Goal: Task Accomplishment & Management: Manage account settings

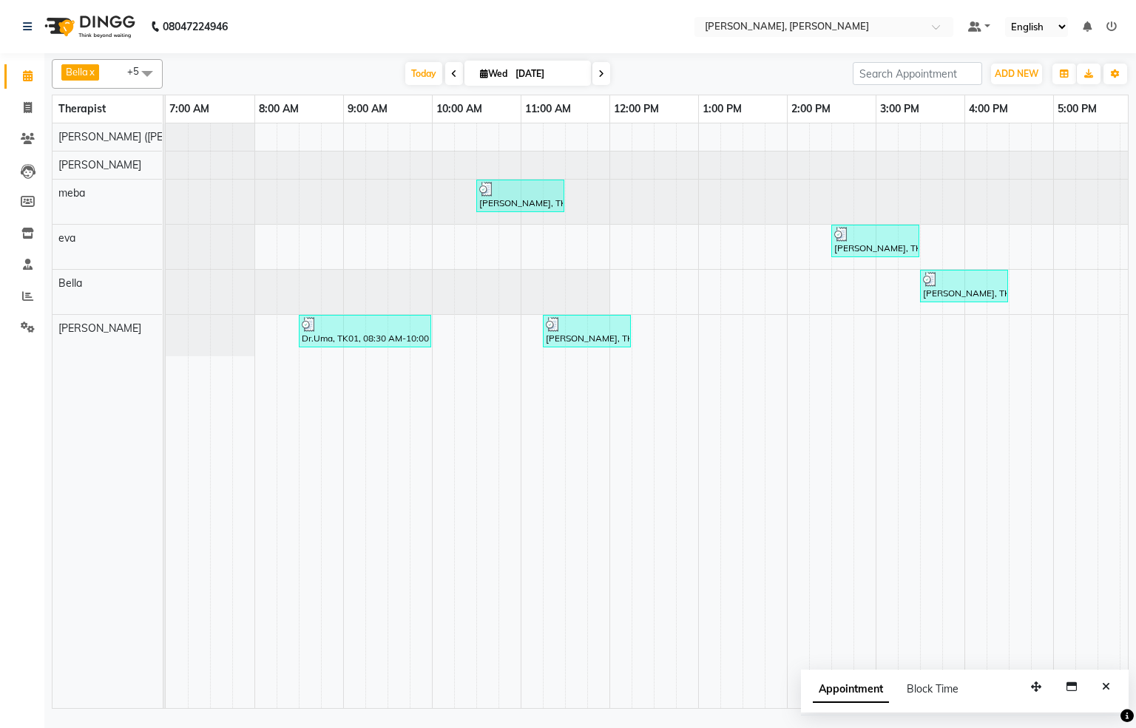
scroll to position [0, 477]
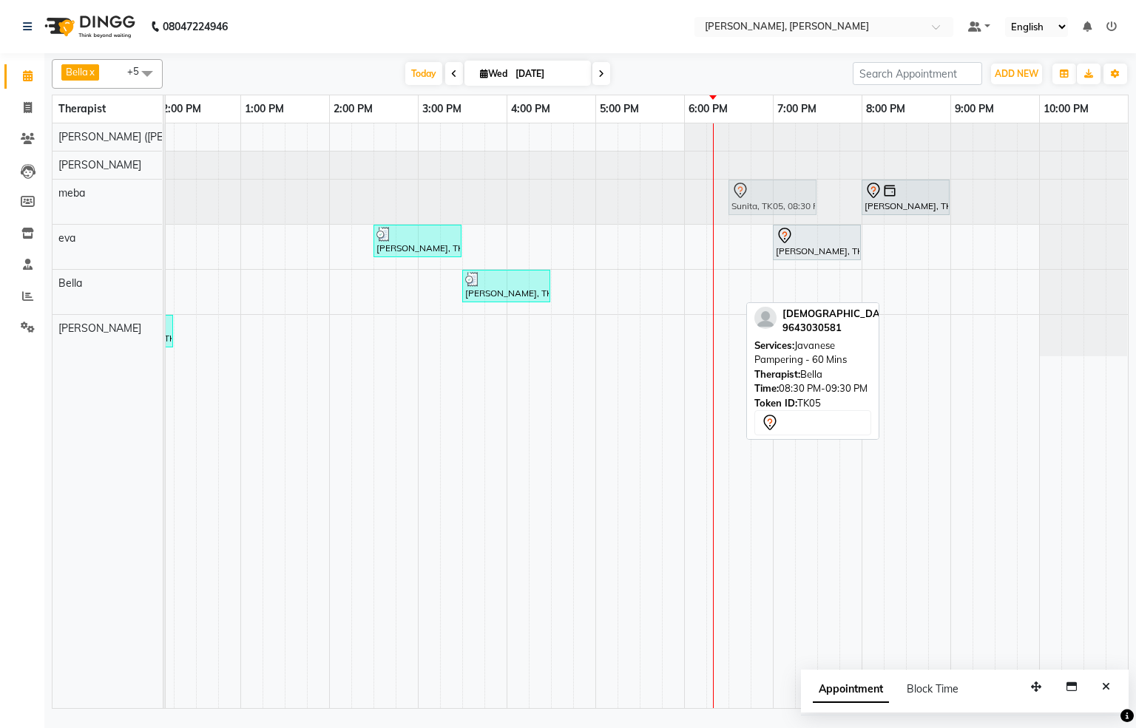
drag, startPoint x: 916, startPoint y: 298, endPoint x: 734, endPoint y: 223, distance: 196.9
click at [734, 223] on tbody "[PERSON_NAME], TK02, 10:30 AM-11:30 AM, Javanese Pampering - 60 Mins [PERSON_NA…" at bounding box center [418, 239] width 1420 height 233
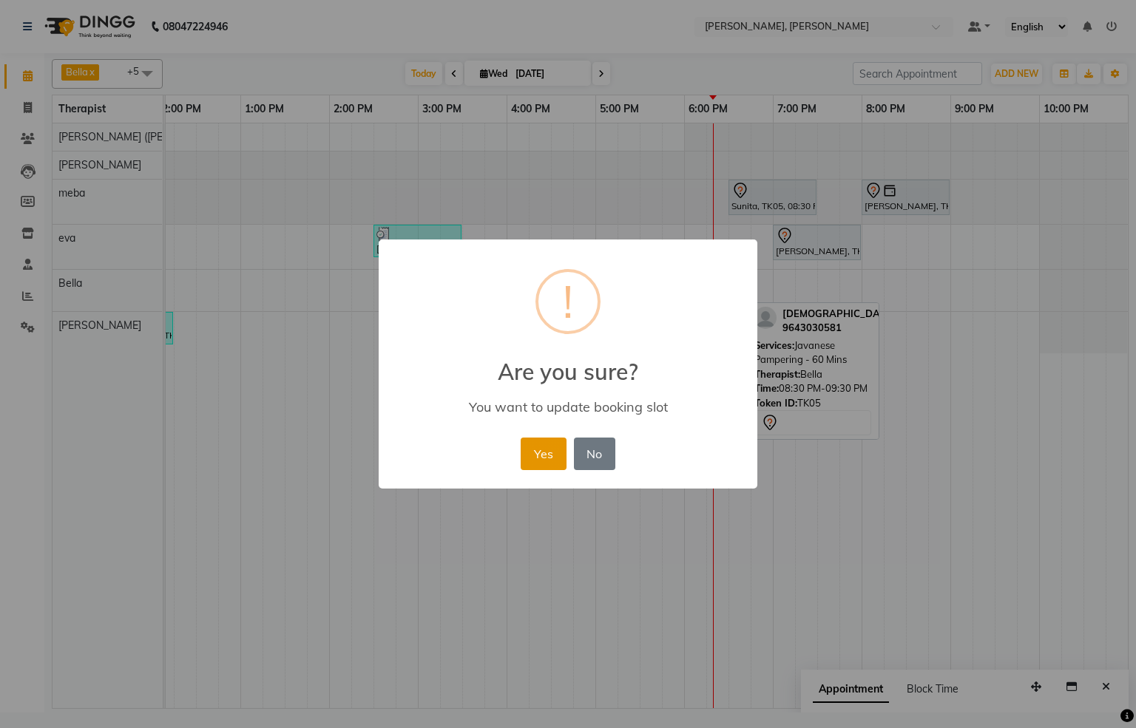
click at [538, 461] on button "Yes" at bounding box center [542, 454] width 45 height 33
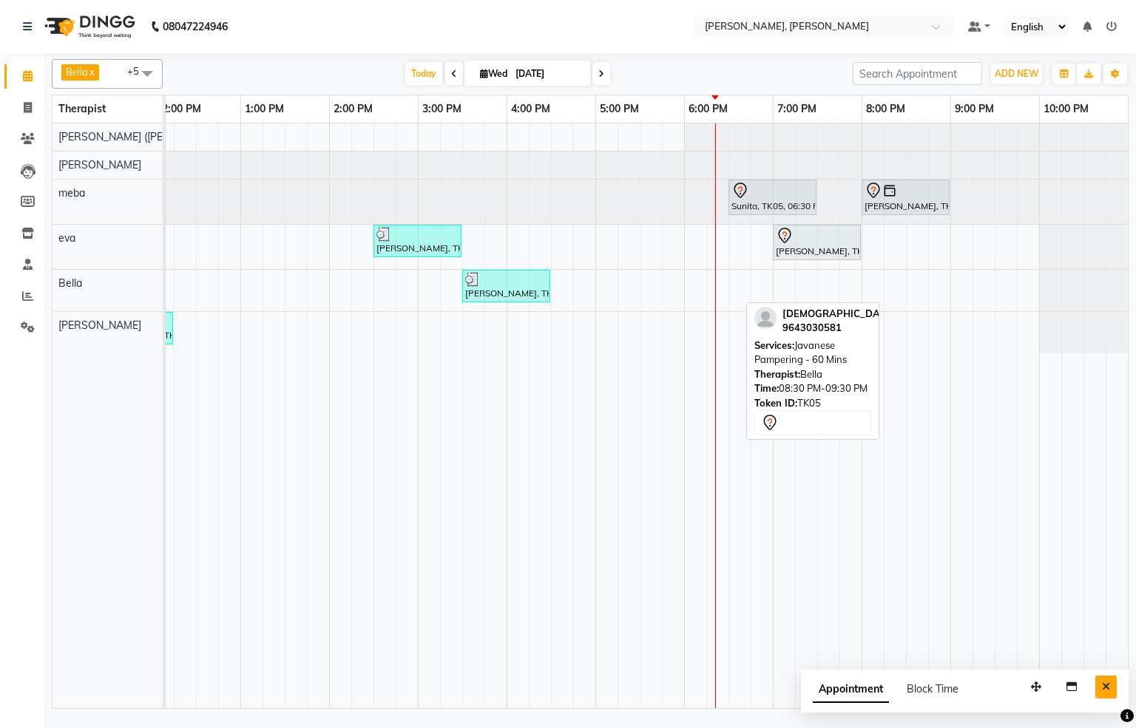
click at [1105, 690] on icon "Close" at bounding box center [1106, 687] width 8 height 10
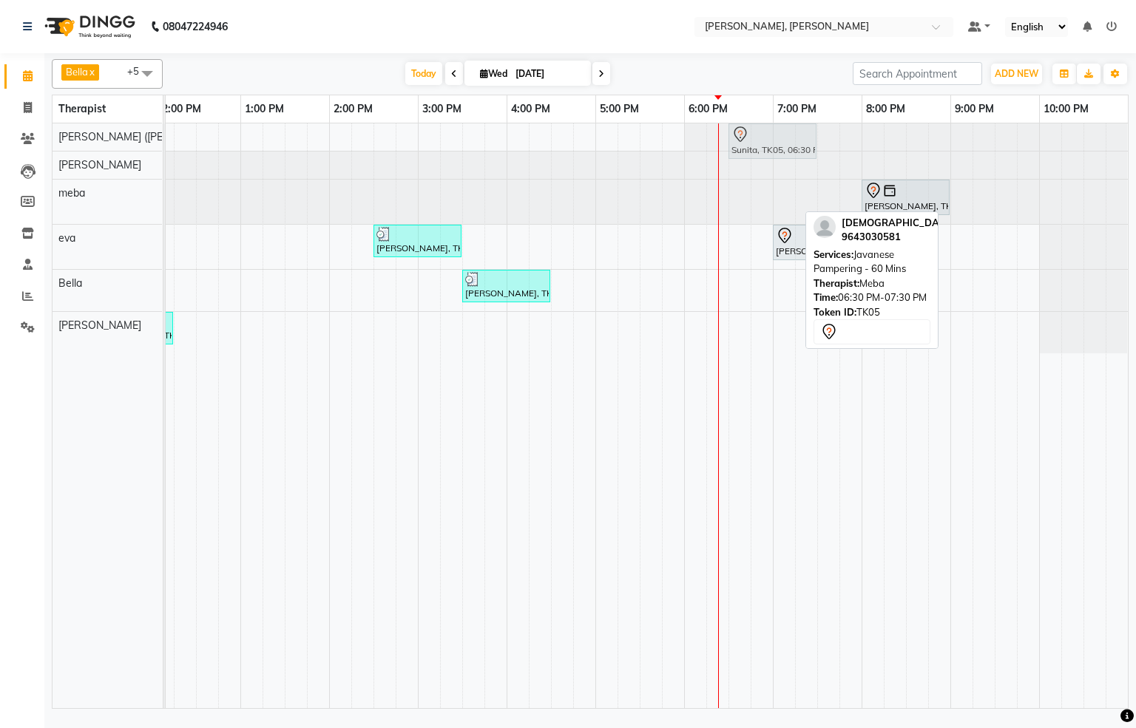
drag, startPoint x: 750, startPoint y: 198, endPoint x: 752, endPoint y: 136, distance: 62.1
click at [752, 134] on tbody "Sunita, TK05, 06:30 PM-07:30 PM, Javanese Pampering - 60 Mins [PERSON_NAME], TK…" at bounding box center [418, 238] width 1420 height 230
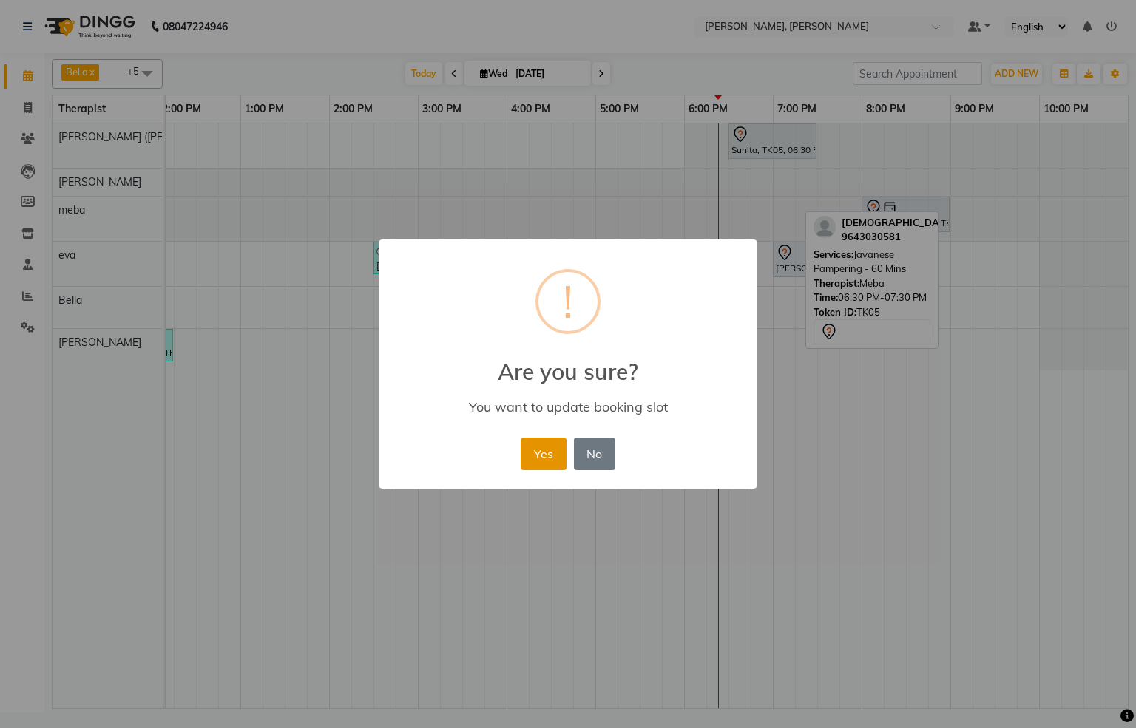
click at [540, 442] on button "Yes" at bounding box center [542, 454] width 45 height 33
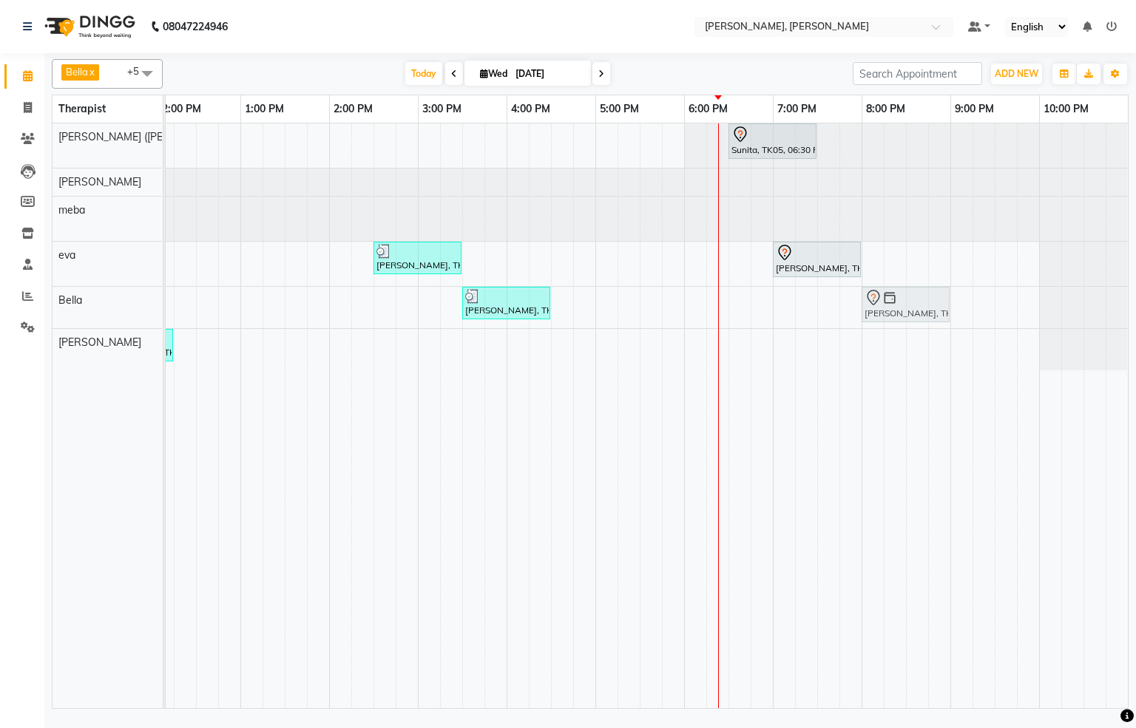
drag, startPoint x: 897, startPoint y: 224, endPoint x: 905, endPoint y: 297, distance: 73.6
click at [901, 313] on tbody "Sunita, TK05, 06:30 PM-07:30 PM, Javanese Pampering - 60 Mins [PERSON_NAME], TK…" at bounding box center [418, 246] width 1420 height 247
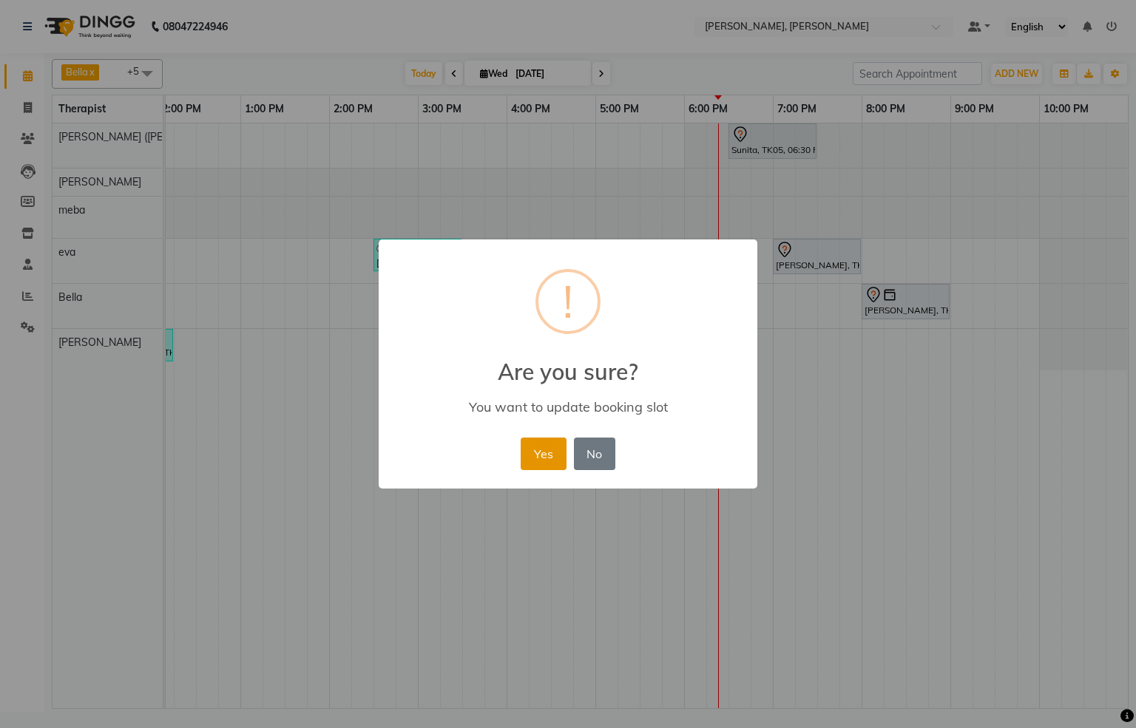
click at [539, 453] on button "Yes" at bounding box center [542, 454] width 45 height 33
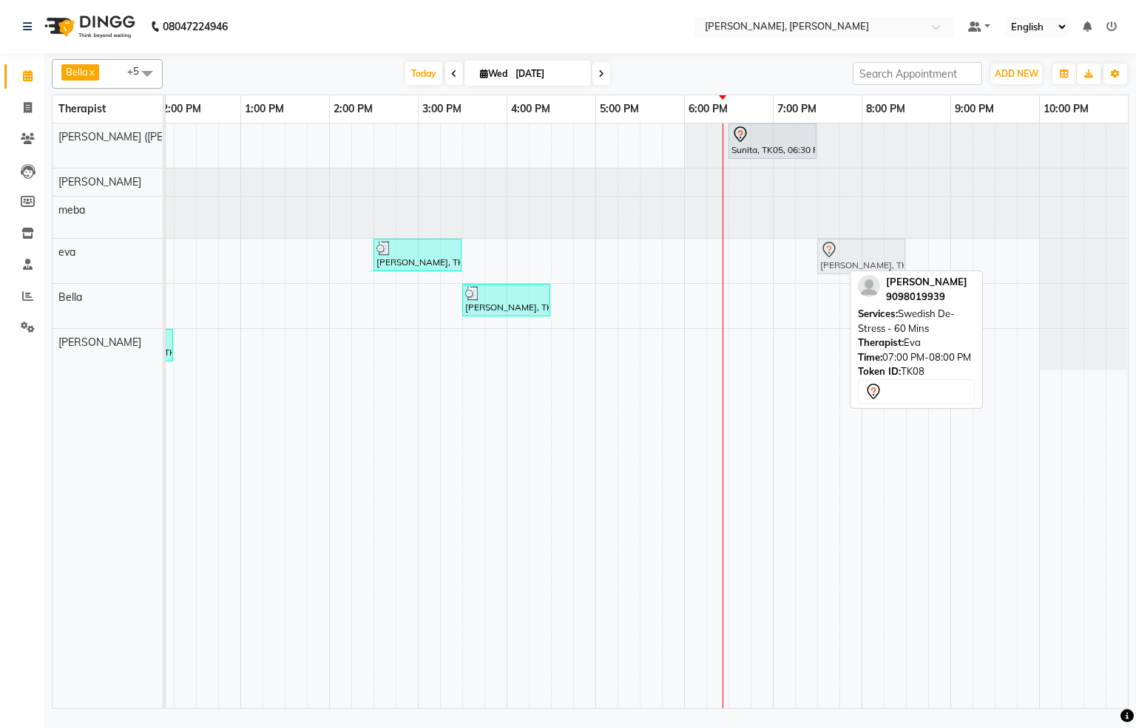
drag, startPoint x: 784, startPoint y: 266, endPoint x: 821, endPoint y: 262, distance: 37.2
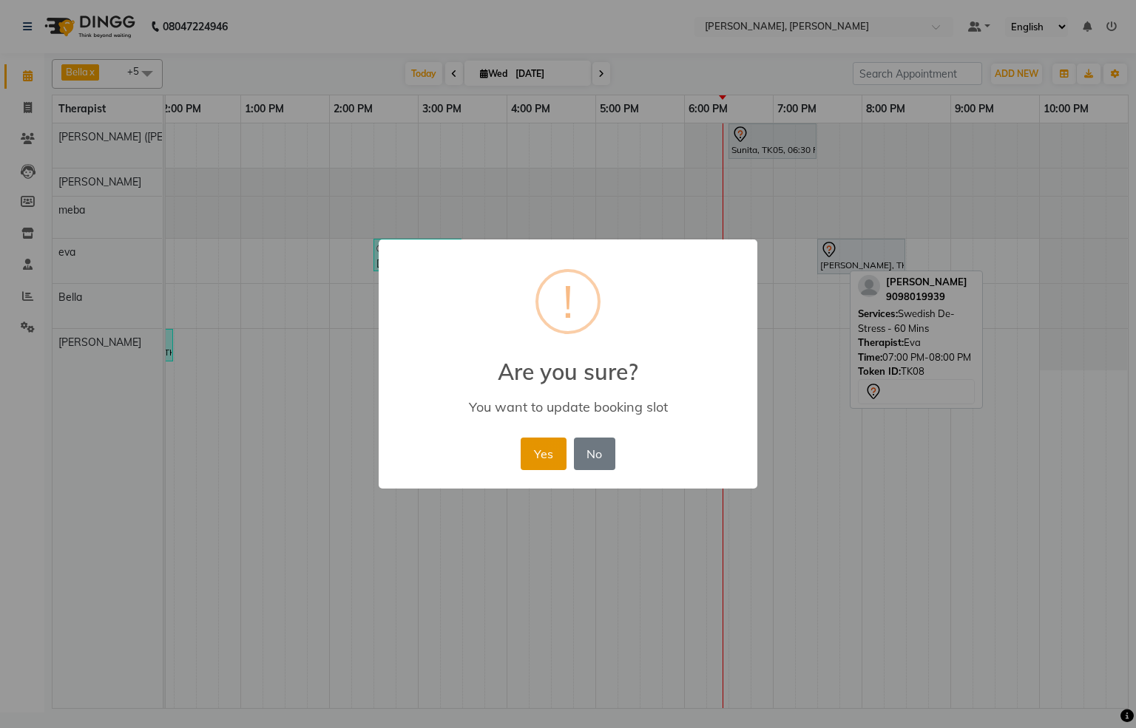
click at [552, 450] on button "Yes" at bounding box center [542, 454] width 45 height 33
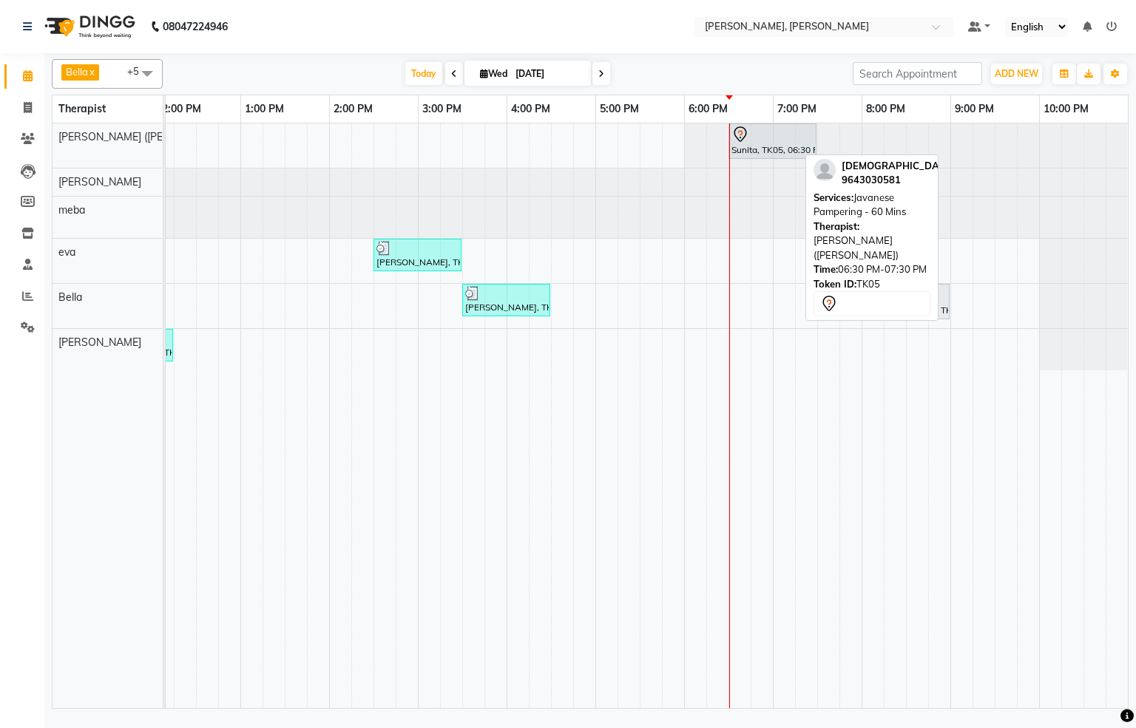
click at [755, 149] on div "Sunita, TK05, 06:30 PM-07:30 PM, Javanese Pampering - 60 Mins" at bounding box center [772, 141] width 85 height 31
click at [767, 136] on div at bounding box center [772, 135] width 82 height 18
select select "7"
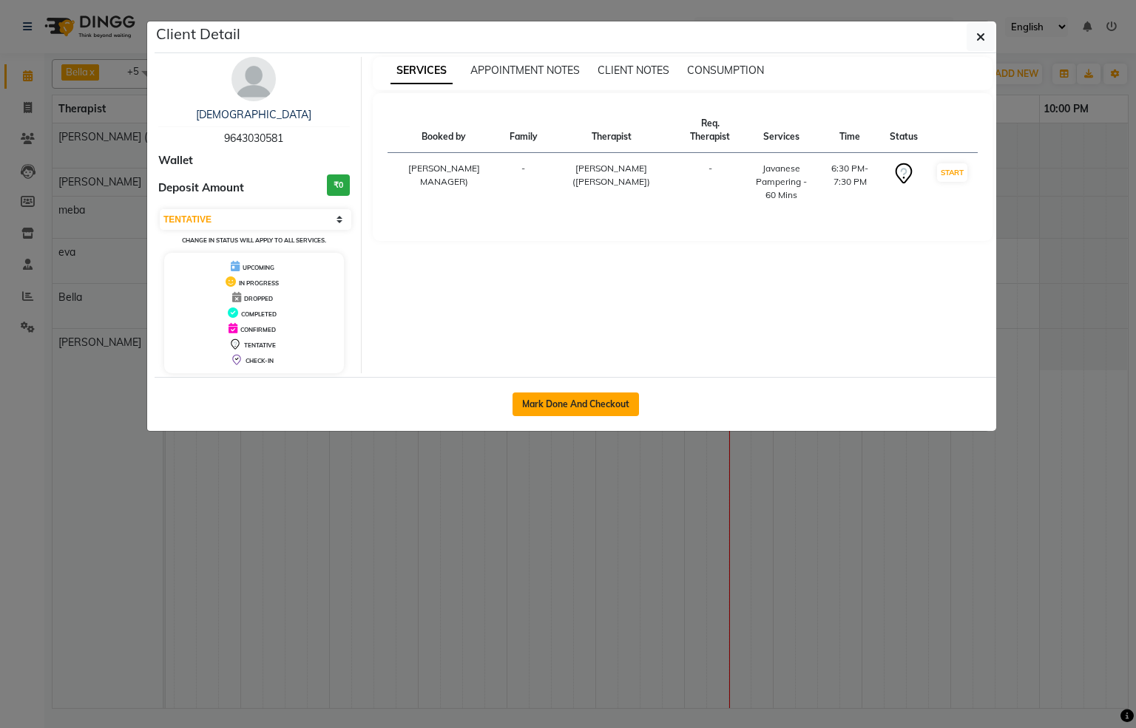
click at [612, 404] on button "Mark Done And Checkout" at bounding box center [575, 405] width 126 height 24
select select "service"
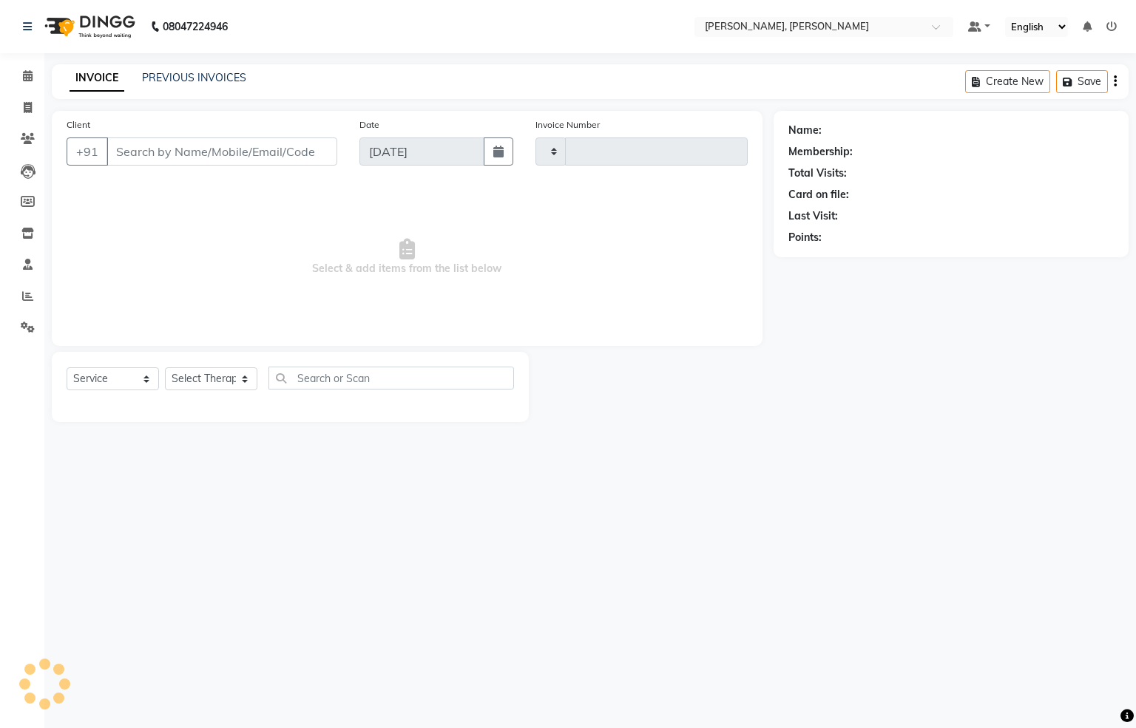
type input "1301"
select select "6399"
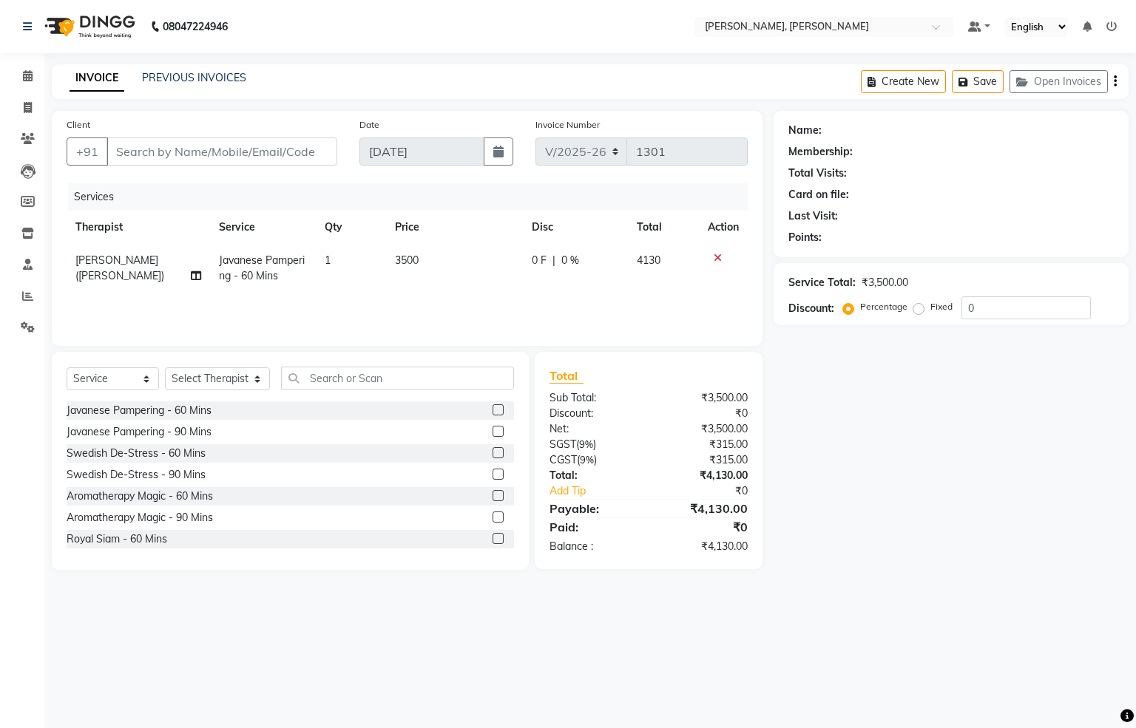
type input "9643030581"
select select "55791"
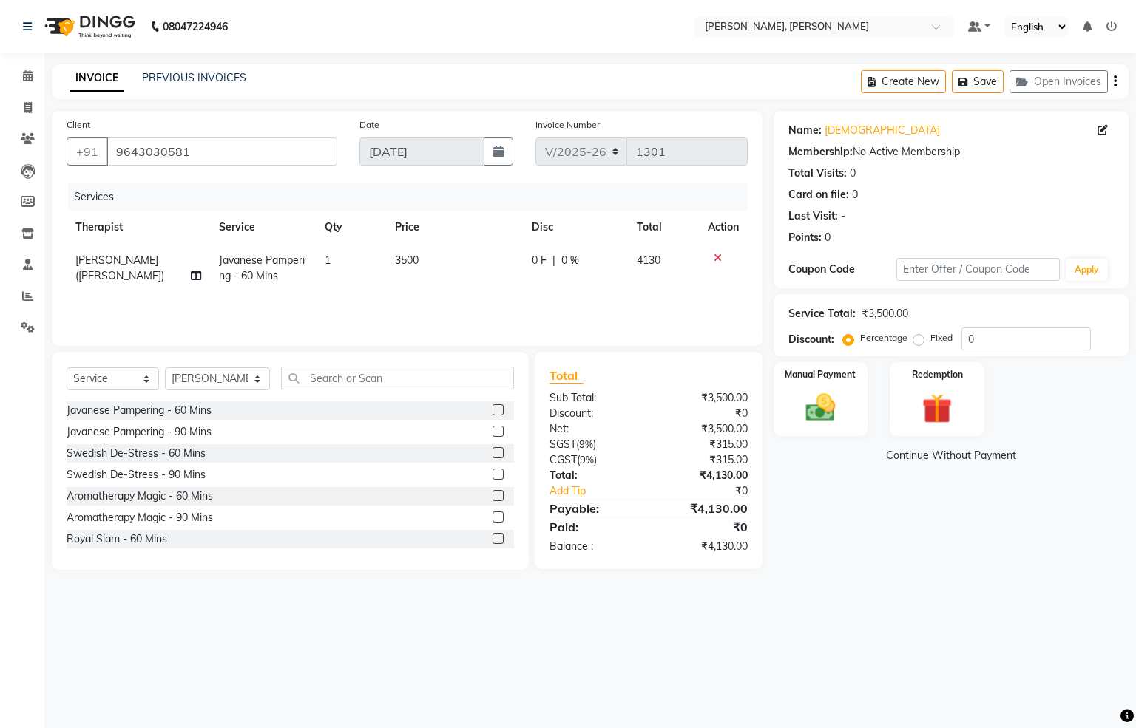
click at [930, 340] on label "Fixed" at bounding box center [941, 337] width 22 height 13
click at [921, 340] on input "Fixed" at bounding box center [921, 338] width 10 height 10
radio input "true"
click at [1021, 348] on input "0" at bounding box center [1025, 339] width 129 height 23
type input "1130"
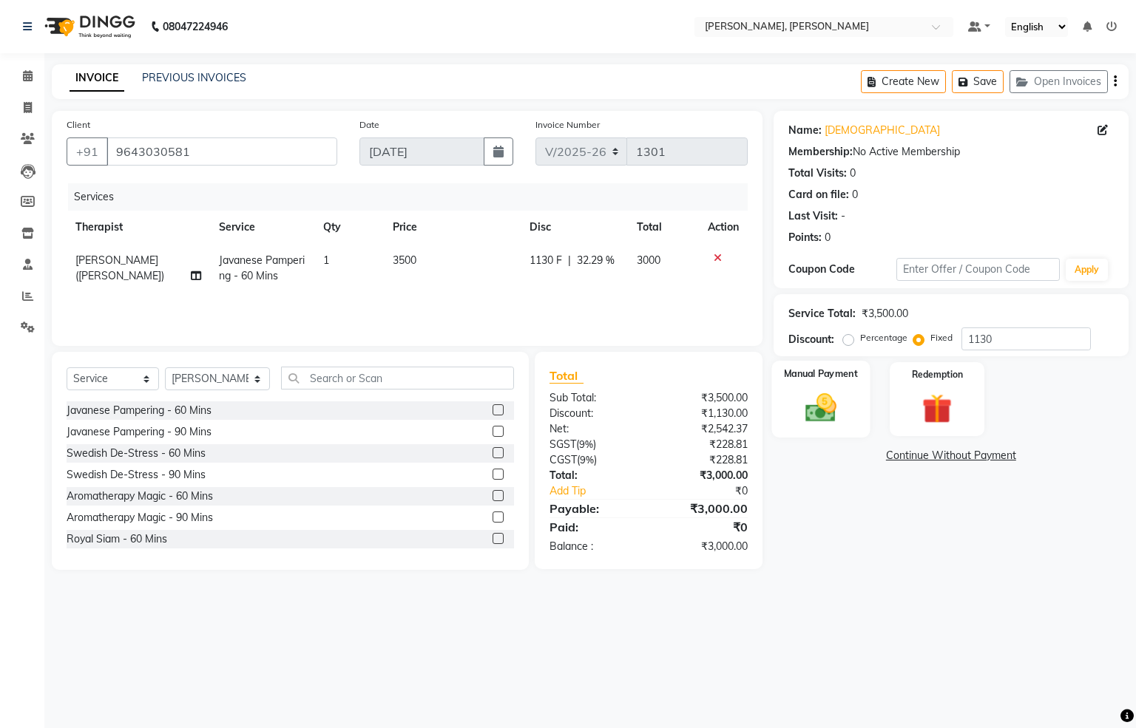
click at [844, 415] on img at bounding box center [820, 407] width 50 height 35
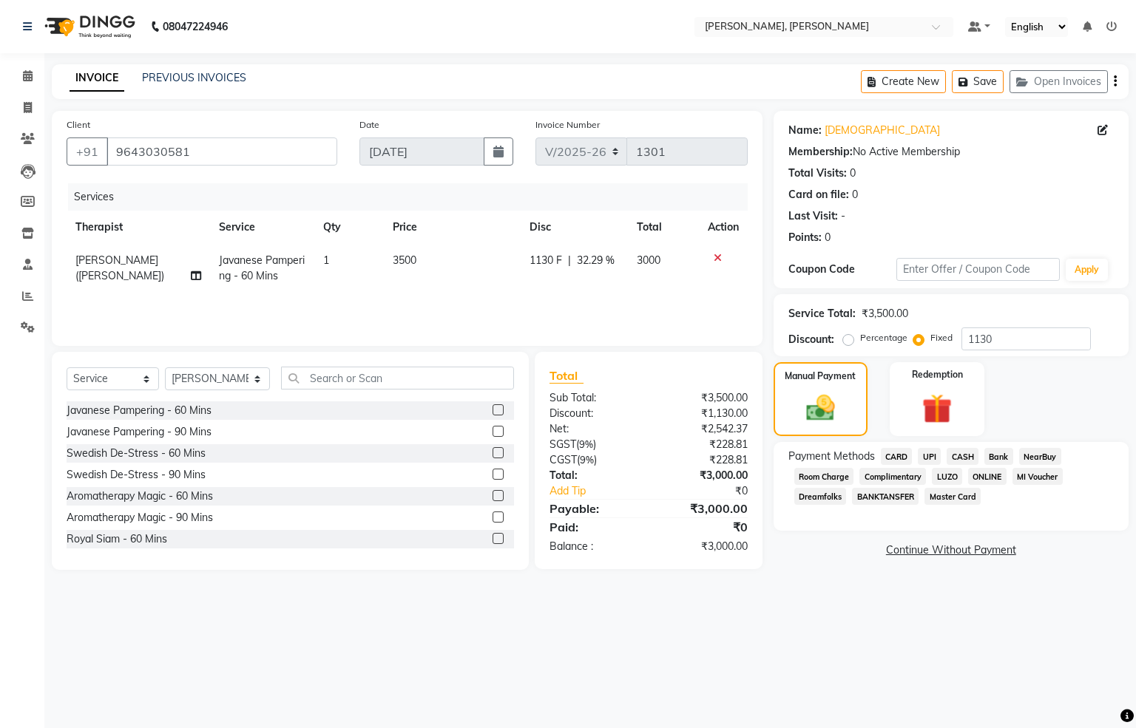
click at [963, 453] on span "CASH" at bounding box center [962, 456] width 32 height 17
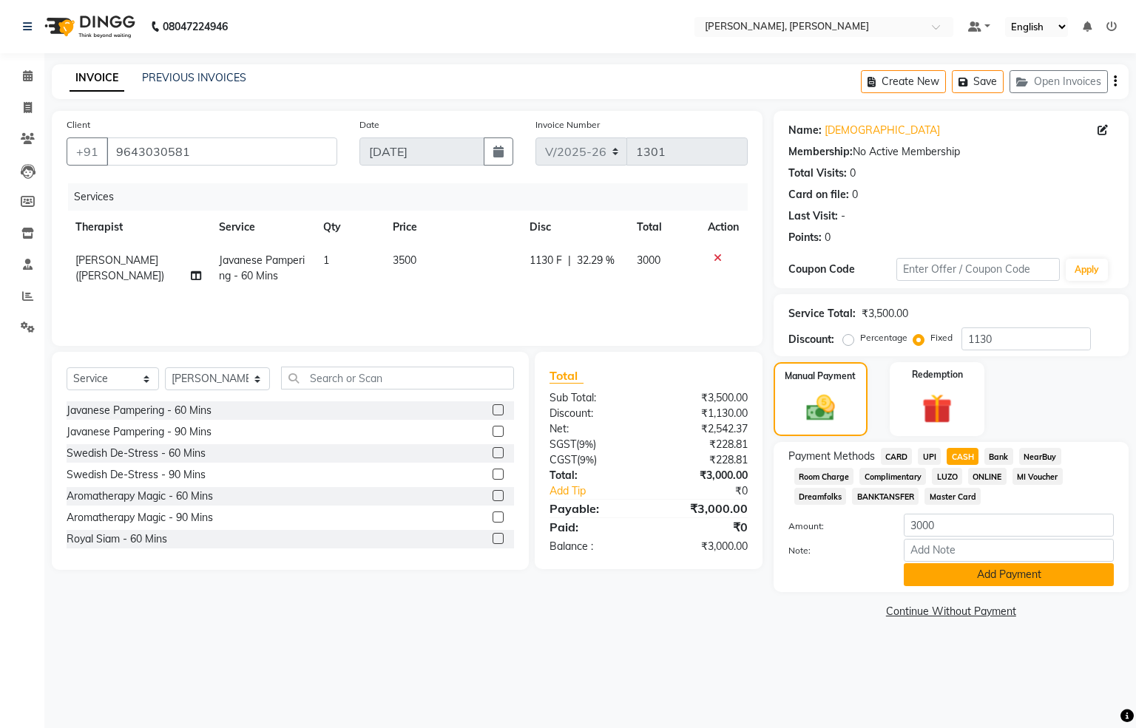
click at [978, 573] on button "Add Payment" at bounding box center [1008, 574] width 210 height 23
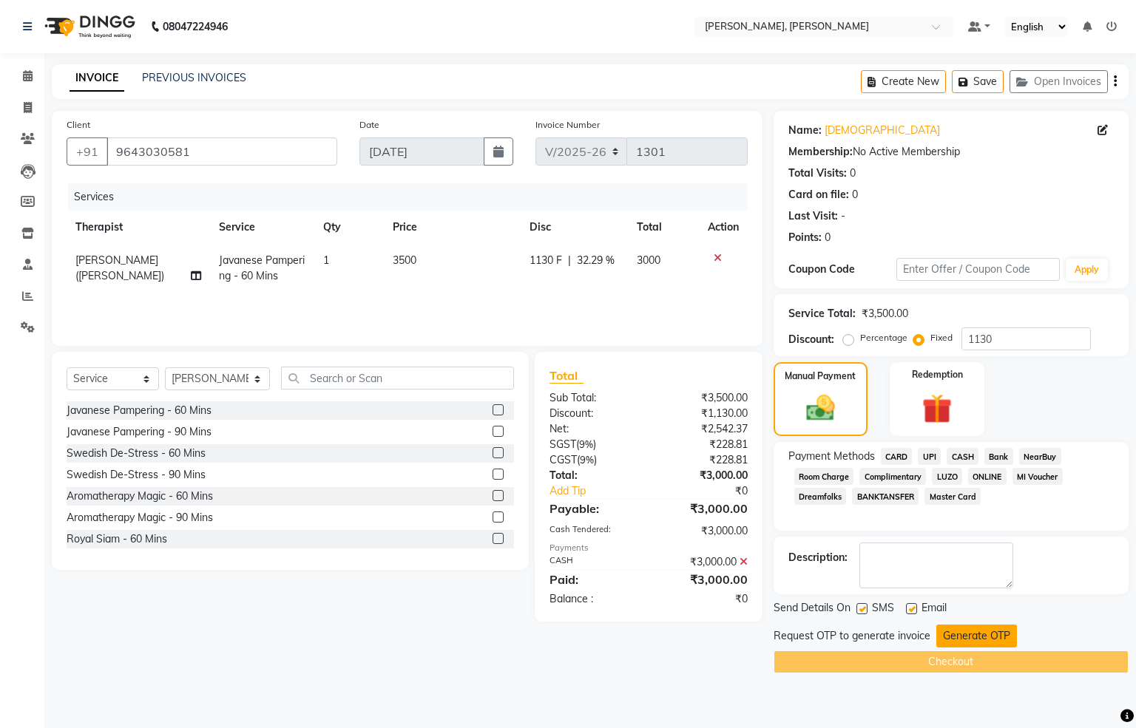
click at [958, 641] on button "Generate OTP" at bounding box center [976, 636] width 81 height 23
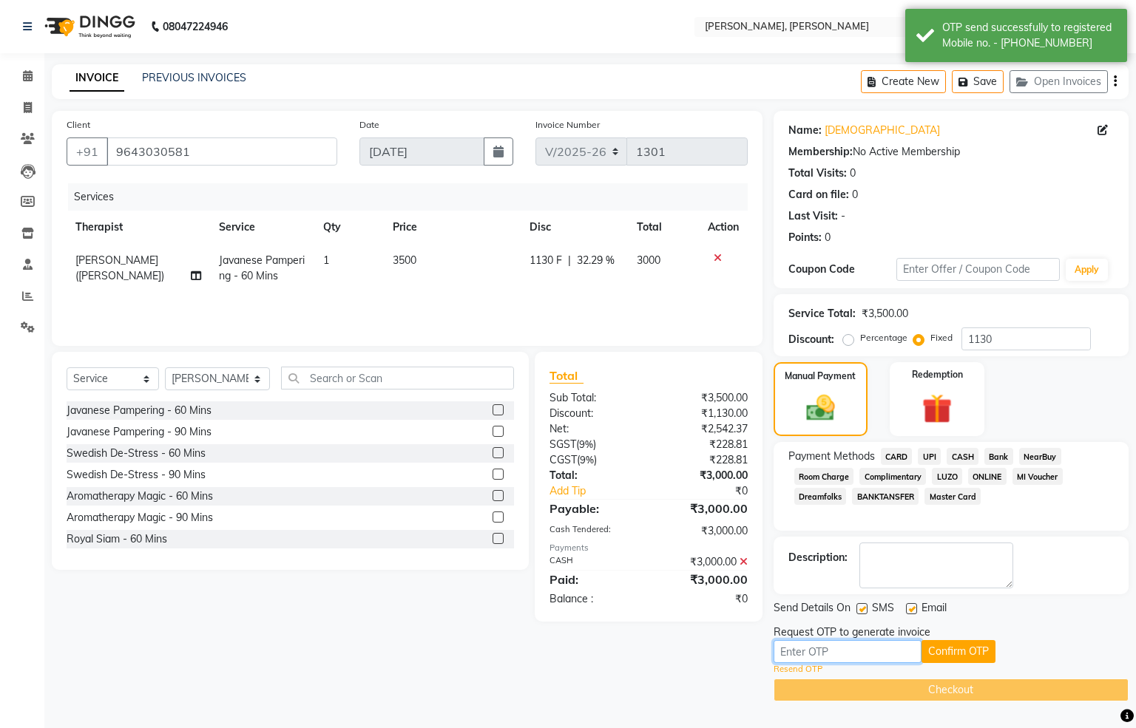
click at [836, 643] on input "text" at bounding box center [847, 651] width 148 height 23
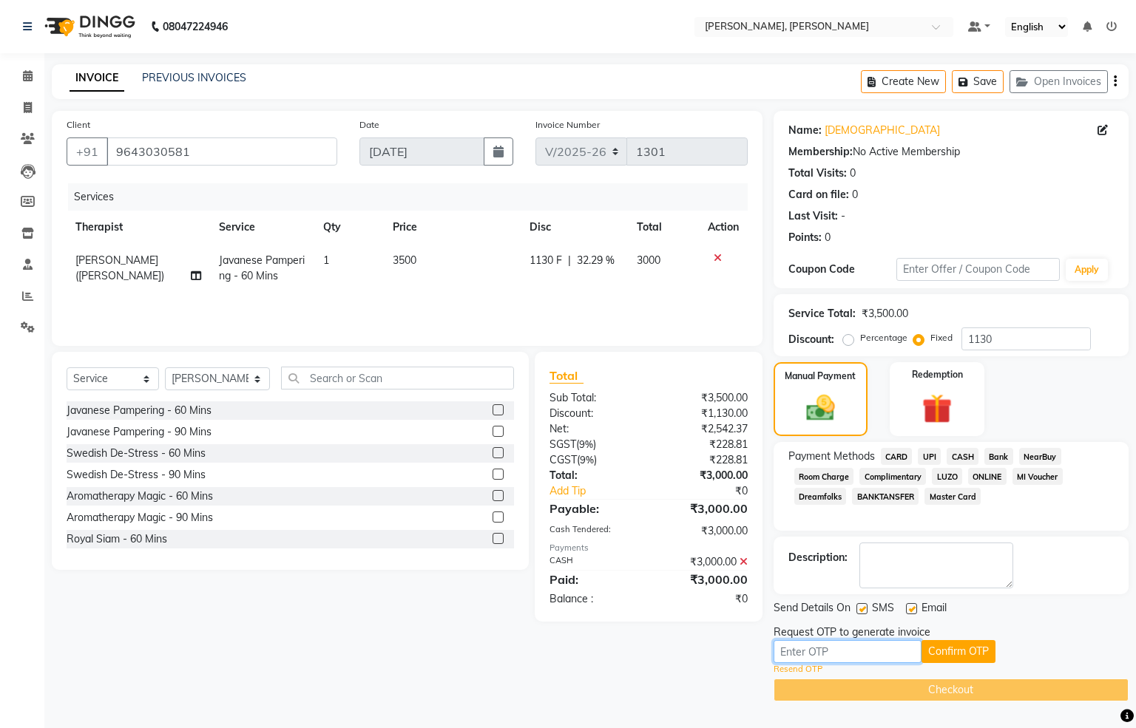
click at [836, 643] on input "text" at bounding box center [847, 651] width 148 height 23
type input "4200"
drag, startPoint x: 954, startPoint y: 657, endPoint x: 943, endPoint y: 659, distance: 11.5
click at [952, 657] on button "Confirm OTP" at bounding box center [958, 651] width 74 height 23
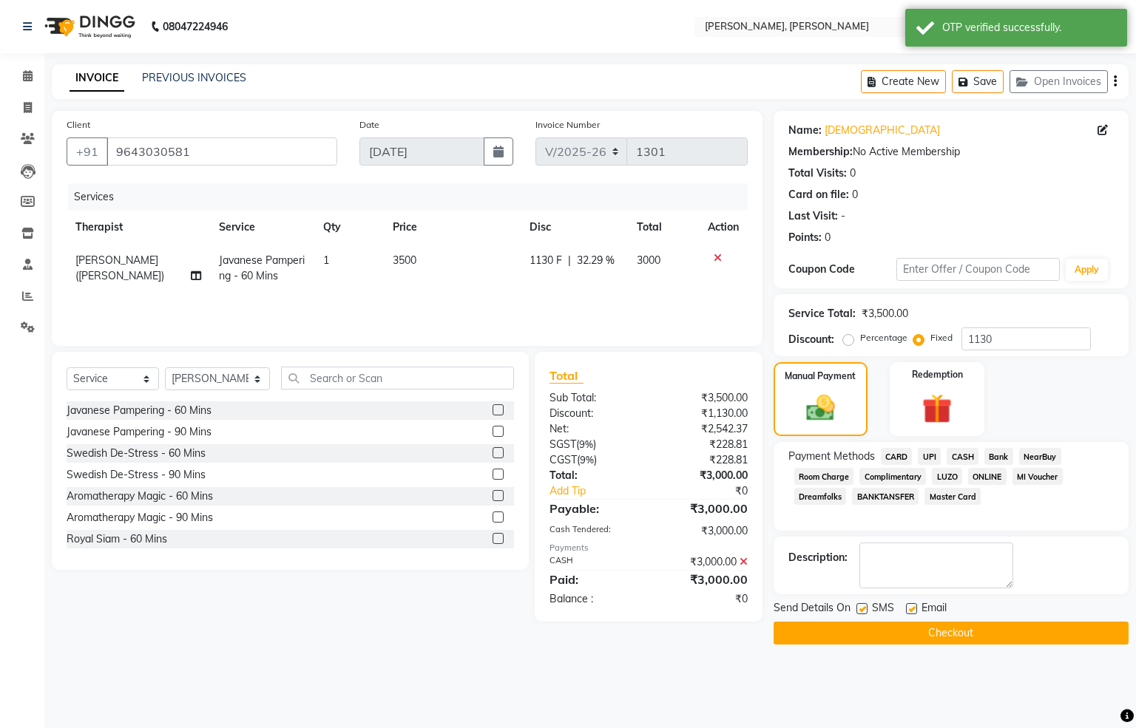
click at [957, 637] on button "Checkout" at bounding box center [950, 633] width 355 height 23
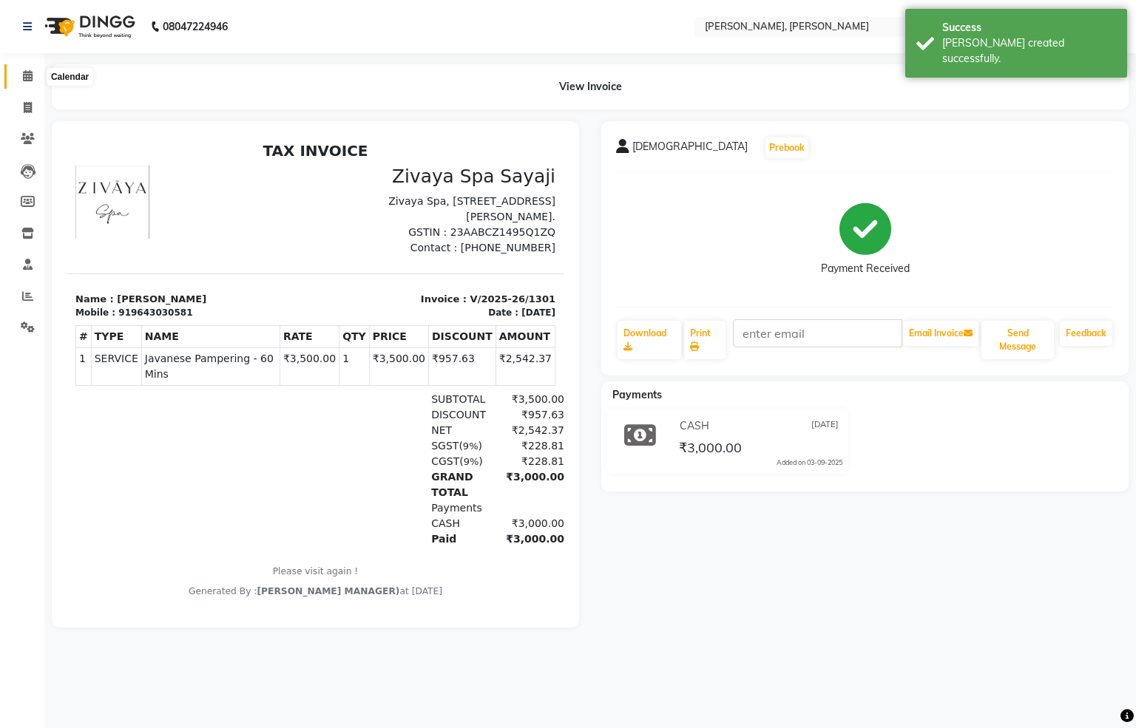
click at [18, 73] on span at bounding box center [28, 76] width 26 height 17
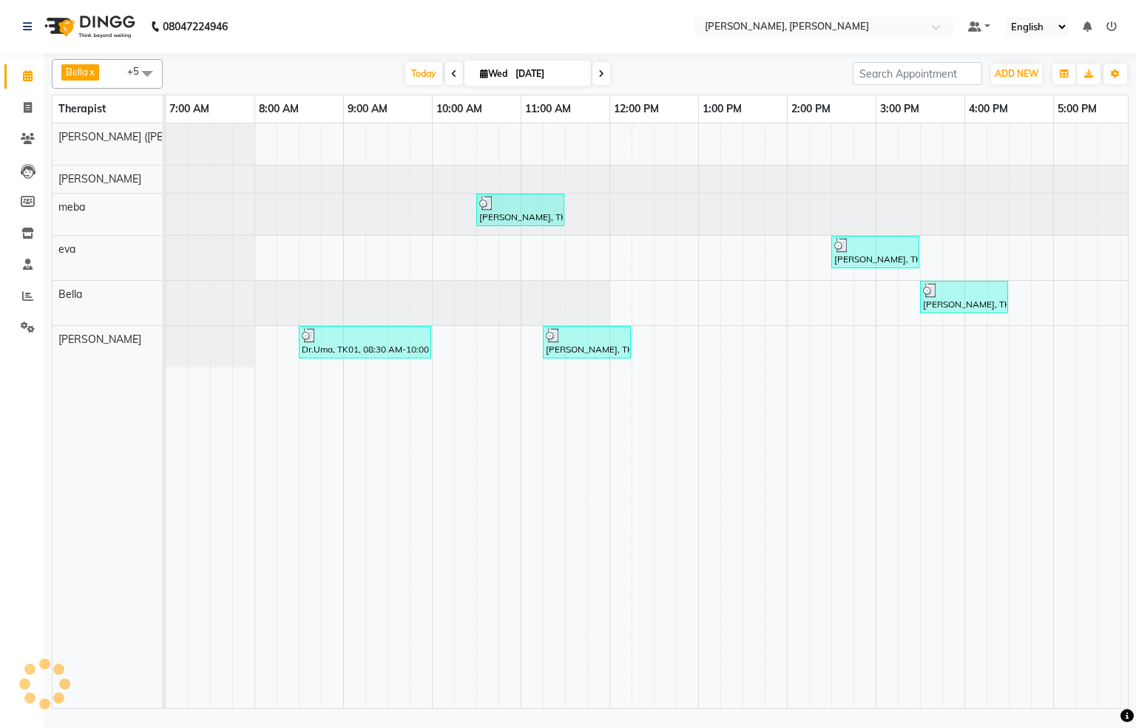
scroll to position [0, 458]
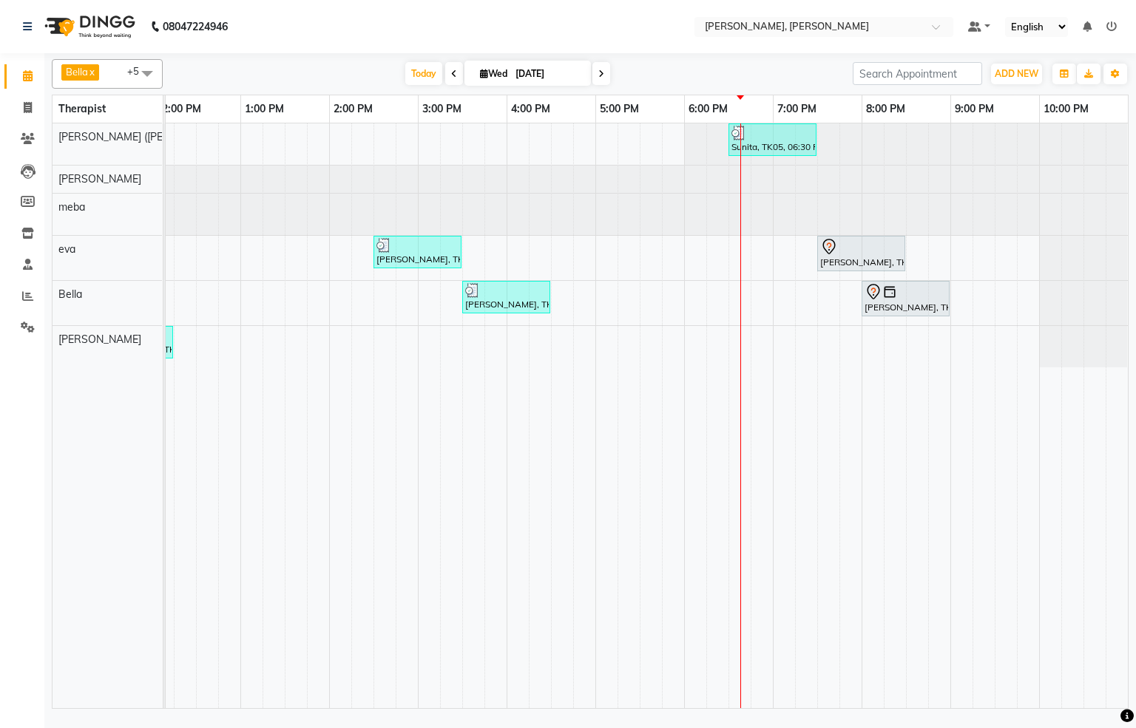
click at [595, 81] on span at bounding box center [601, 73] width 18 height 23
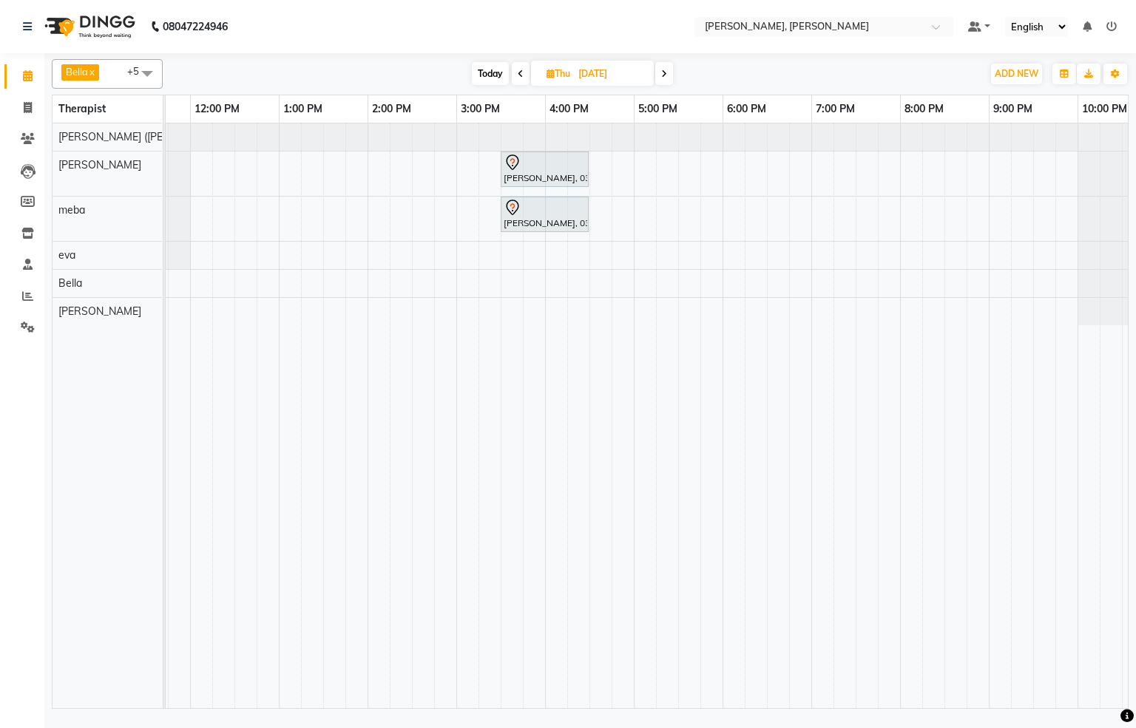
scroll to position [0, 421]
click at [490, 78] on span "Today" at bounding box center [490, 73] width 37 height 23
type input "[DATE]"
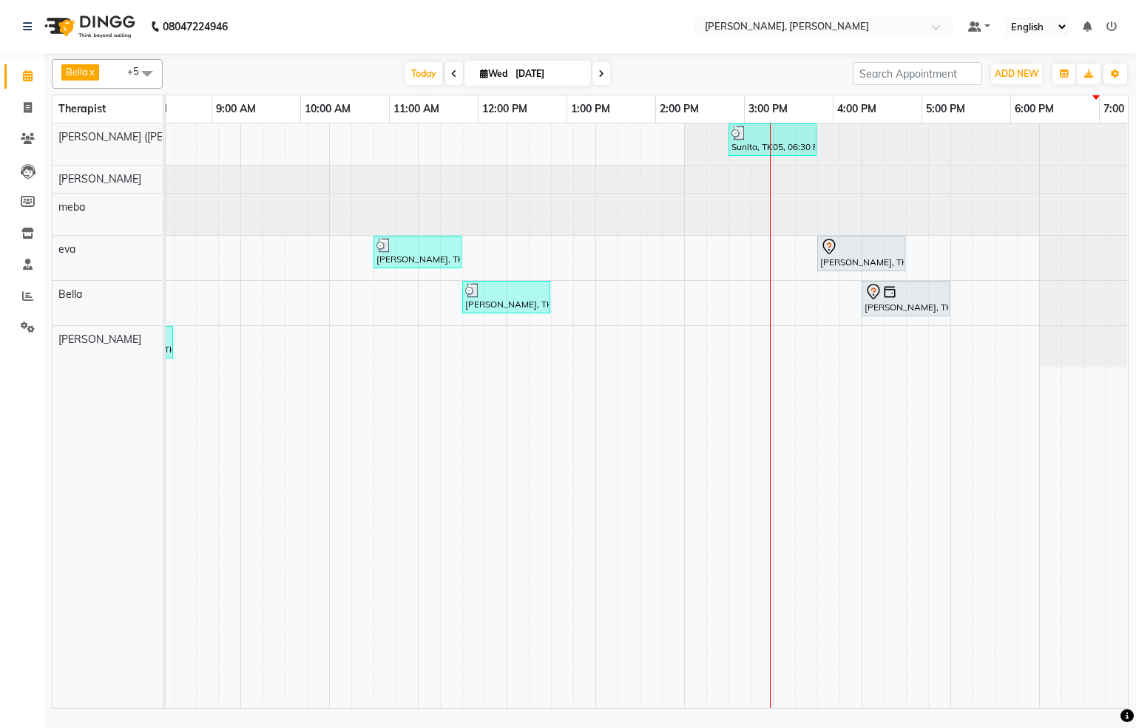
scroll to position [0, 458]
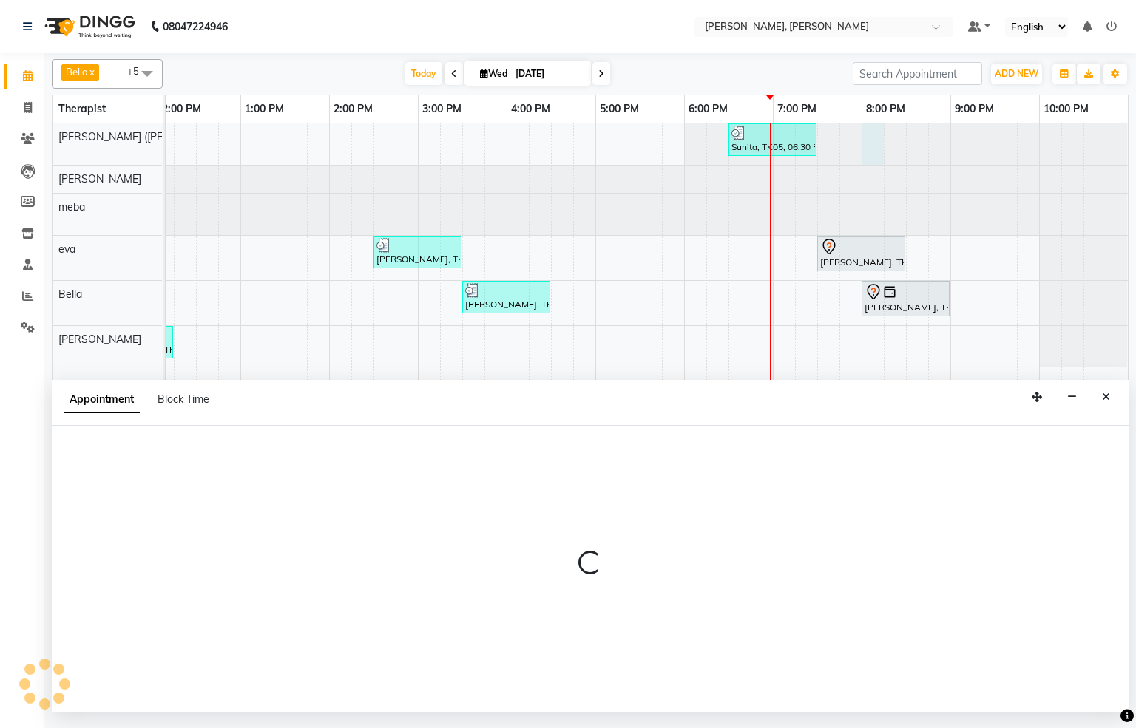
select select "55791"
select select "tentative"
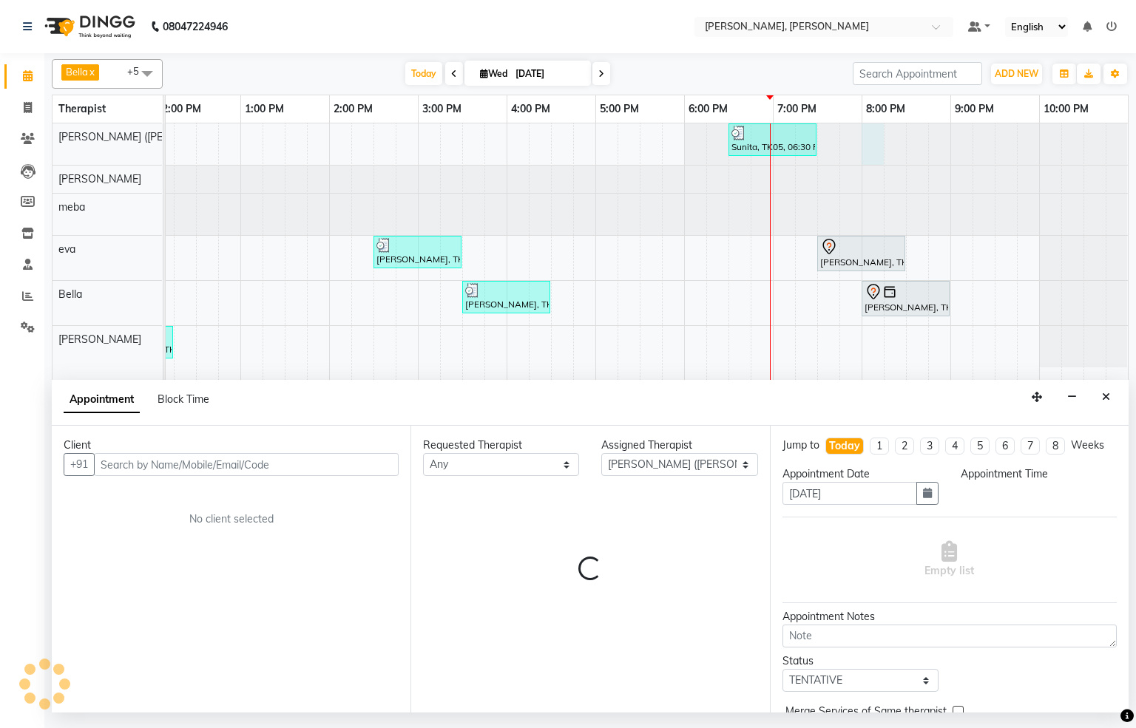
select select "1200"
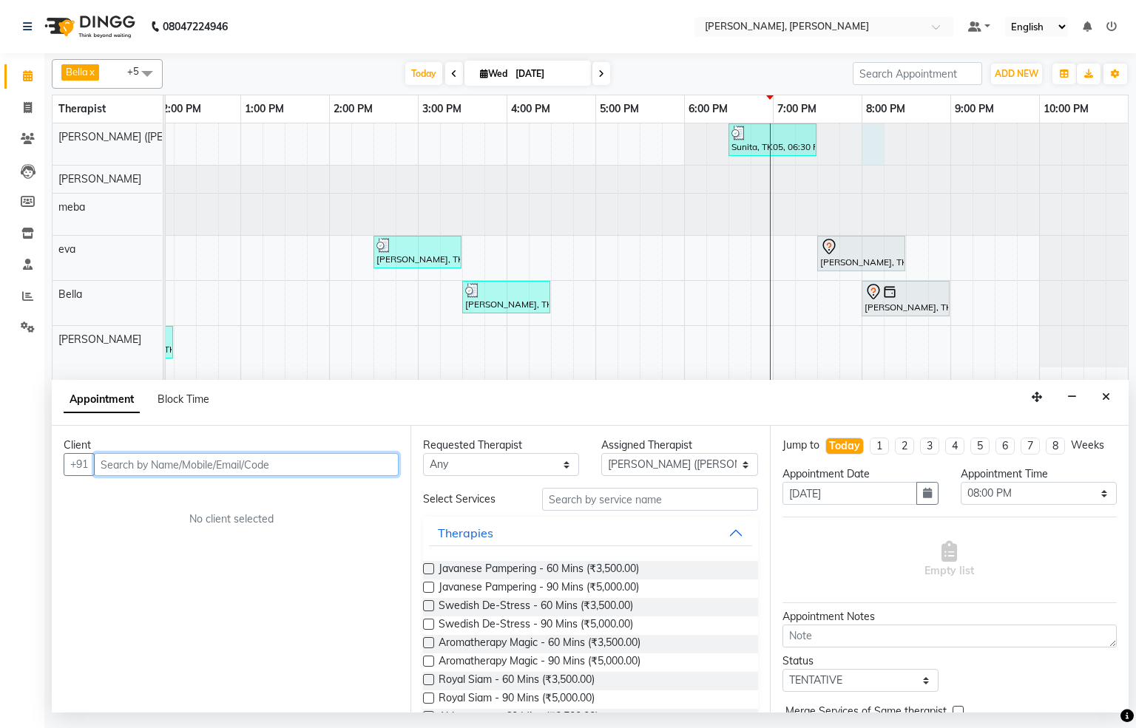
click at [187, 469] on input "text" at bounding box center [246, 464] width 305 height 23
type input "9974737875"
click at [375, 464] on span "Add Client" at bounding box center [368, 464] width 50 height 13
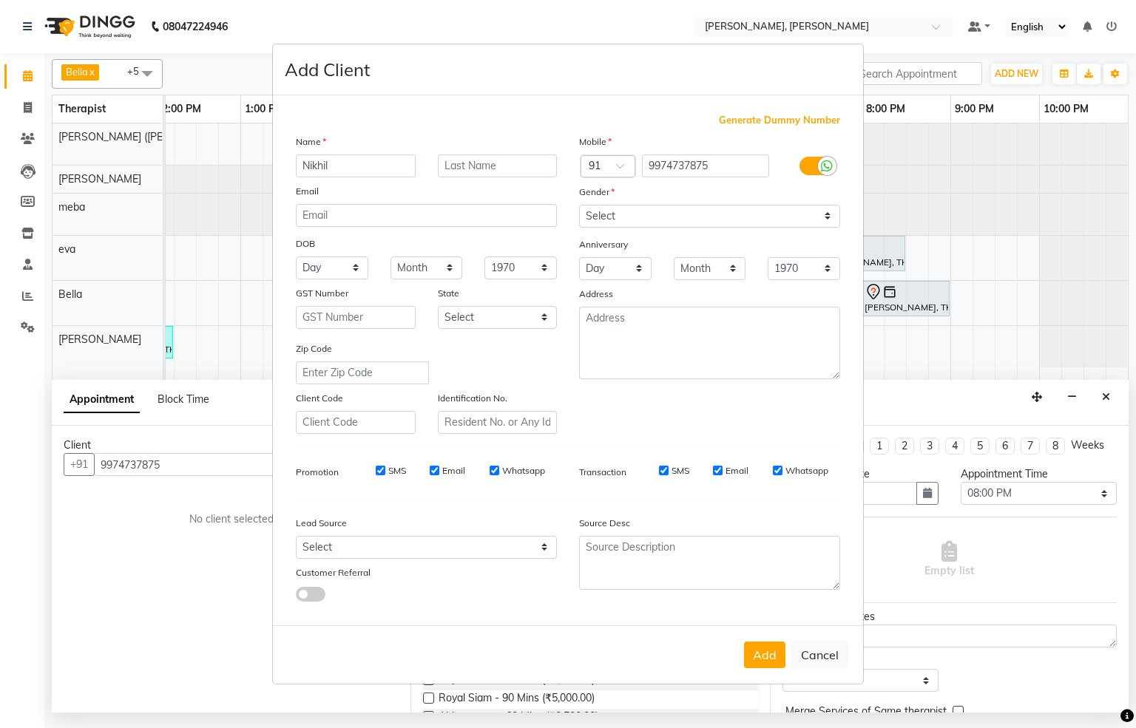
type input "Nikhil"
click at [825, 213] on select "Select [DEMOGRAPHIC_DATA] [DEMOGRAPHIC_DATA] Other Prefer Not To Say" at bounding box center [709, 216] width 261 height 23
select select "[DEMOGRAPHIC_DATA]"
click at [579, 206] on select "Select [DEMOGRAPHIC_DATA] [DEMOGRAPHIC_DATA] Other Prefer Not To Say" at bounding box center [709, 216] width 261 height 23
click at [757, 646] on button "Add" at bounding box center [764, 655] width 41 height 27
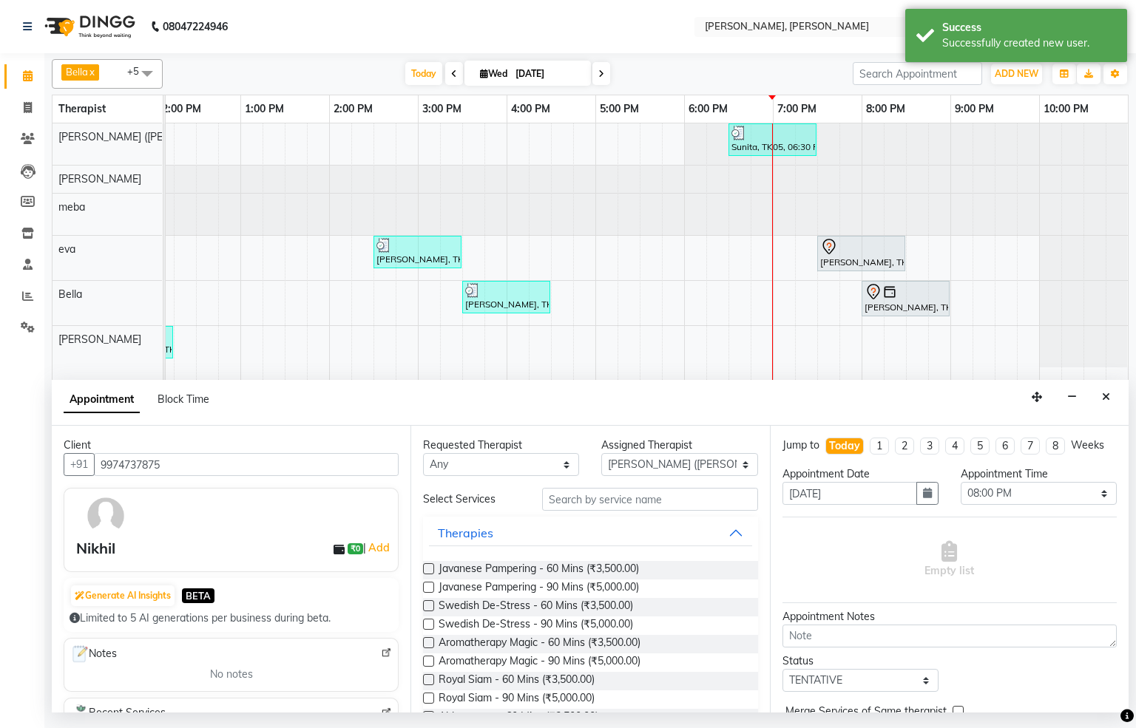
click at [428, 604] on label at bounding box center [428, 605] width 11 height 11
click at [428, 604] on input "checkbox" at bounding box center [428, 608] width 10 height 10
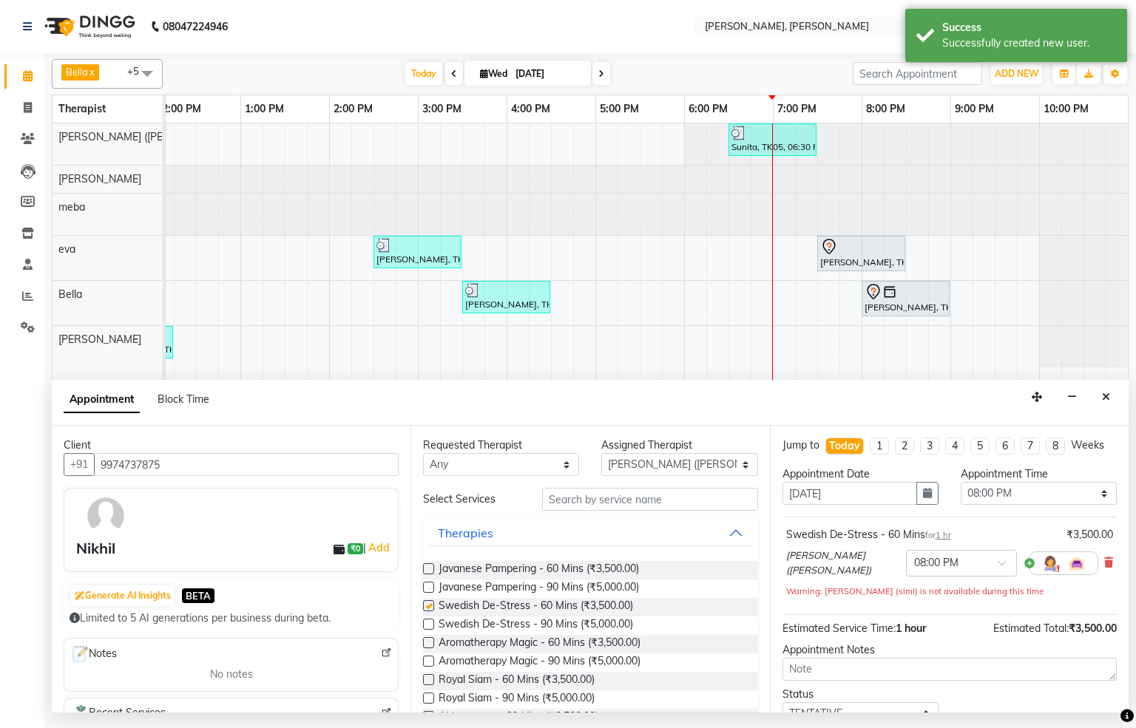
checkbox input "false"
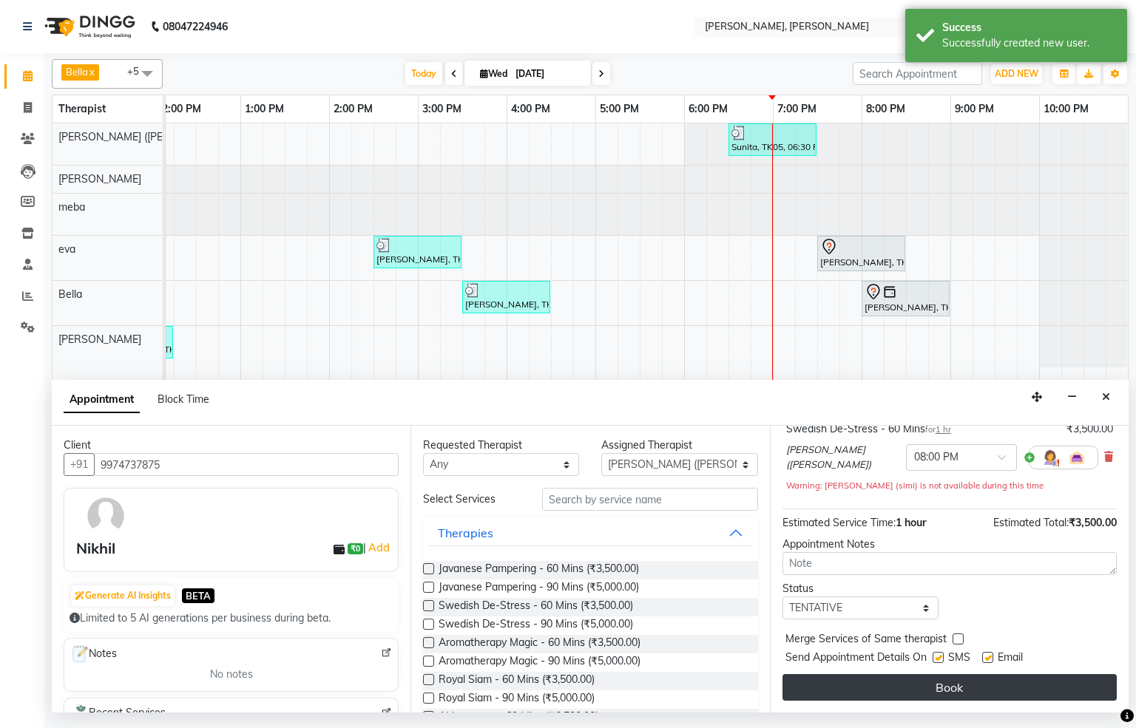
click at [949, 690] on button "Book" at bounding box center [949, 687] width 334 height 27
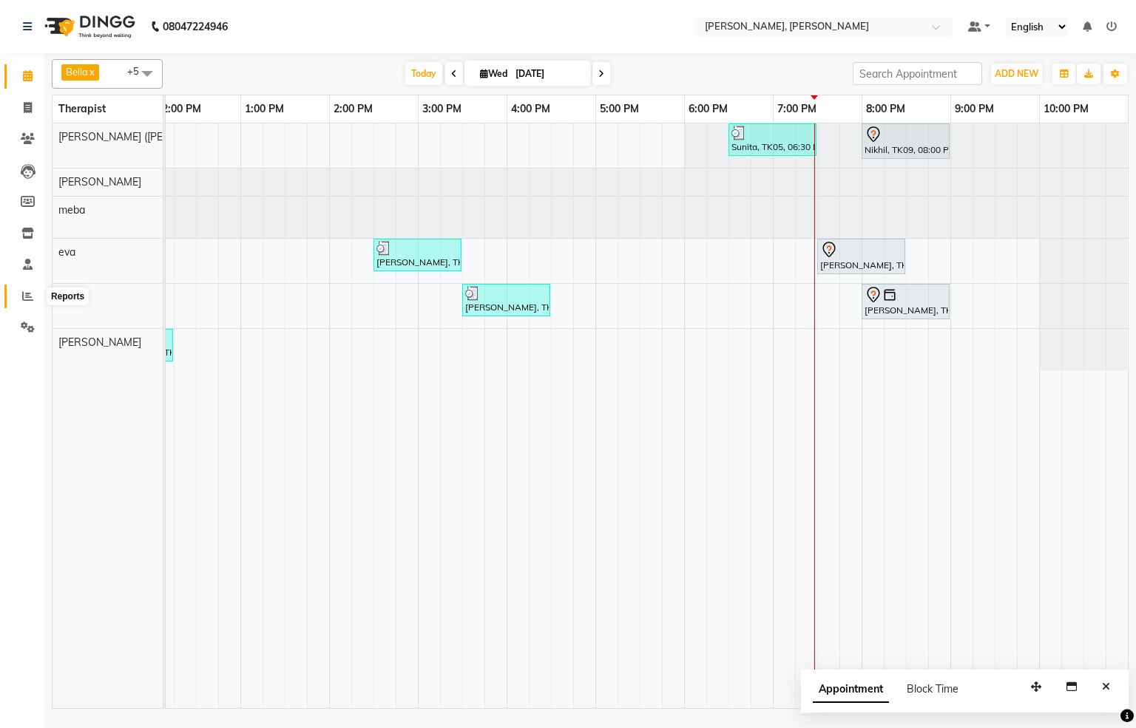
click at [22, 296] on icon at bounding box center [27, 296] width 11 height 11
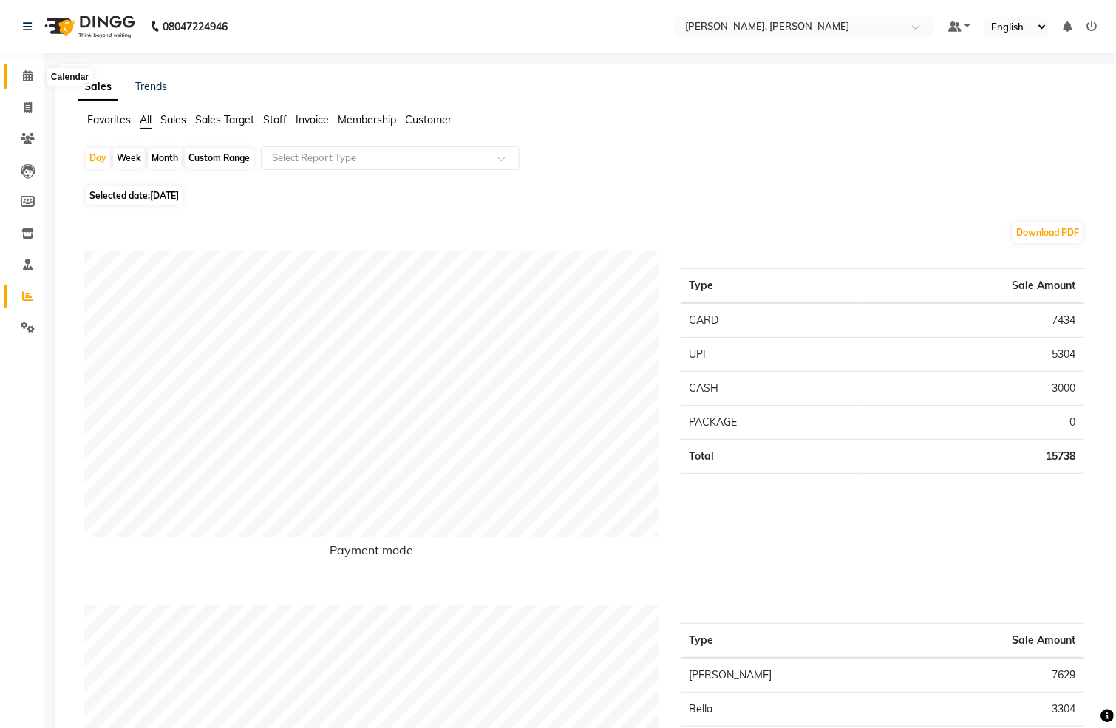
click at [27, 74] on icon at bounding box center [28, 75] width 10 height 11
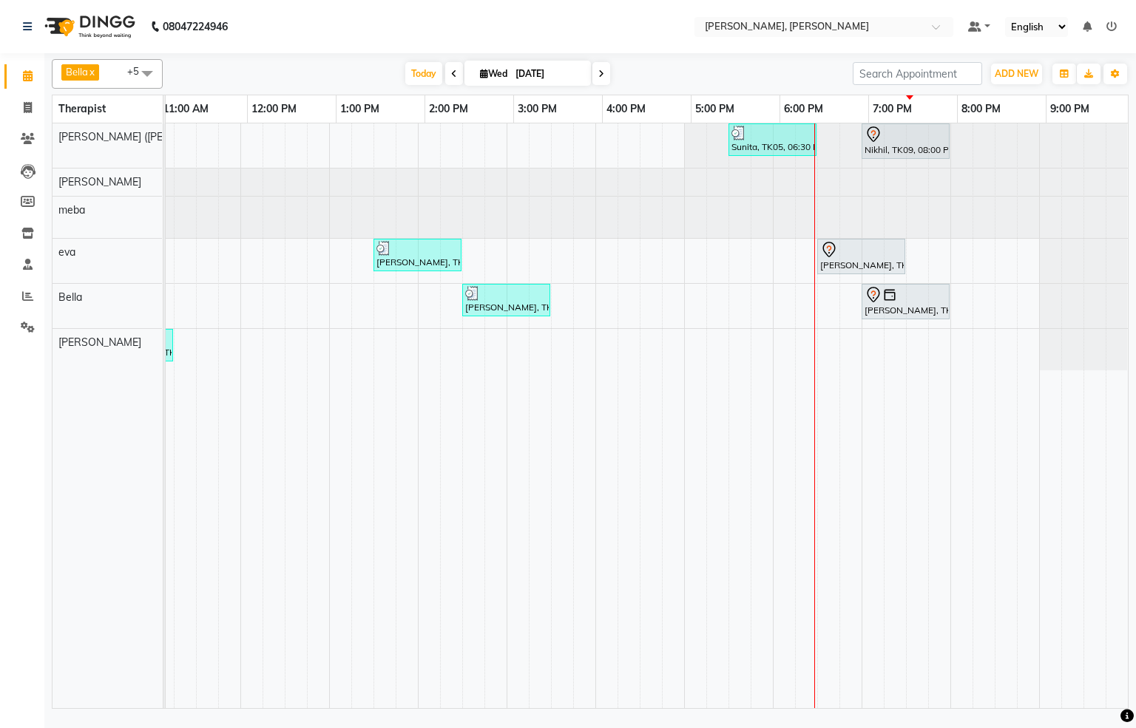
scroll to position [0, 458]
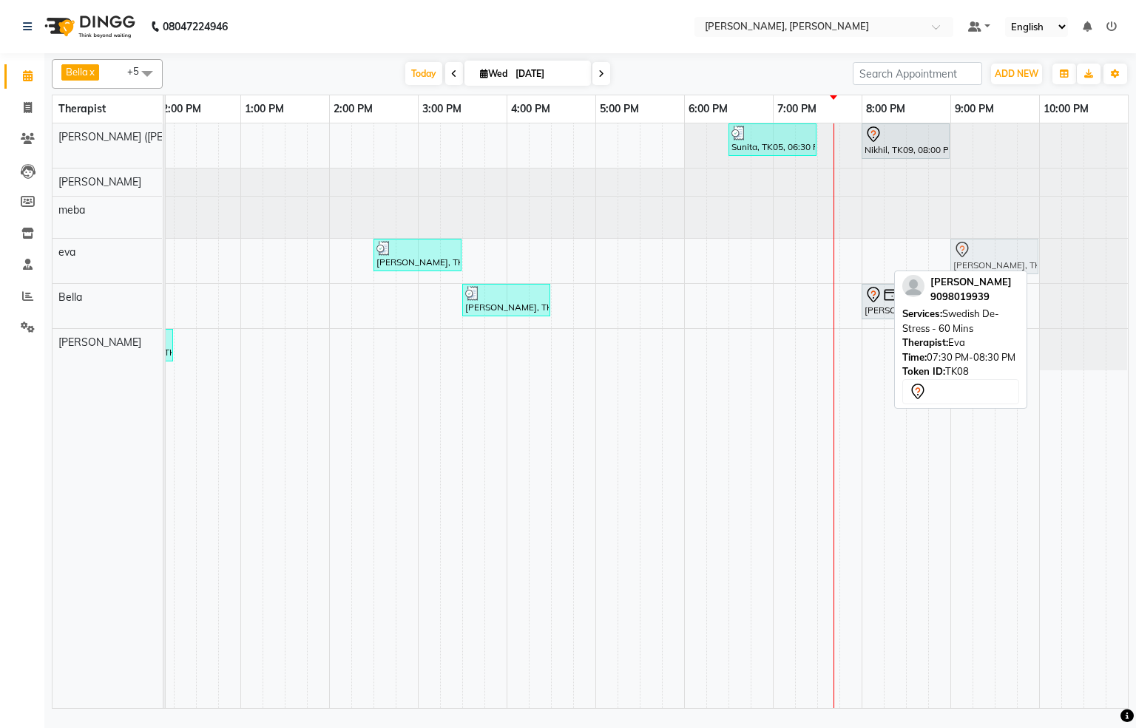
drag, startPoint x: 836, startPoint y: 262, endPoint x: 978, endPoint y: 280, distance: 143.2
click at [978, 280] on div "[PERSON_NAME] x [PERSON_NAME] x [PERSON_NAME] x [PERSON_NAME] x [PERSON_NAME] (…" at bounding box center [590, 381] width 1076 height 656
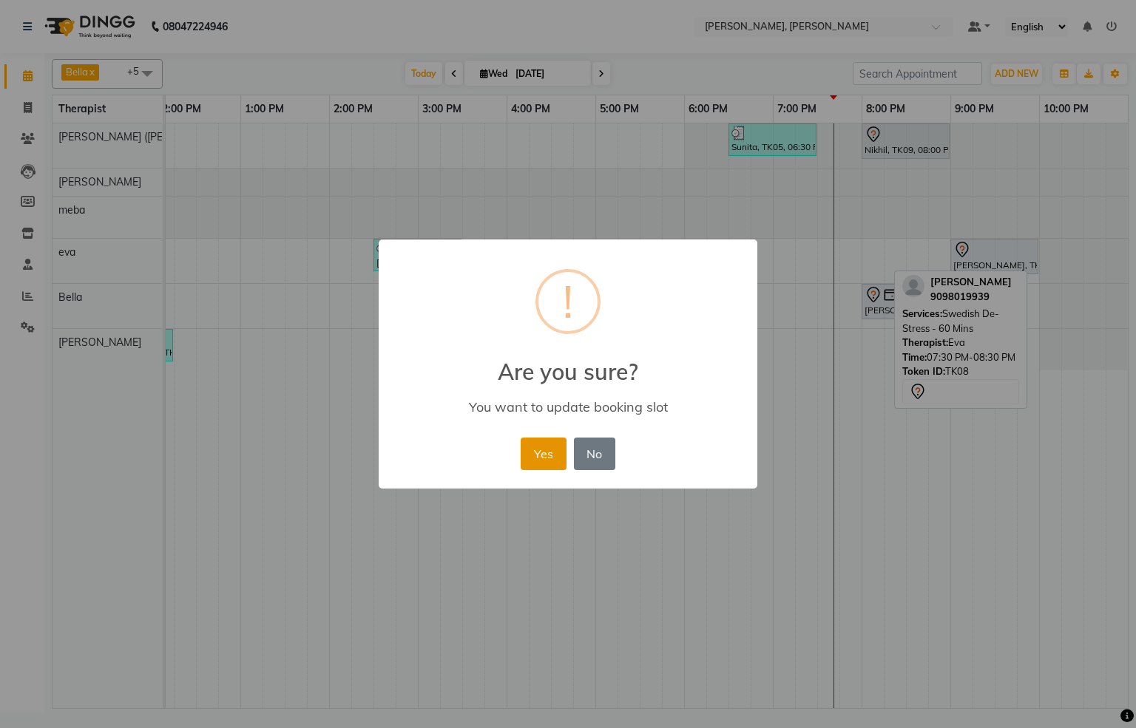
click at [535, 461] on button "Yes" at bounding box center [542, 454] width 45 height 33
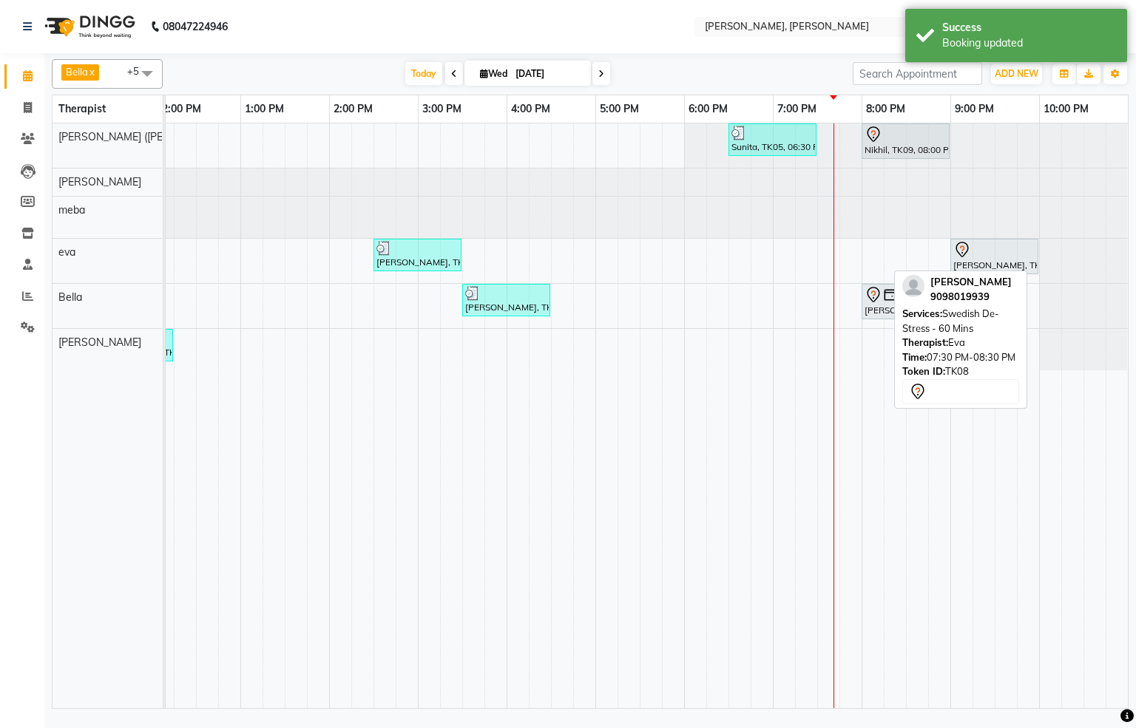
click at [837, 260] on div "Sunita, TK05, 06:30 PM-07:30 PM, Javanese Pampering - 60 Mins Nikhil, TK09, 08:…" at bounding box center [418, 415] width 1420 height 585
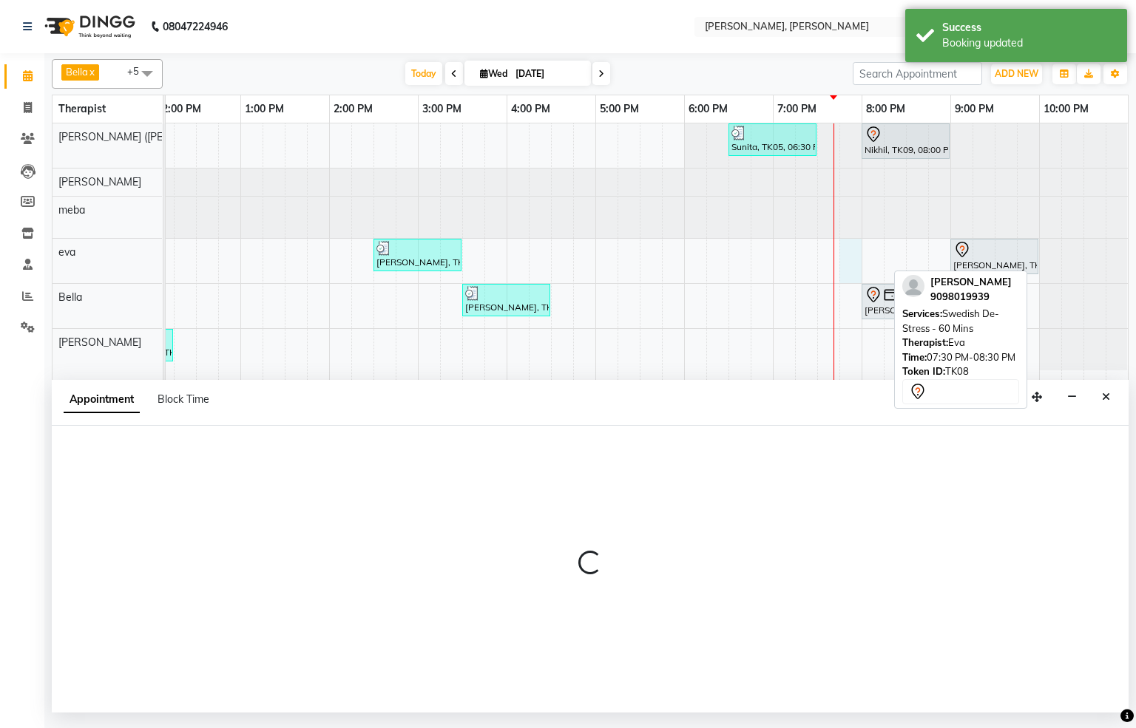
select select "65661"
select select "1185"
select select "tentative"
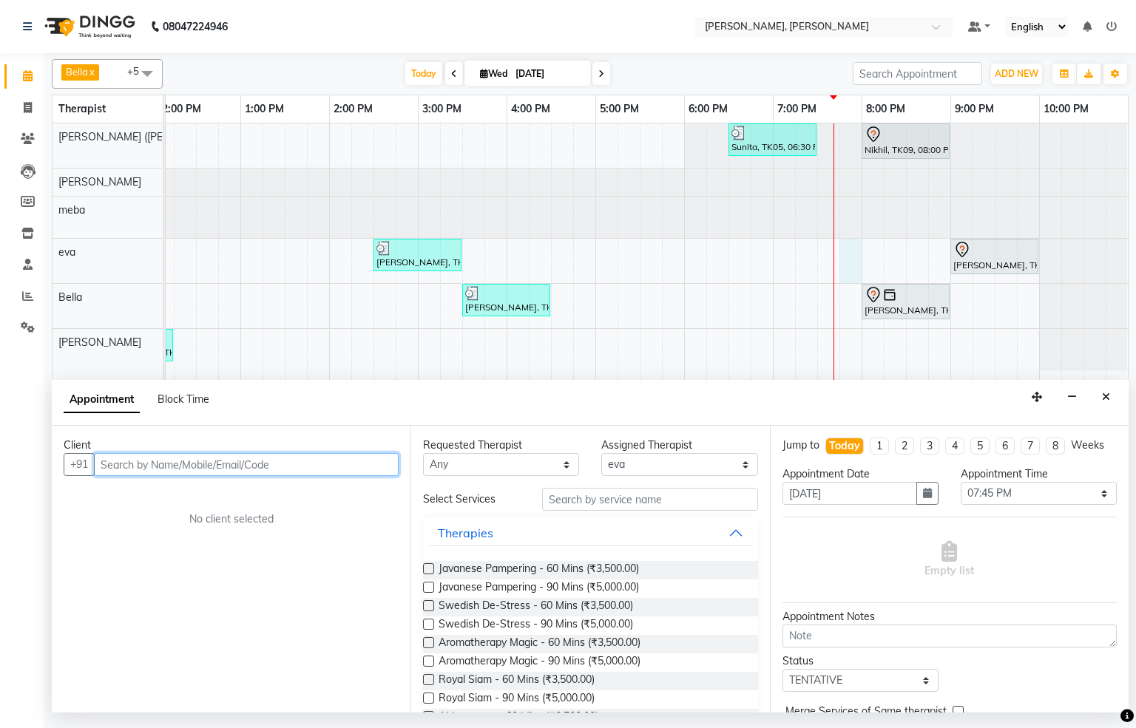
click at [318, 473] on input "text" at bounding box center [246, 464] width 305 height 23
type input "9819007082"
click at [377, 468] on span "Add Client" at bounding box center [368, 464] width 50 height 13
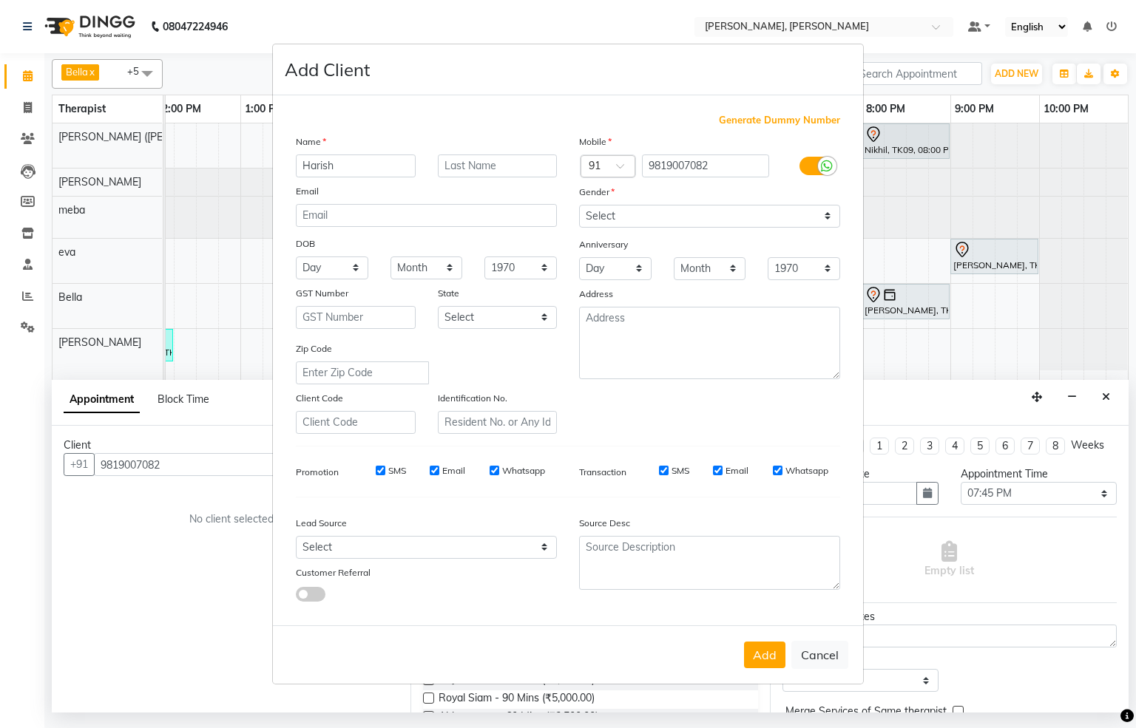
type input "Harish"
click at [821, 216] on select "Select [DEMOGRAPHIC_DATA] [DEMOGRAPHIC_DATA] Other Prefer Not To Say" at bounding box center [709, 216] width 261 height 23
select select "[DEMOGRAPHIC_DATA]"
click at [579, 206] on select "Select [DEMOGRAPHIC_DATA] [DEMOGRAPHIC_DATA] Other Prefer Not To Say" at bounding box center [709, 216] width 261 height 23
click at [772, 654] on button "Add" at bounding box center [764, 655] width 41 height 27
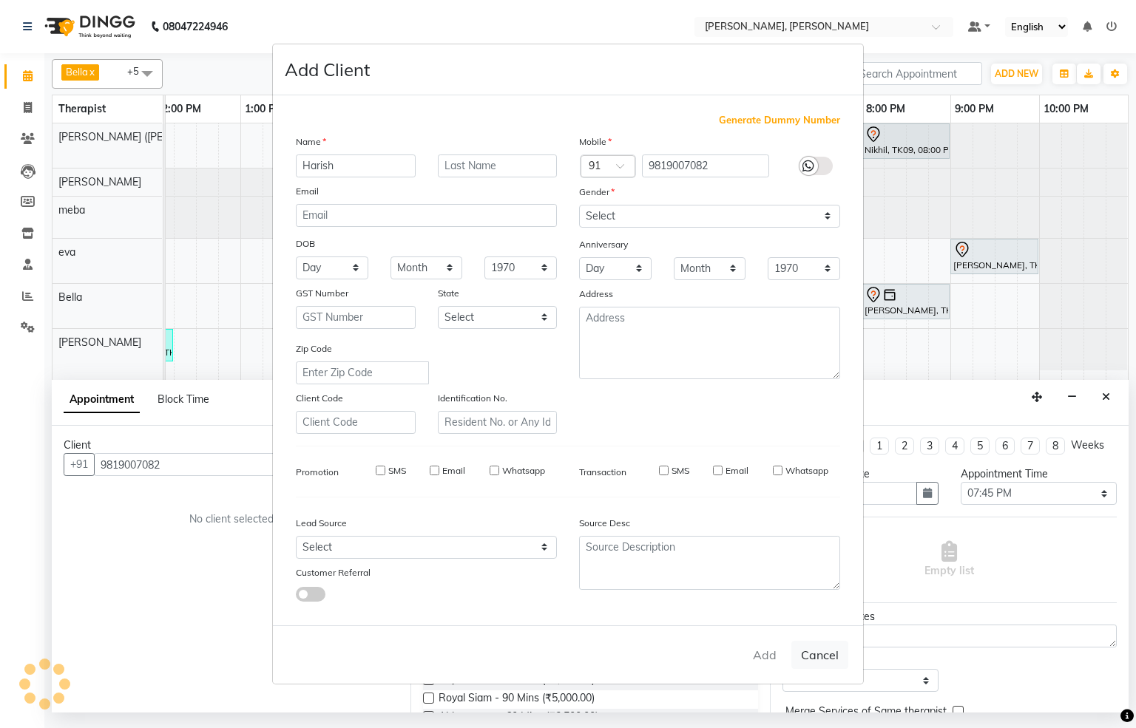
select select
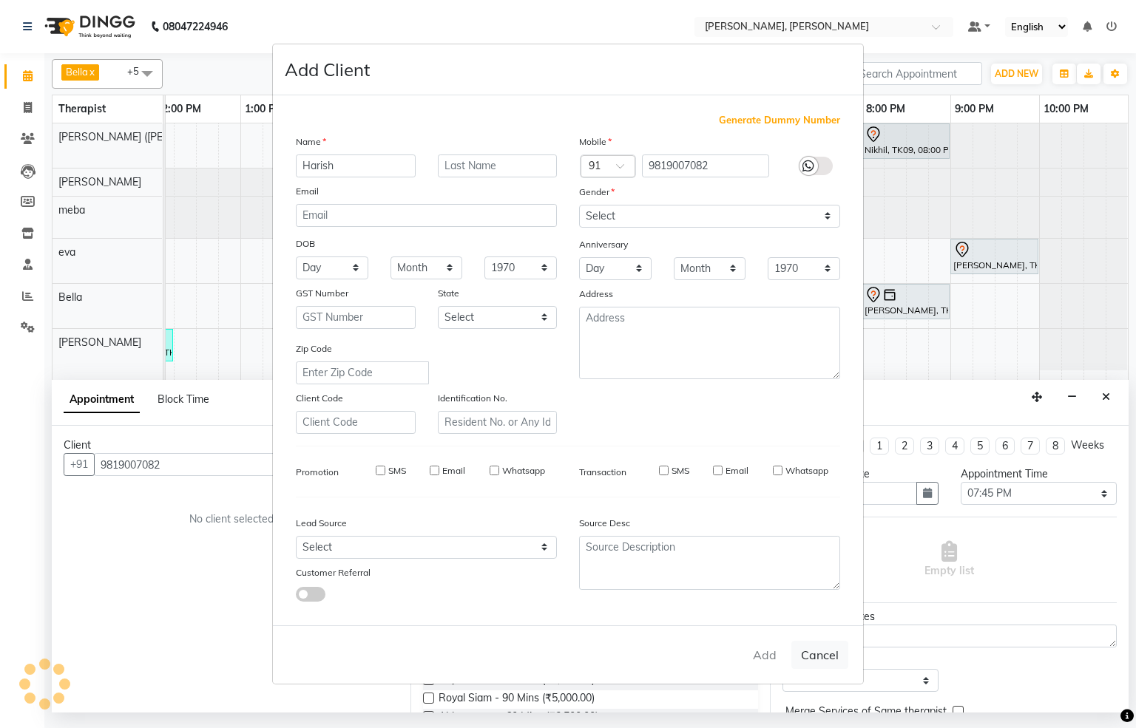
select select
checkbox input "false"
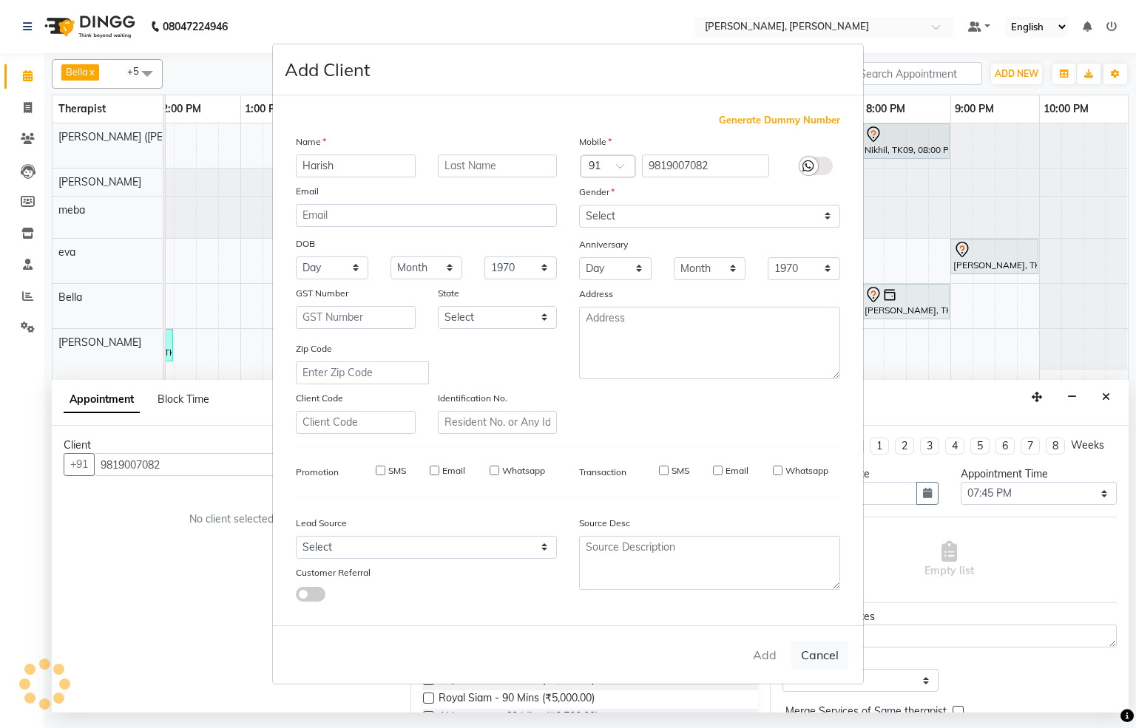
checkbox input "false"
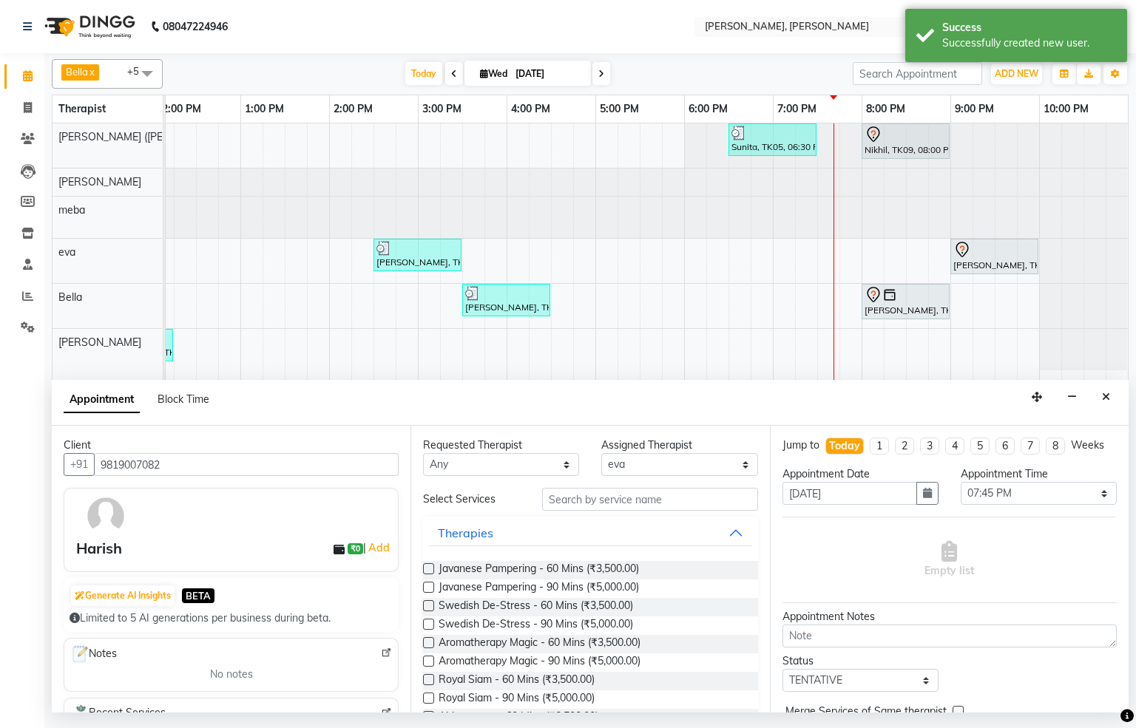
click at [427, 608] on label at bounding box center [428, 605] width 11 height 11
click at [427, 608] on input "checkbox" at bounding box center [428, 608] width 10 height 10
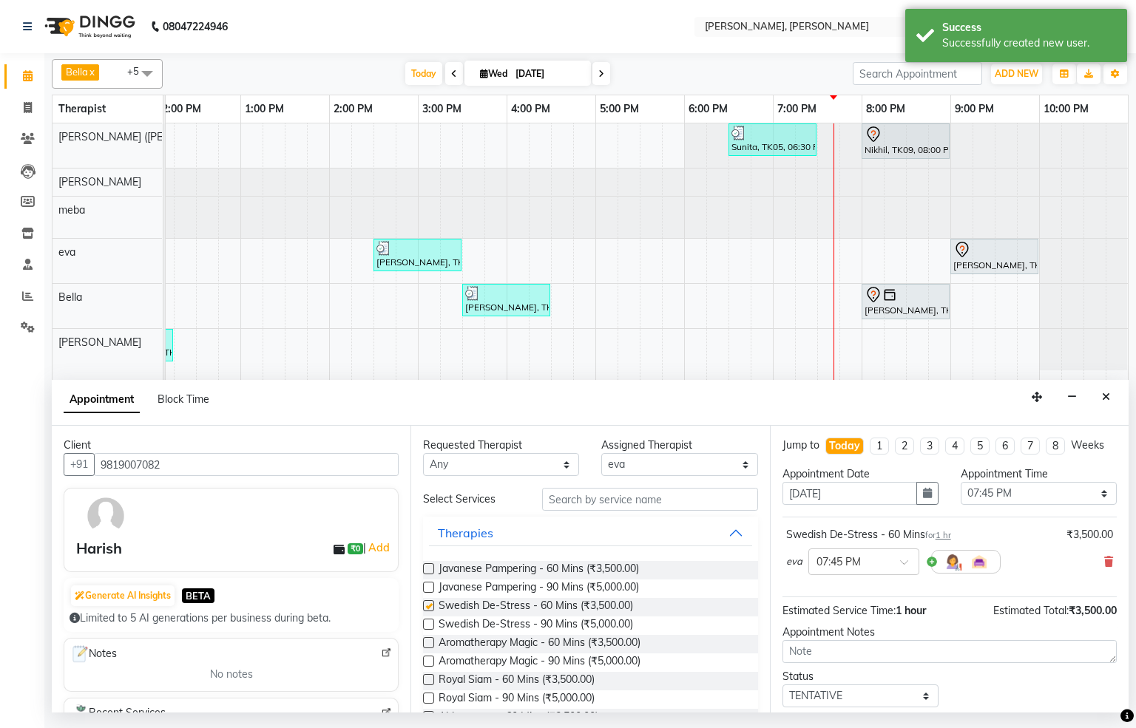
checkbox input "false"
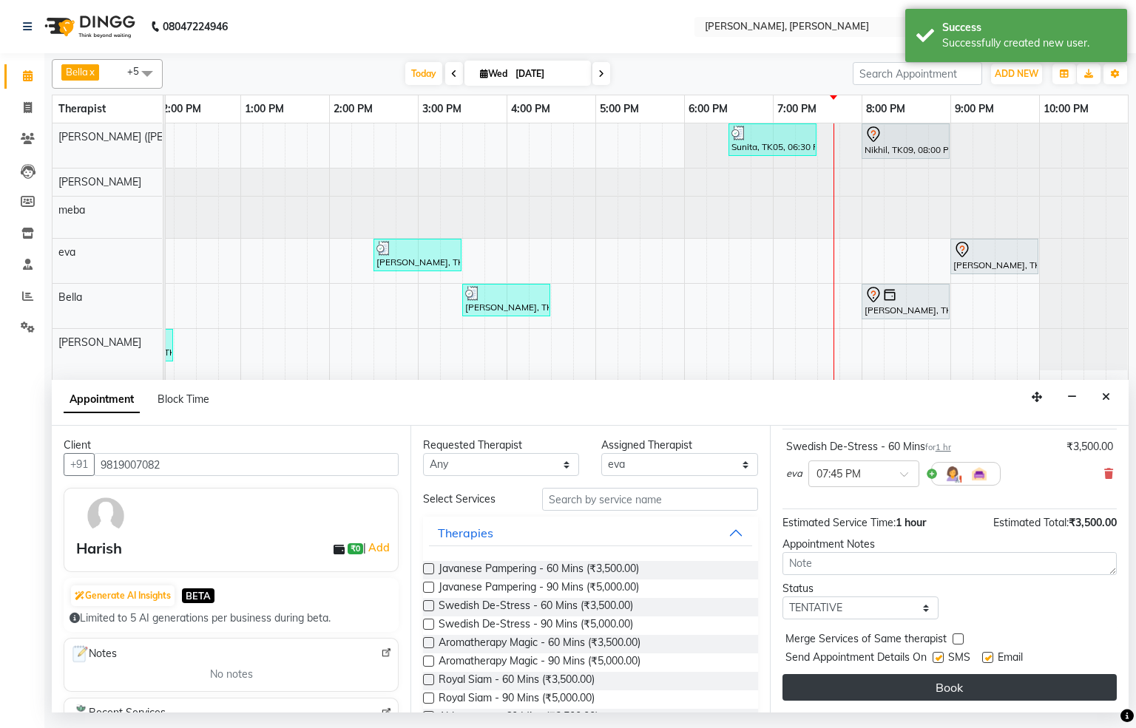
click at [945, 692] on button "Book" at bounding box center [949, 687] width 334 height 27
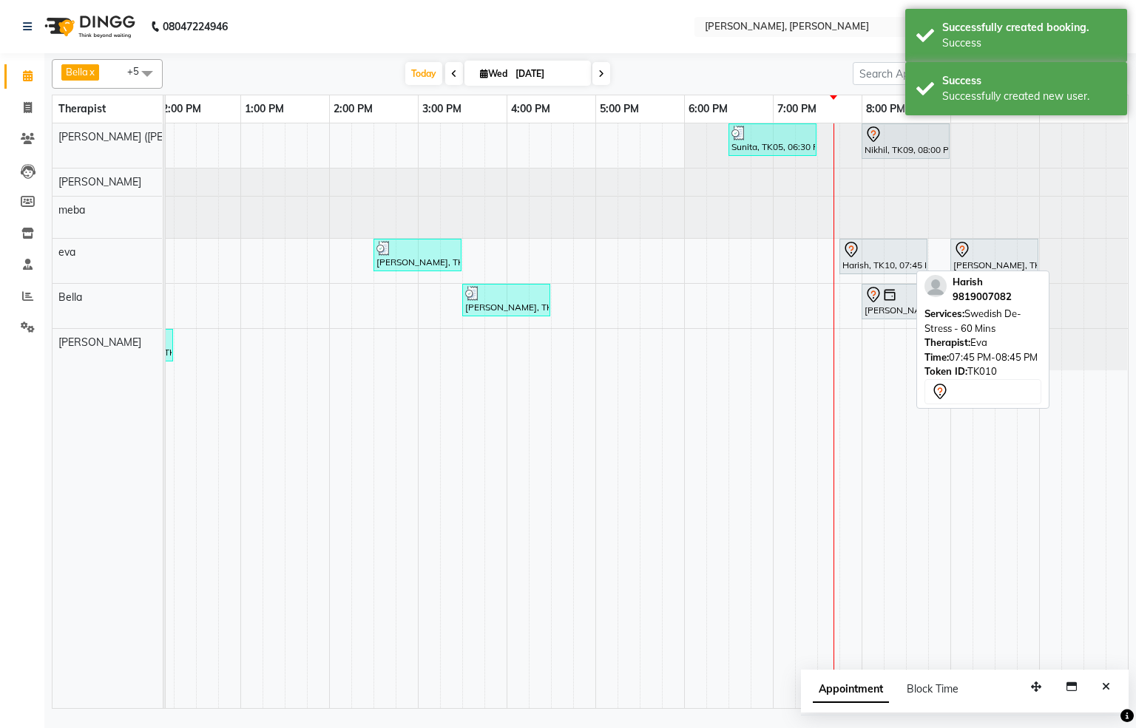
click at [859, 256] on div at bounding box center [883, 250] width 82 height 18
click at [859, 268] on div "Harish, TK10, 07:45 PM-08:45 PM, Swedish De-Stress - 60 Mins" at bounding box center [883, 256] width 85 height 31
select select "7"
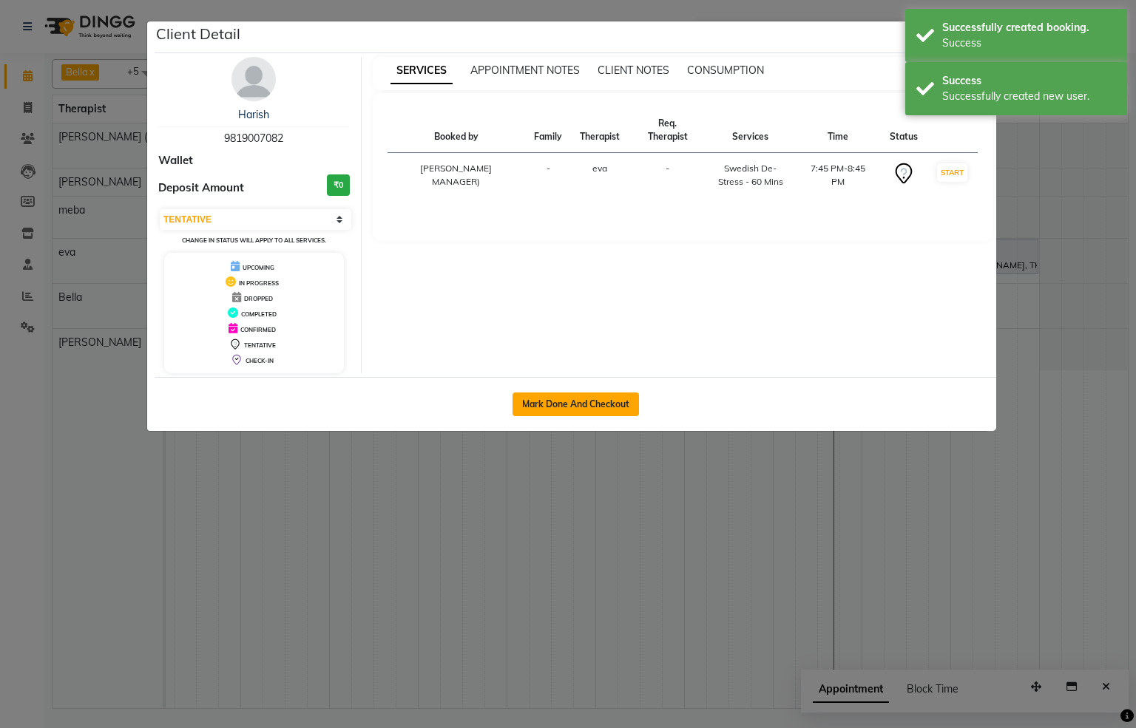
click at [569, 410] on button "Mark Done And Checkout" at bounding box center [575, 405] width 126 height 24
select select "service"
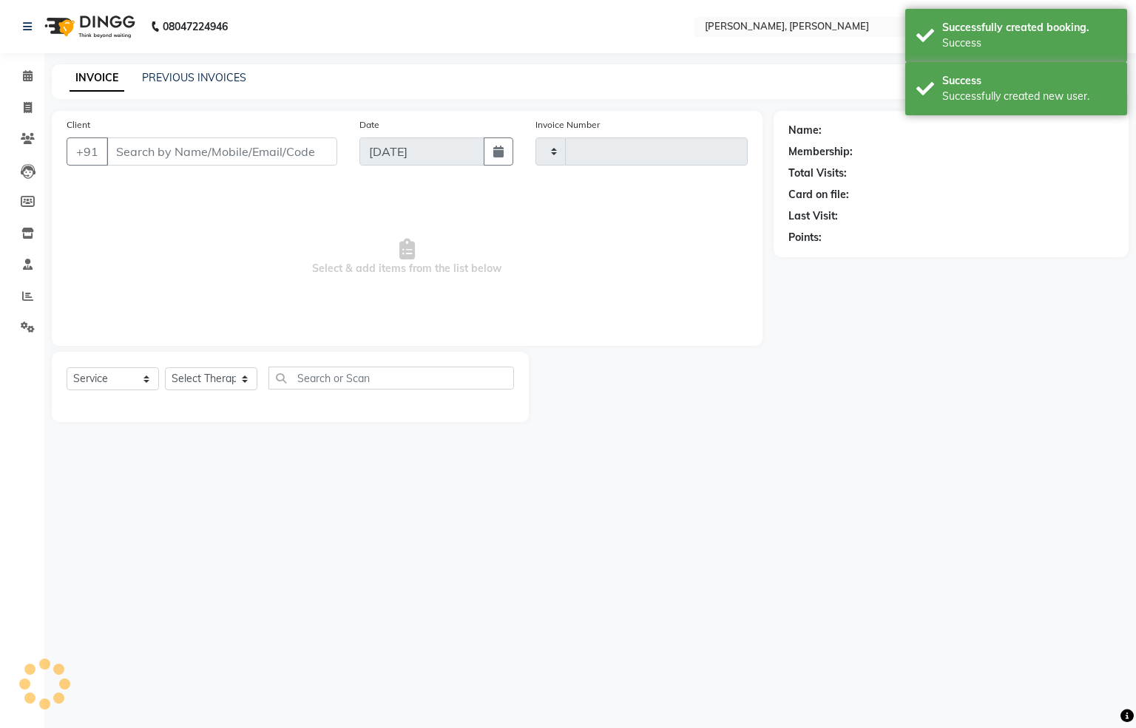
type input "1302"
select select "6399"
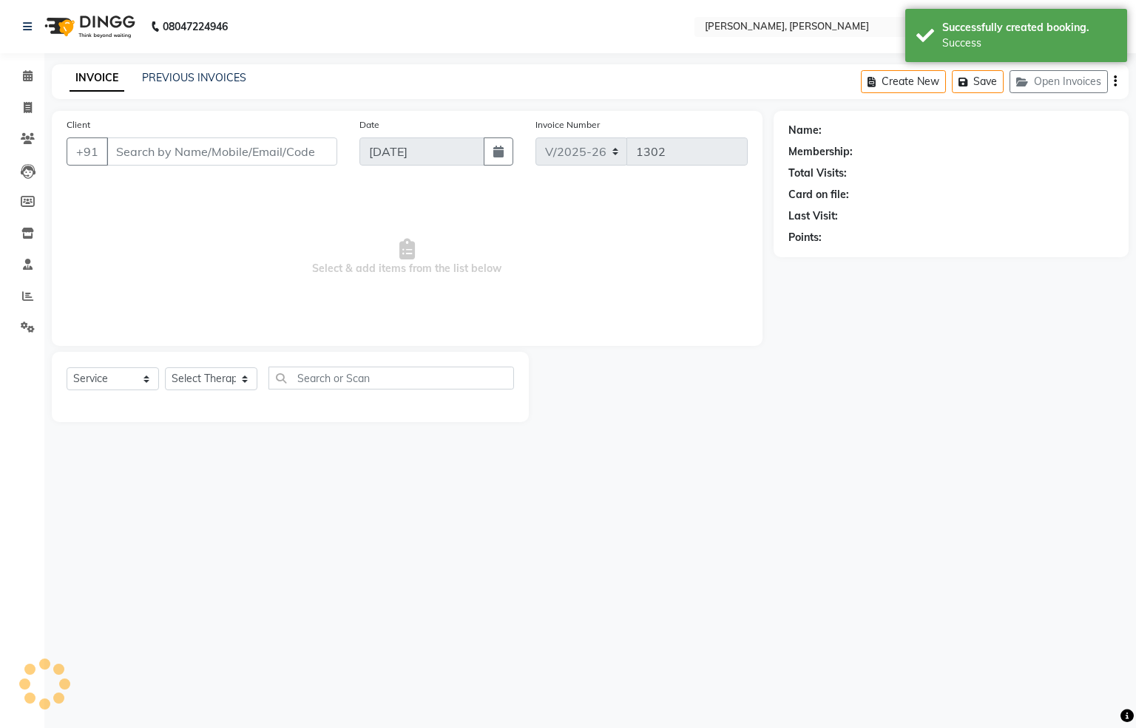
type input "9819007082"
select select "65661"
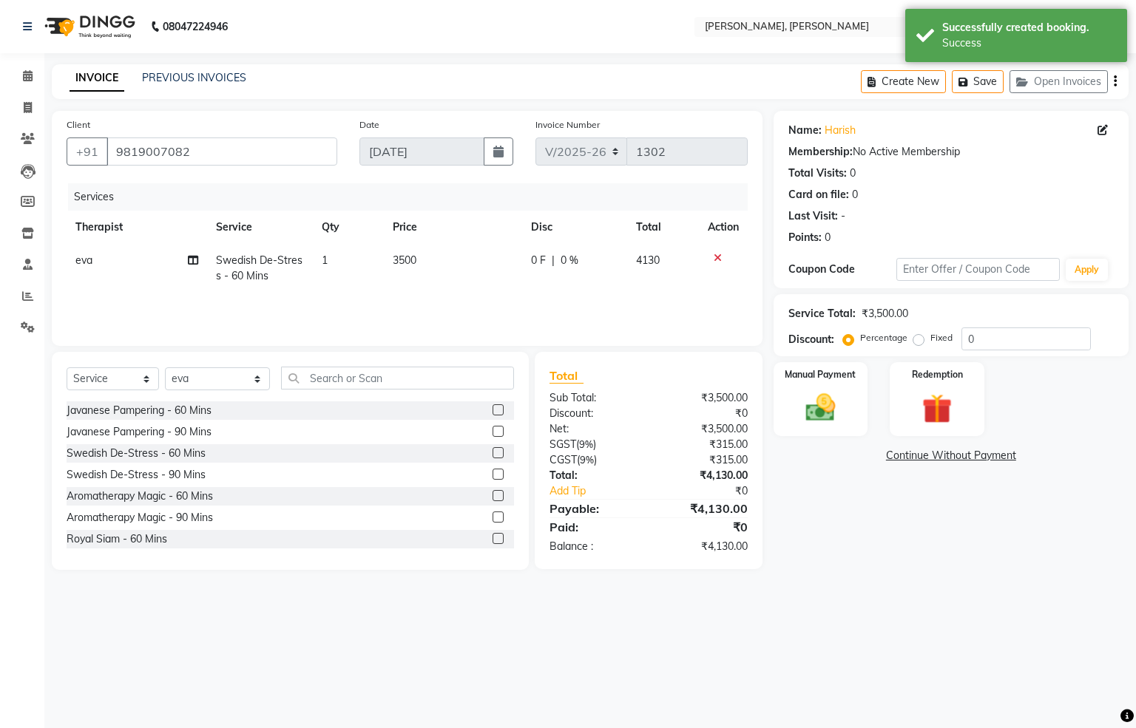
click at [930, 337] on label "Fixed" at bounding box center [941, 337] width 22 height 13
click at [919, 337] on input "Fixed" at bounding box center [921, 338] width 10 height 10
radio input "true"
click at [1041, 340] on input "0" at bounding box center [1025, 339] width 129 height 23
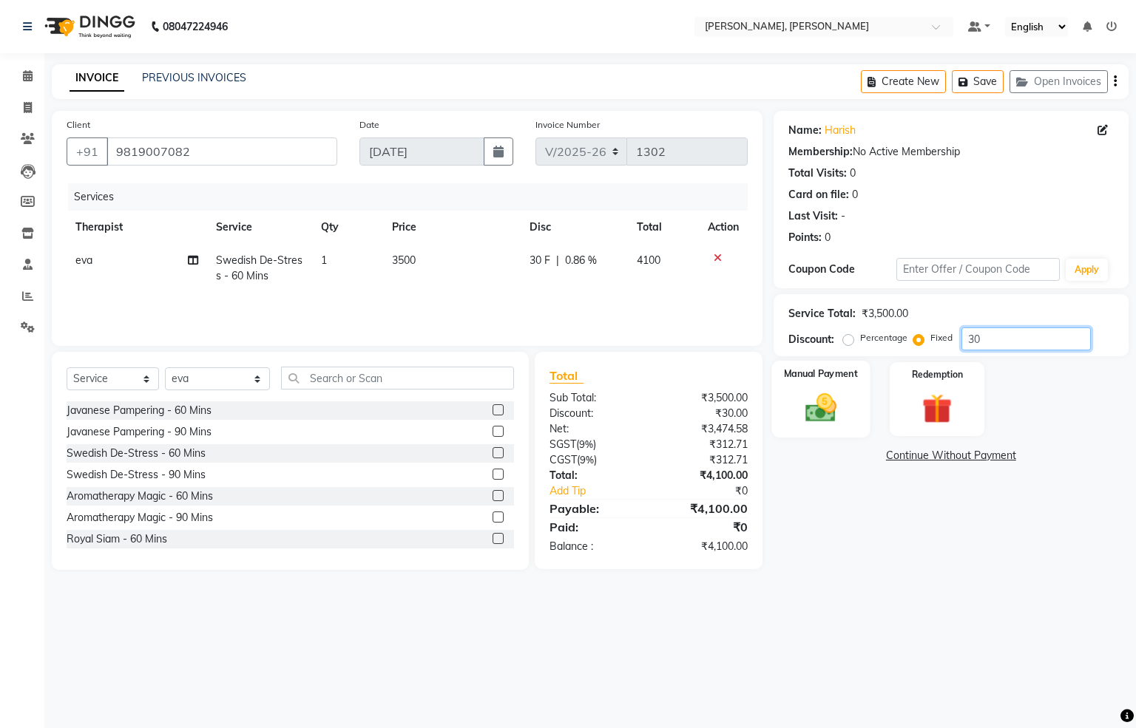
type input "30"
click at [848, 408] on div "Manual Payment" at bounding box center [820, 399] width 98 height 77
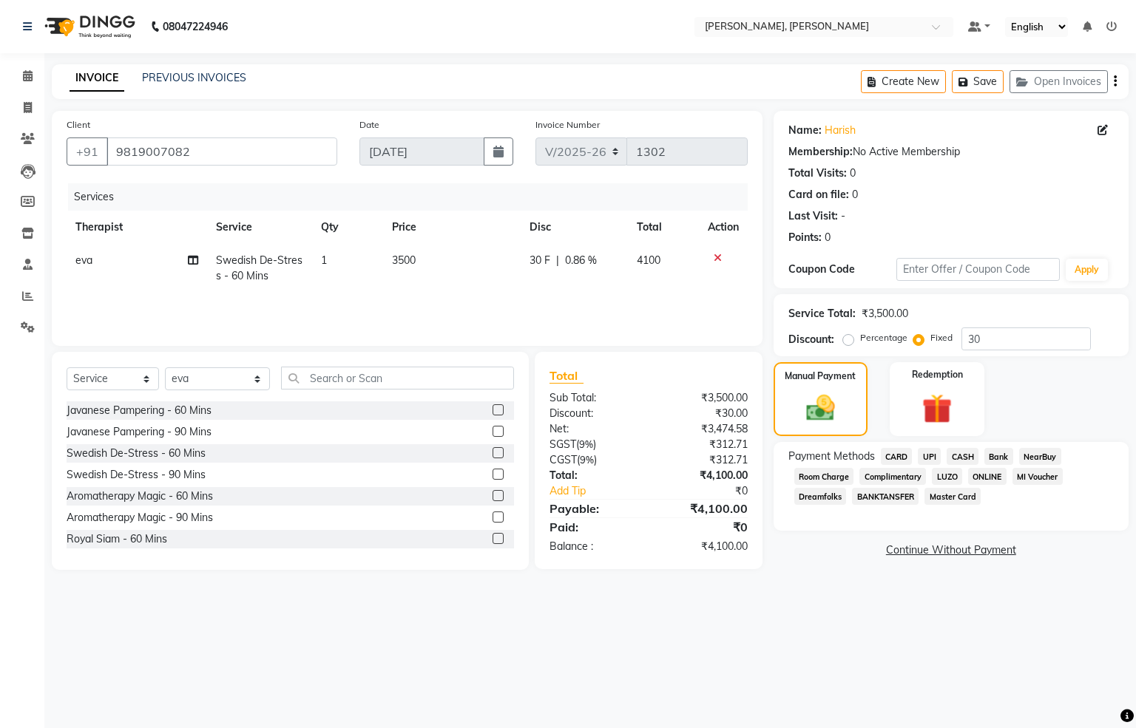
click at [958, 455] on span "CASH" at bounding box center [962, 456] width 32 height 17
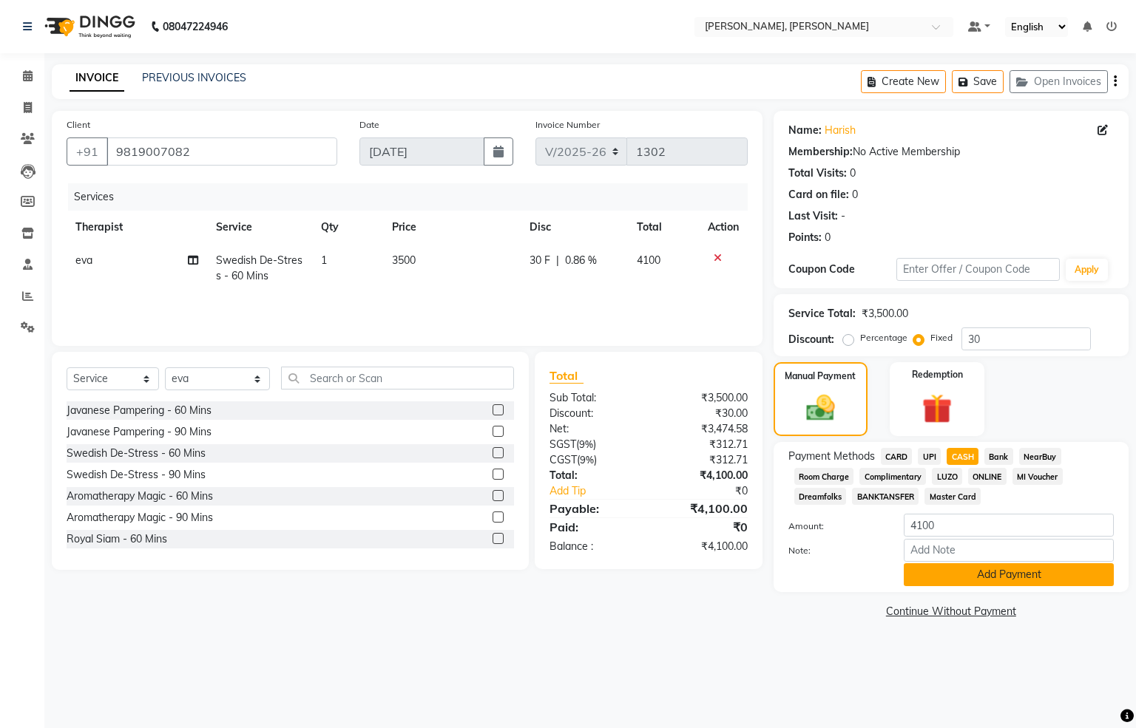
click at [963, 577] on button "Add Payment" at bounding box center [1008, 574] width 210 height 23
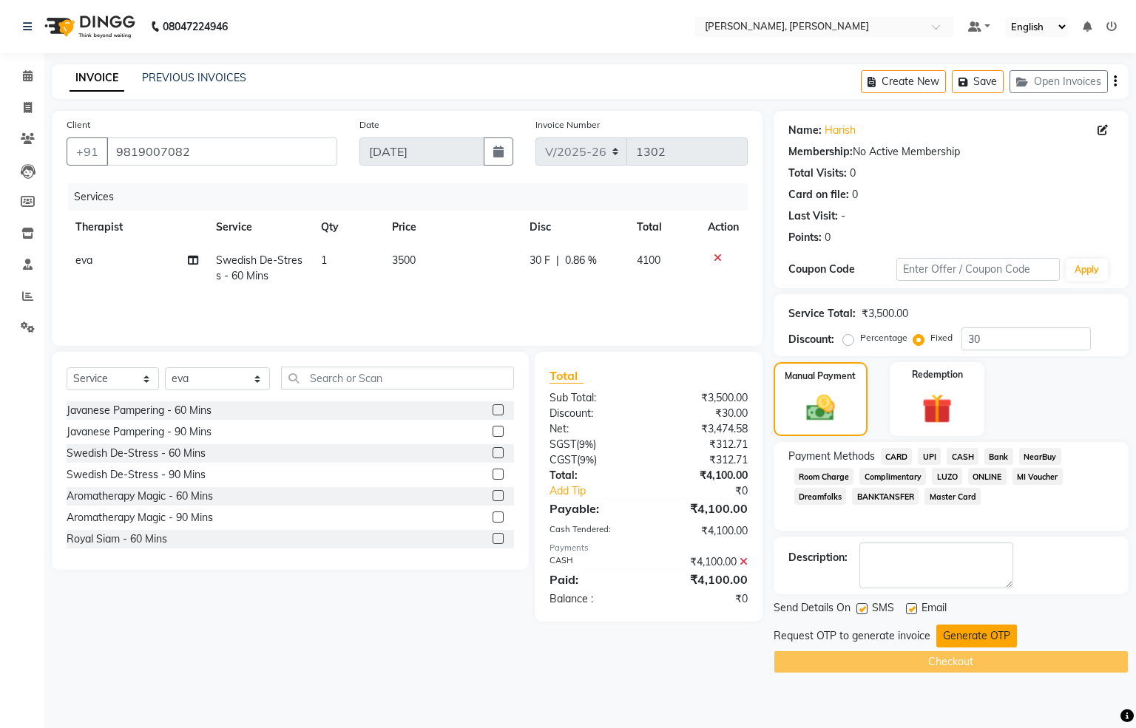
click at [954, 635] on button "Generate OTP" at bounding box center [976, 636] width 81 height 23
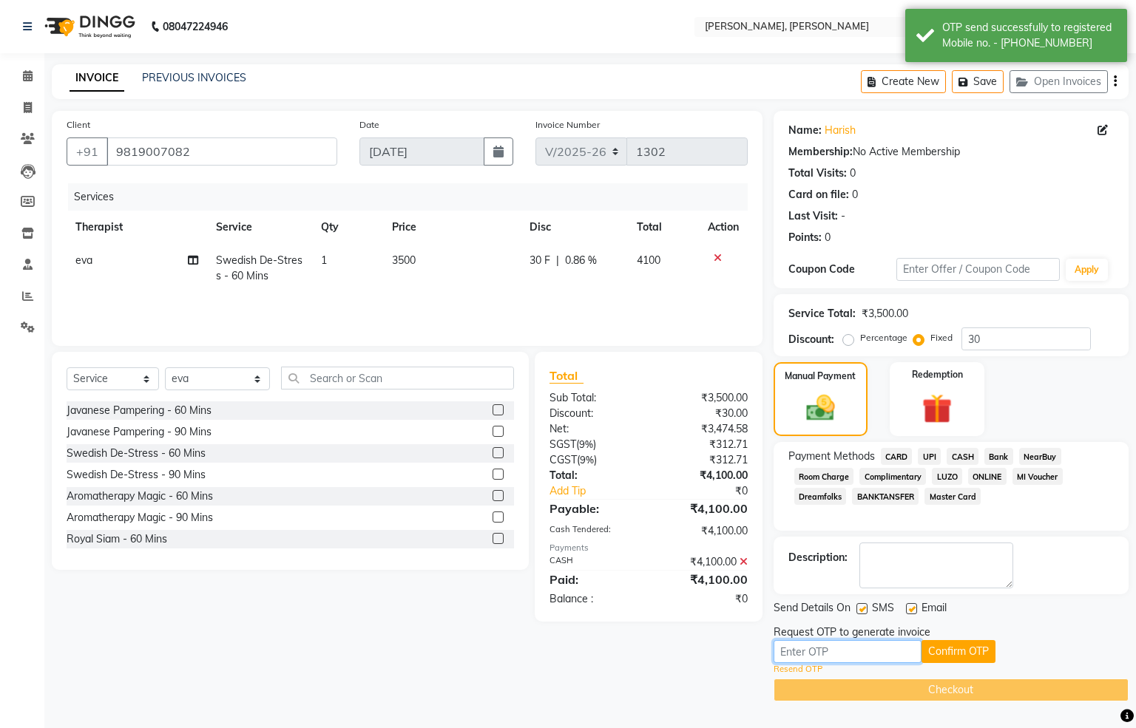
click at [841, 650] on input "text" at bounding box center [847, 651] width 148 height 23
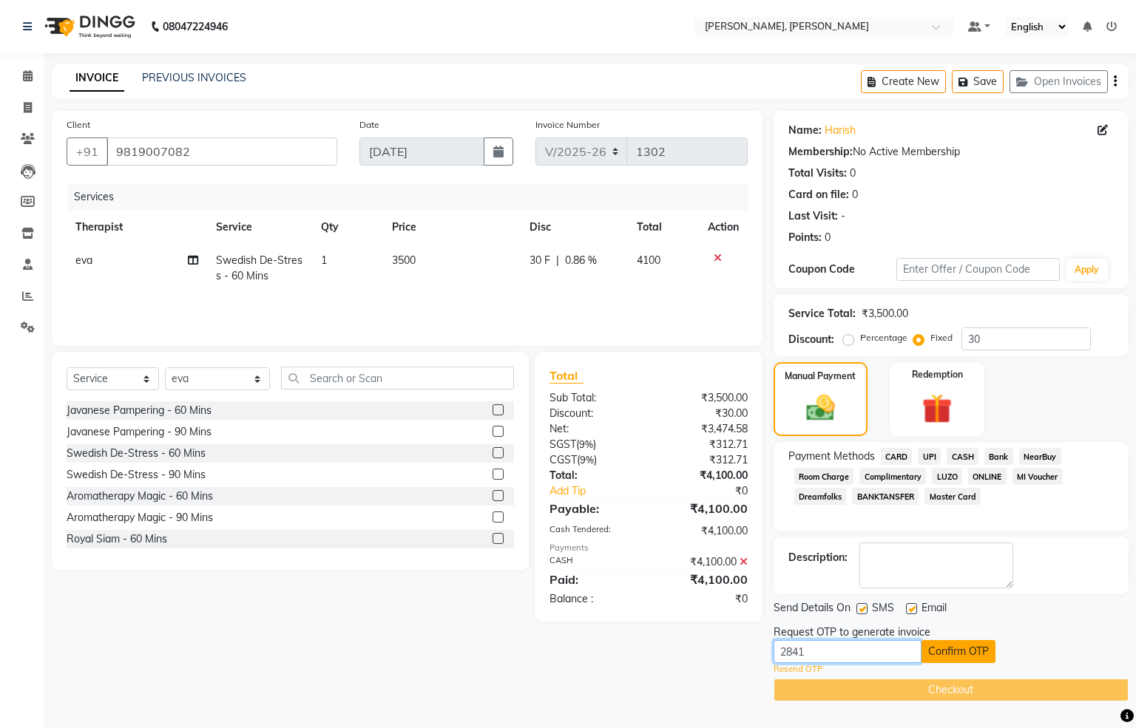
type input "2841"
click at [945, 650] on button "Confirm OTP" at bounding box center [958, 651] width 74 height 23
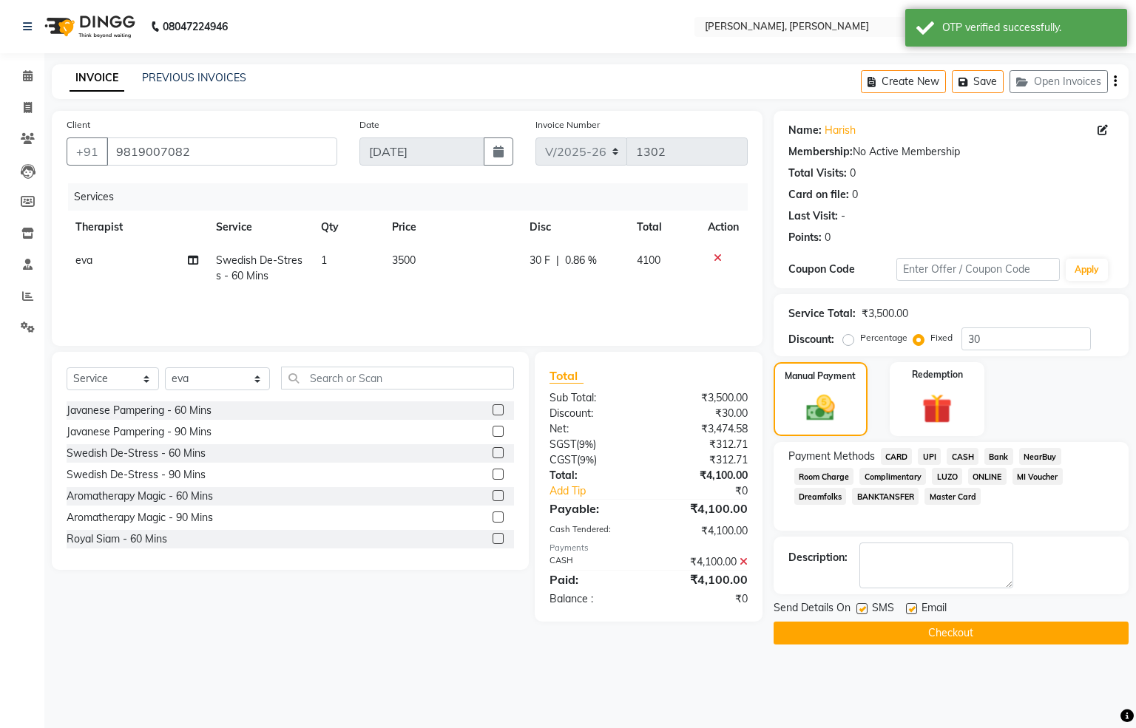
click at [968, 639] on button "Checkout" at bounding box center [950, 633] width 355 height 23
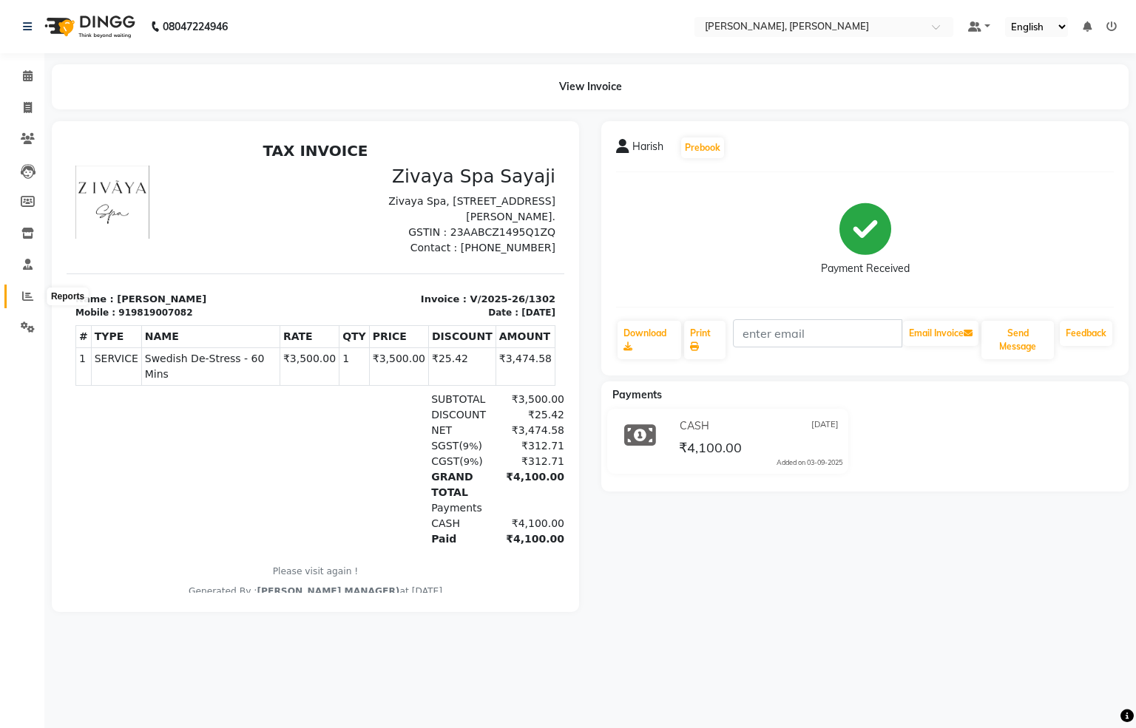
click at [23, 295] on icon at bounding box center [27, 296] width 11 height 11
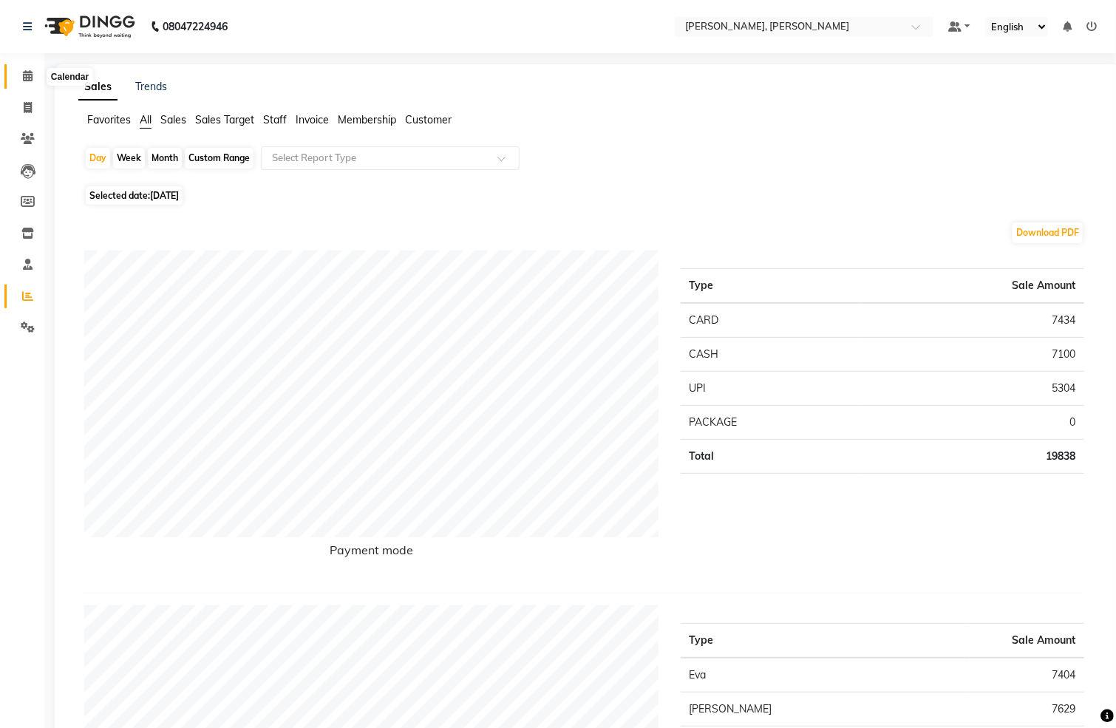
click at [31, 75] on icon at bounding box center [28, 75] width 10 height 11
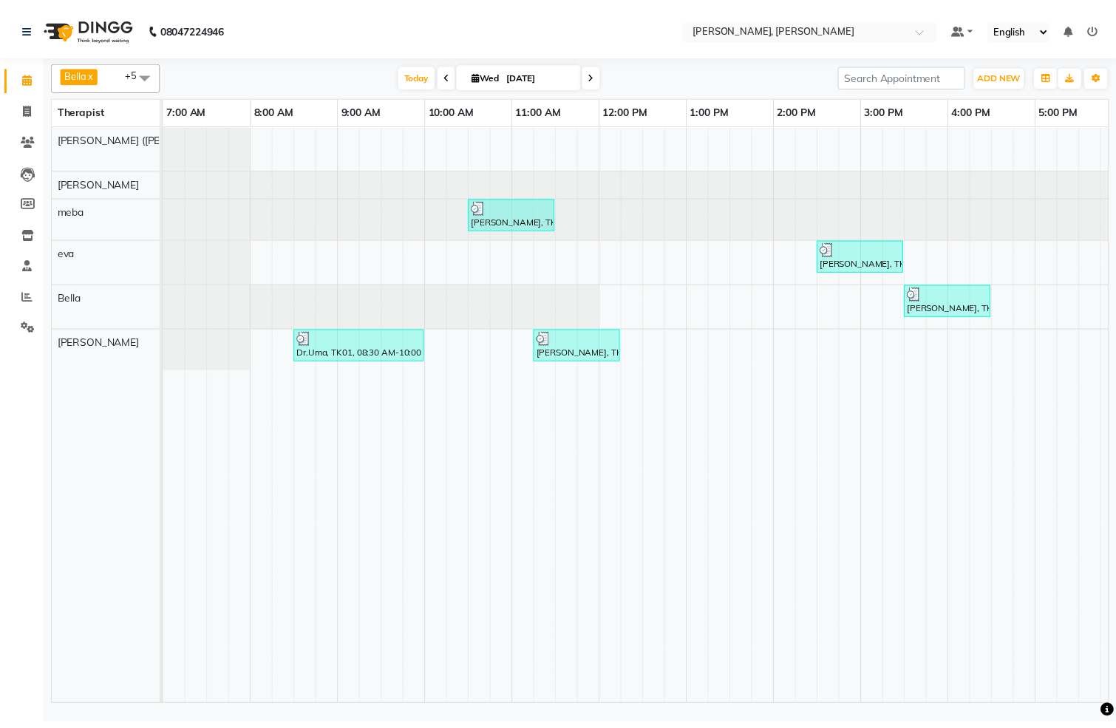
scroll to position [0, 458]
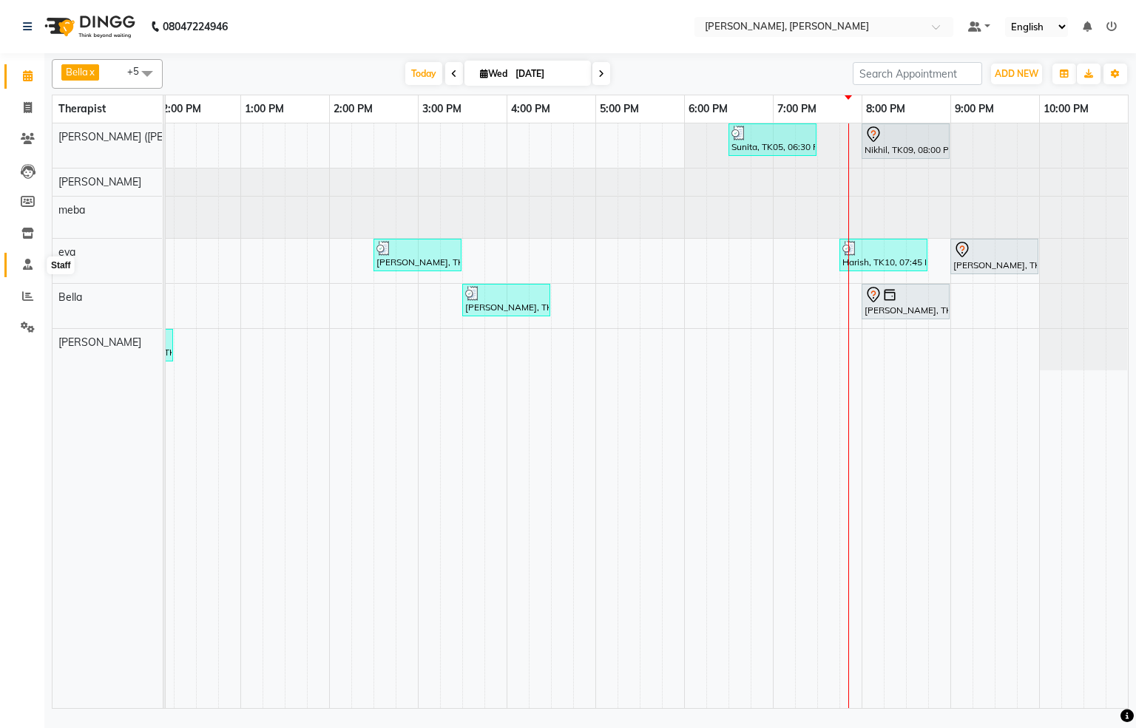
click at [27, 271] on span at bounding box center [28, 265] width 26 height 17
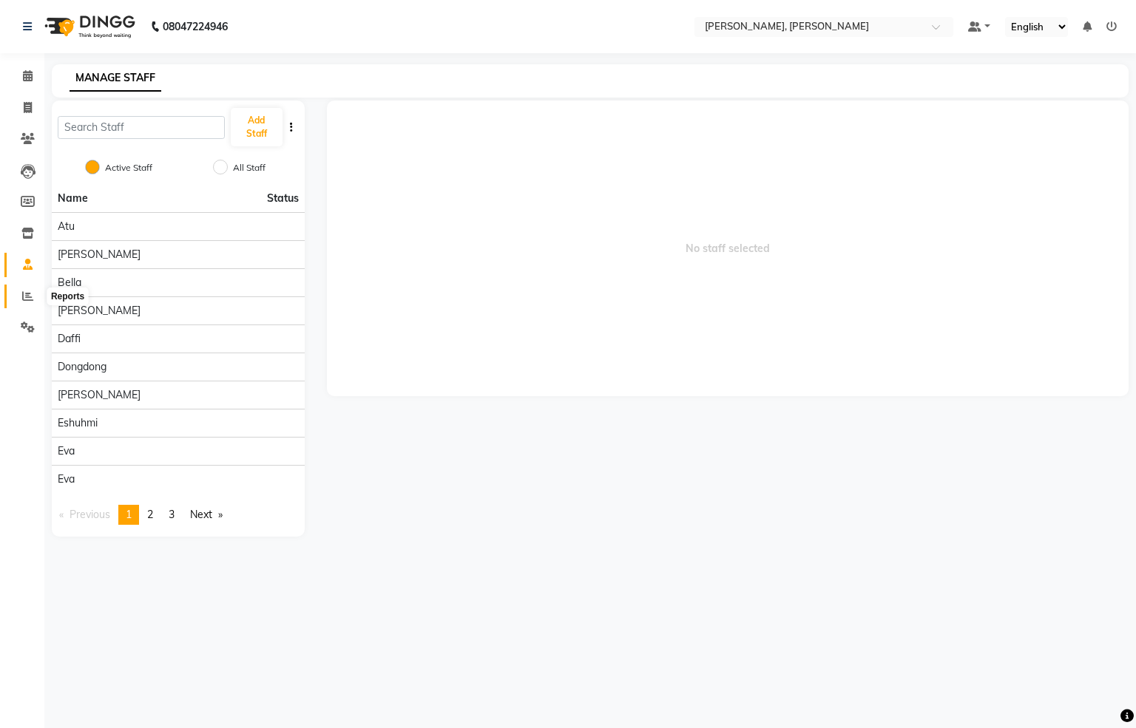
click at [29, 291] on icon at bounding box center [27, 296] width 11 height 11
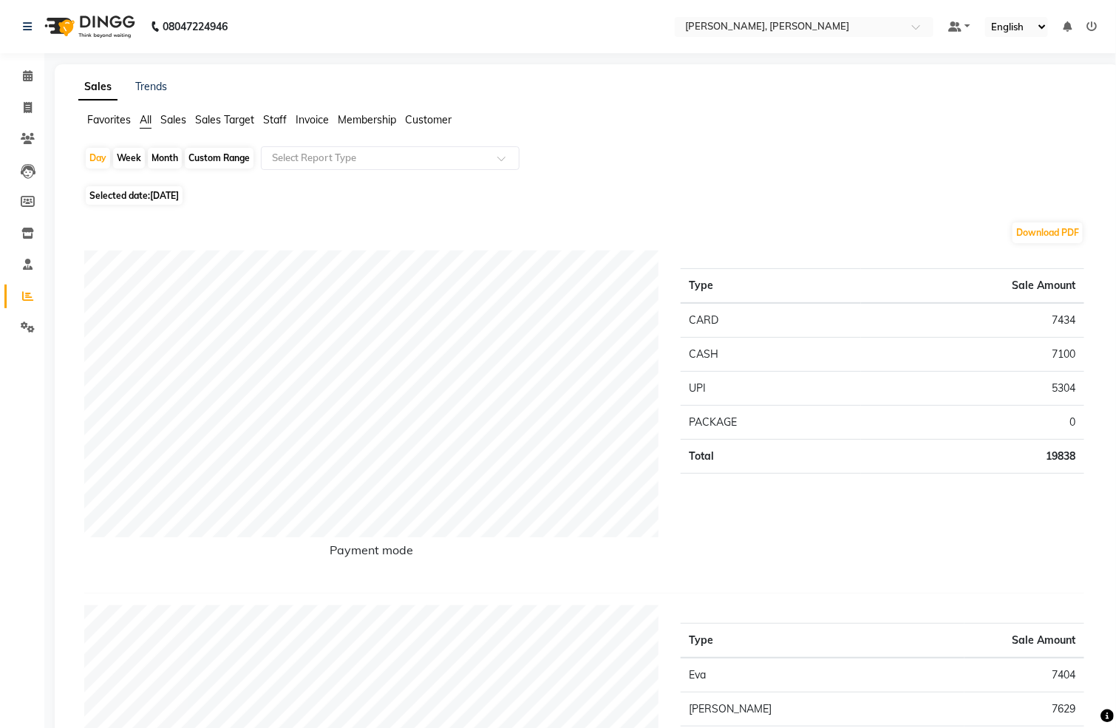
click at [179, 197] on span "[DATE]" at bounding box center [164, 195] width 29 height 11
select select "9"
select select "2025"
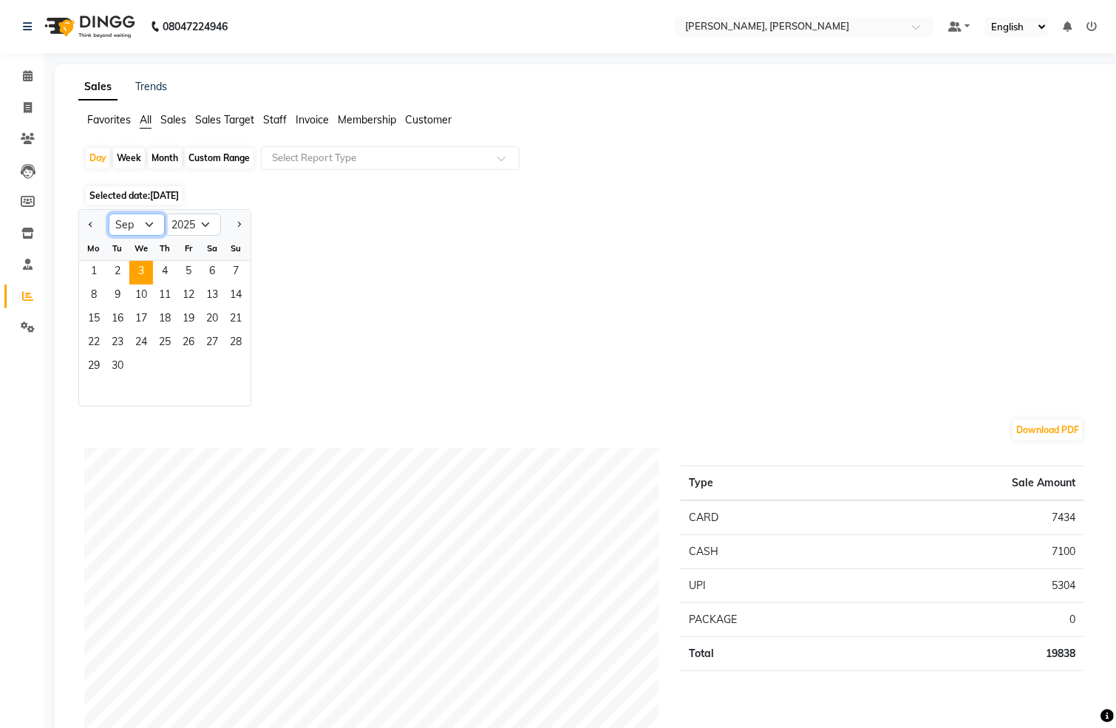
click at [149, 226] on select "Jan Feb Mar Apr May Jun [DATE] Aug Sep Oct Nov Dec" at bounding box center [137, 225] width 56 height 22
select select "8"
click at [109, 214] on select "Jan Feb Mar Apr May Jun [DATE] Aug Sep Oct Nov Dec" at bounding box center [137, 225] width 56 height 22
click at [186, 274] on span "1" at bounding box center [189, 273] width 24 height 24
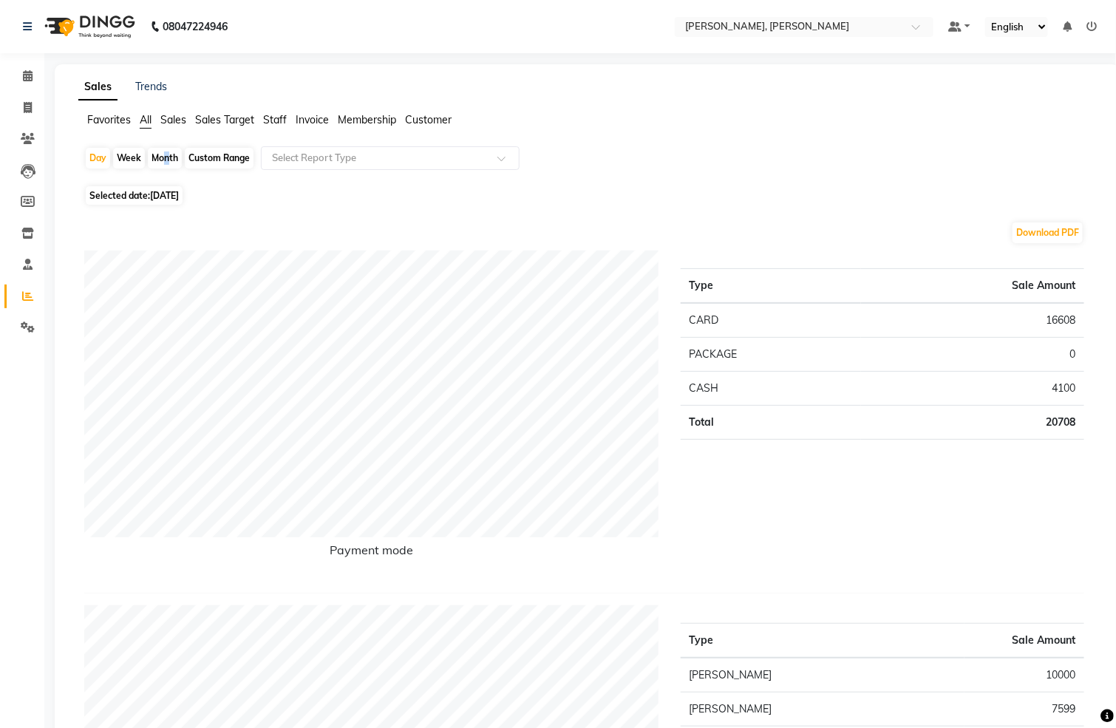
click at [160, 156] on div "Month" at bounding box center [165, 158] width 34 height 21
select select "8"
select select "2025"
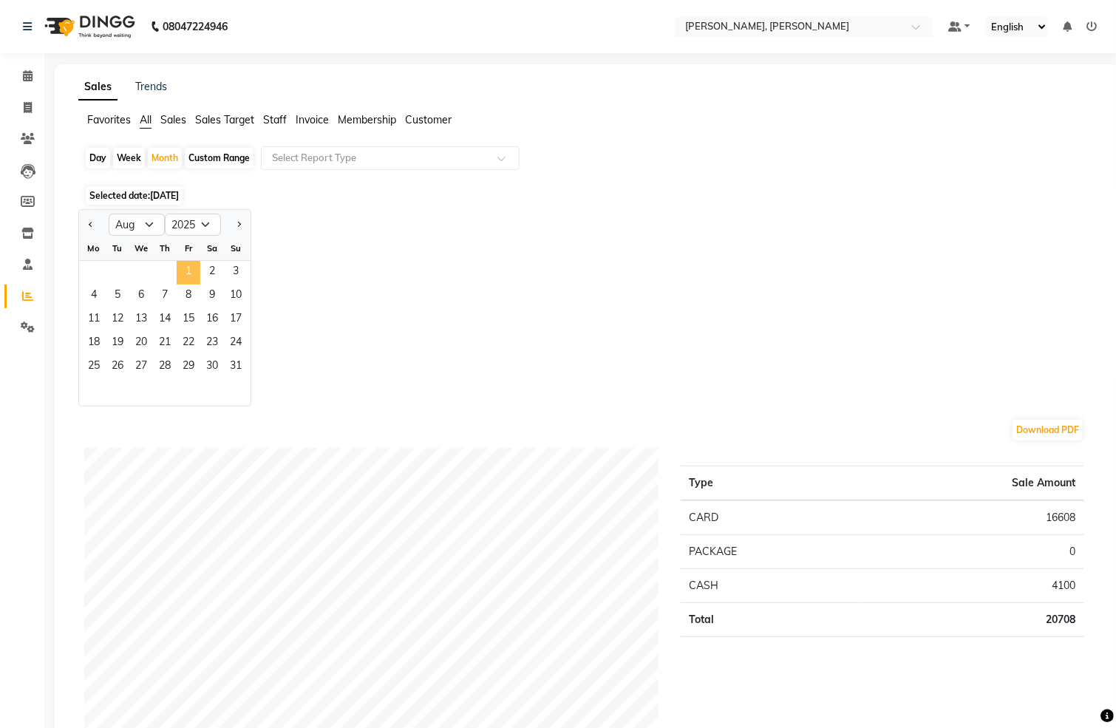
click at [189, 276] on span "1" at bounding box center [189, 273] width 24 height 24
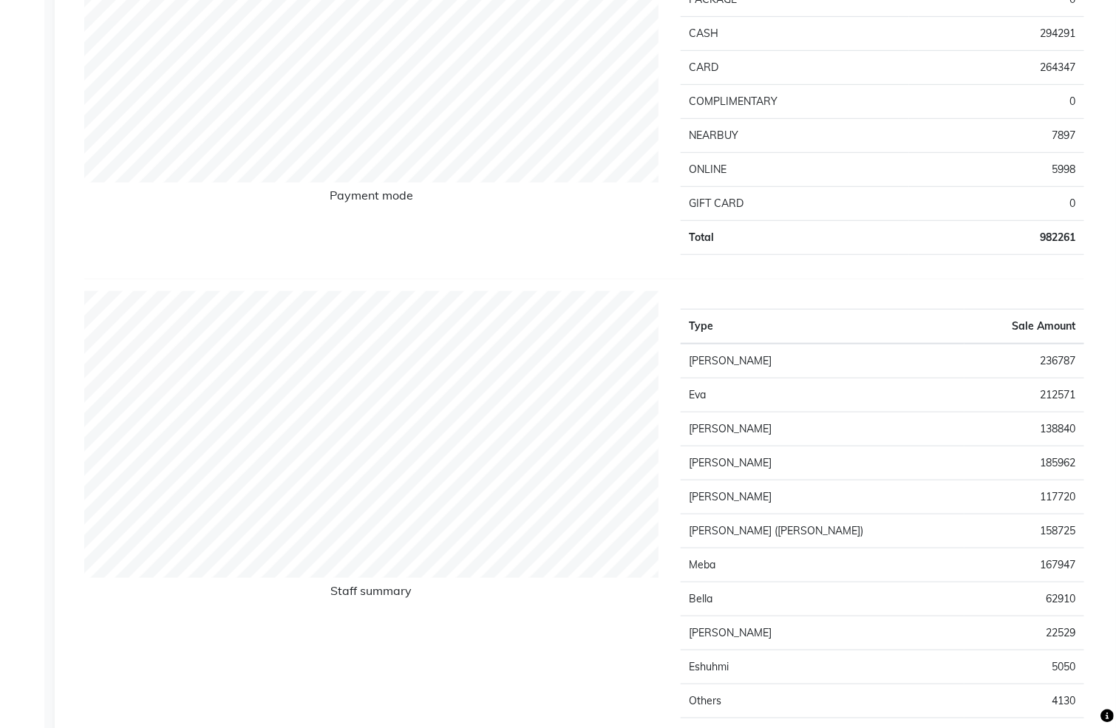
scroll to position [444, 0]
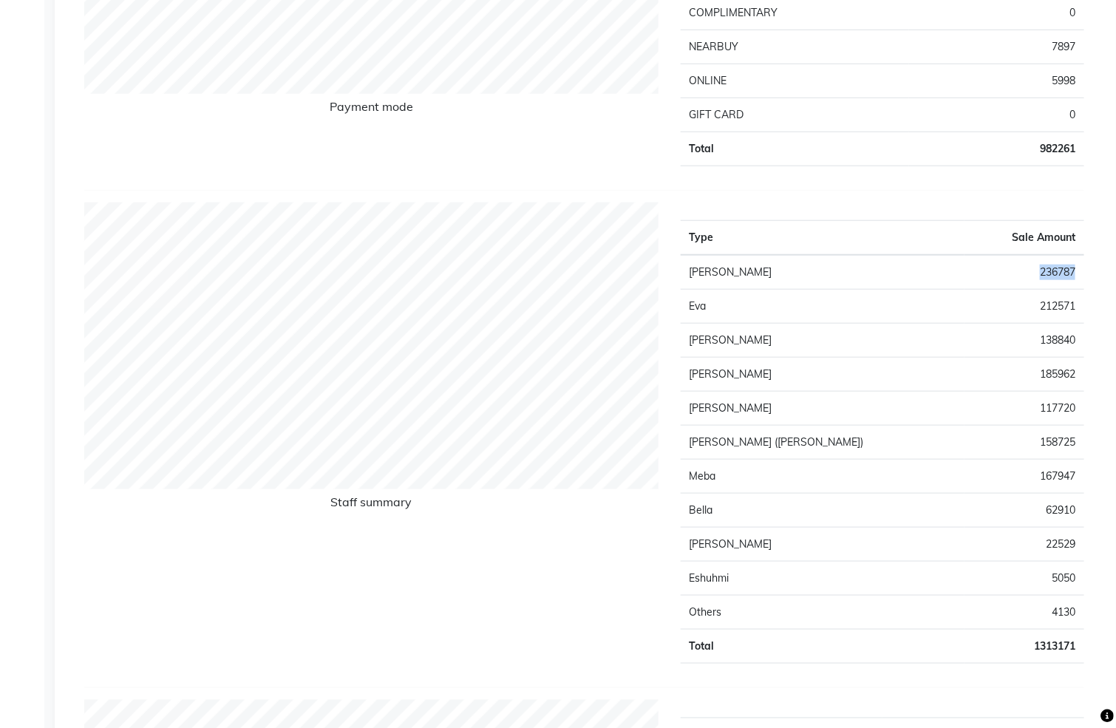
drag, startPoint x: 1082, startPoint y: 276, endPoint x: 1027, endPoint y: 269, distance: 55.8
click at [1027, 269] on td "236787" at bounding box center [1025, 272] width 120 height 35
drag, startPoint x: 1079, startPoint y: 311, endPoint x: 1029, endPoint y: 307, distance: 49.7
click at [1029, 307] on td "212571" at bounding box center [1025, 307] width 120 height 34
drag, startPoint x: 1076, startPoint y: 515, endPoint x: 1031, endPoint y: 515, distance: 45.1
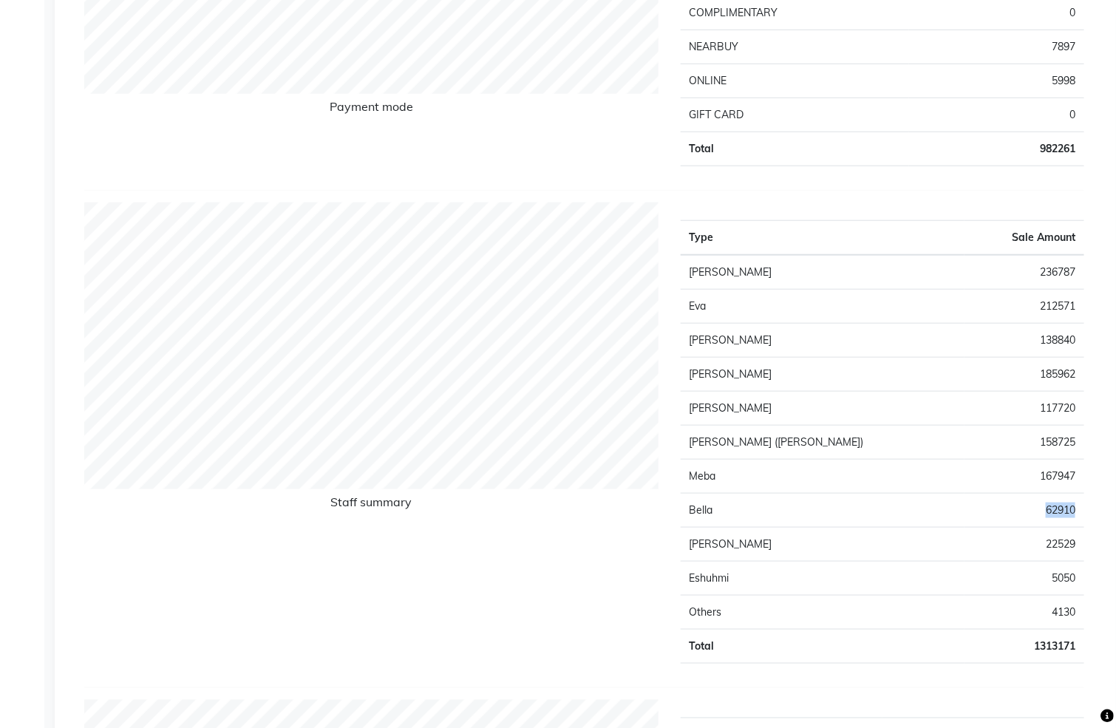
click at [1031, 515] on td "62910" at bounding box center [1025, 511] width 120 height 34
click at [1010, 511] on td "62910" at bounding box center [1025, 511] width 120 height 34
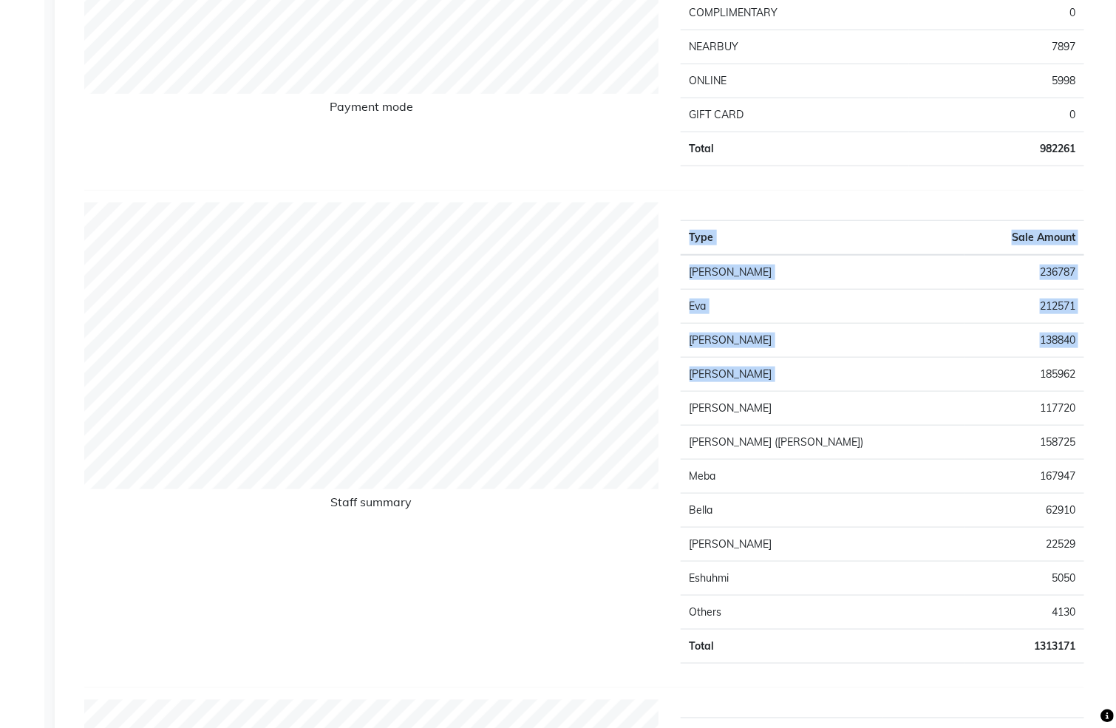
drag, startPoint x: 1087, startPoint y: 382, endPoint x: 994, endPoint y: 382, distance: 92.4
click at [994, 382] on div "Type Sale Amount [PERSON_NAME] 236787 [PERSON_NAME] 212571 [PERSON_NAME] 138840…" at bounding box center [883, 439] width 426 height 473
click at [996, 382] on td "185962" at bounding box center [1025, 375] width 120 height 34
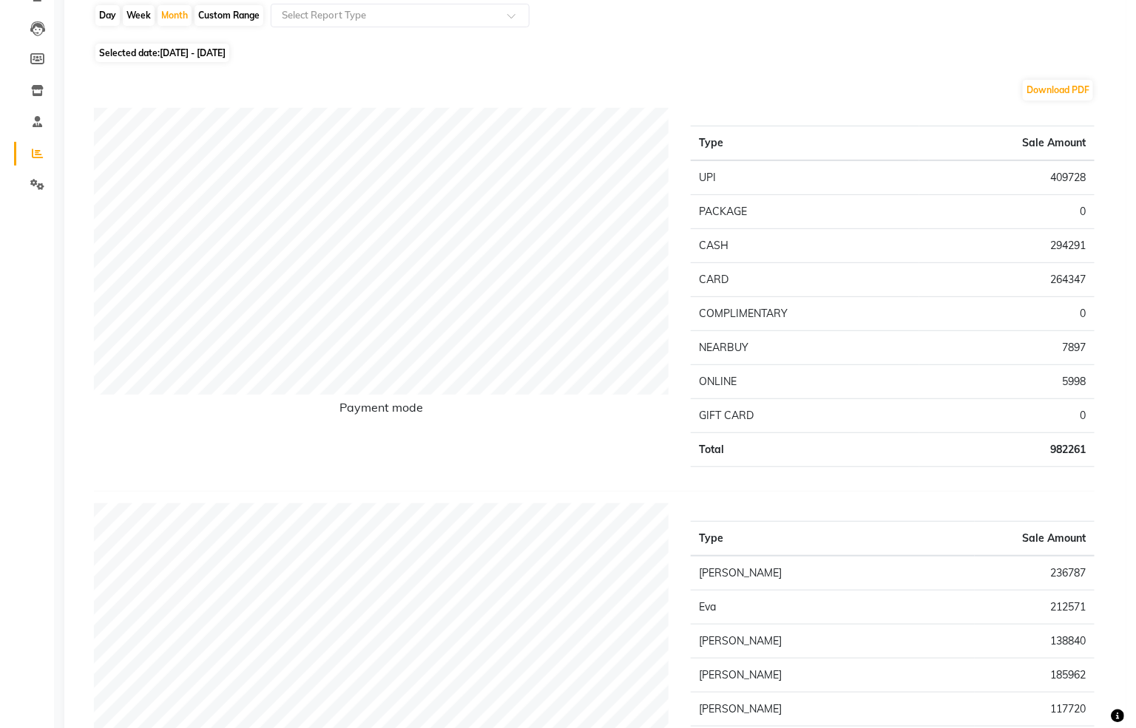
scroll to position [0, 0]
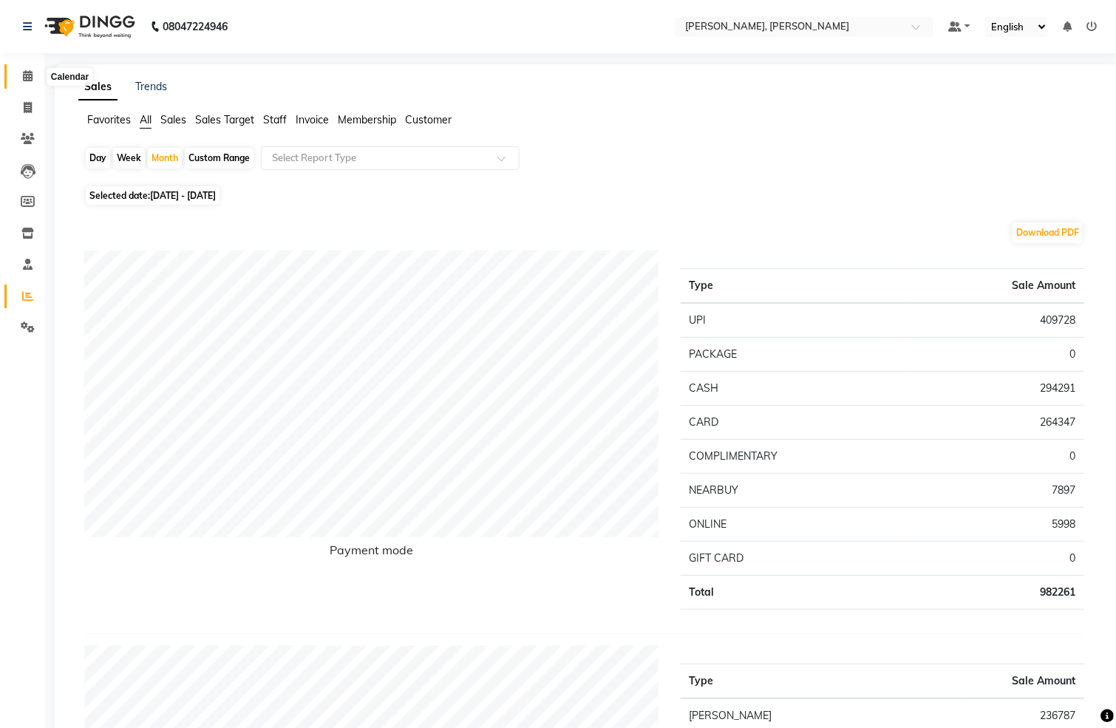
click at [23, 78] on icon at bounding box center [28, 75] width 10 height 11
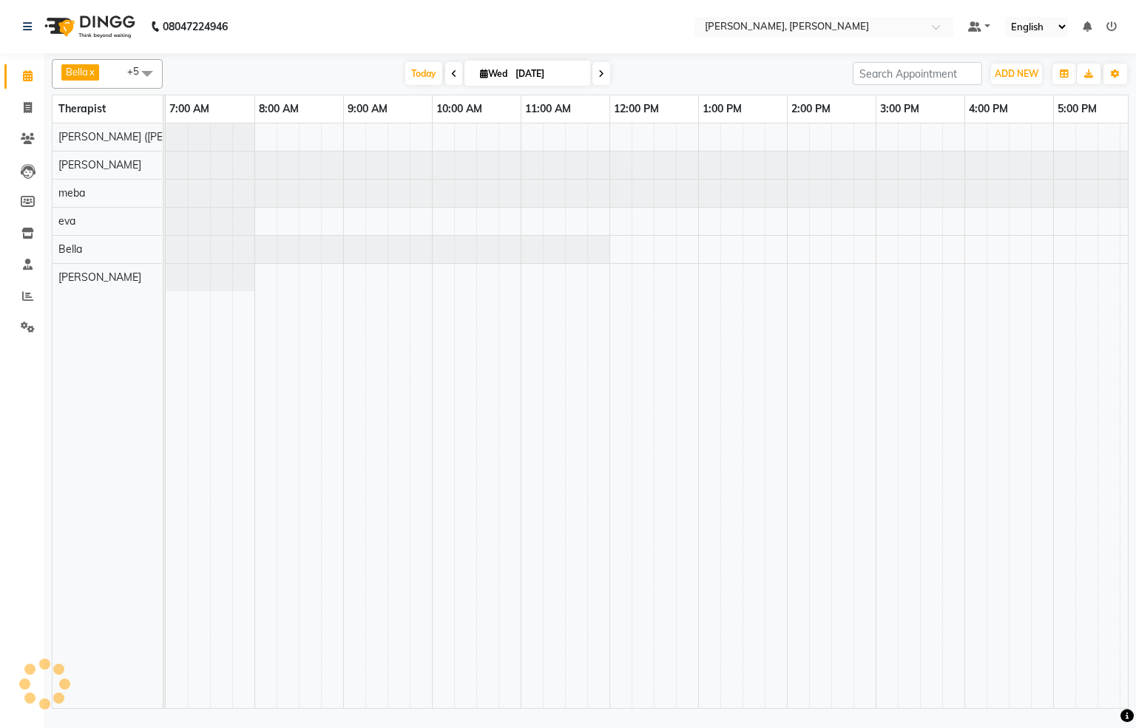
scroll to position [0, 458]
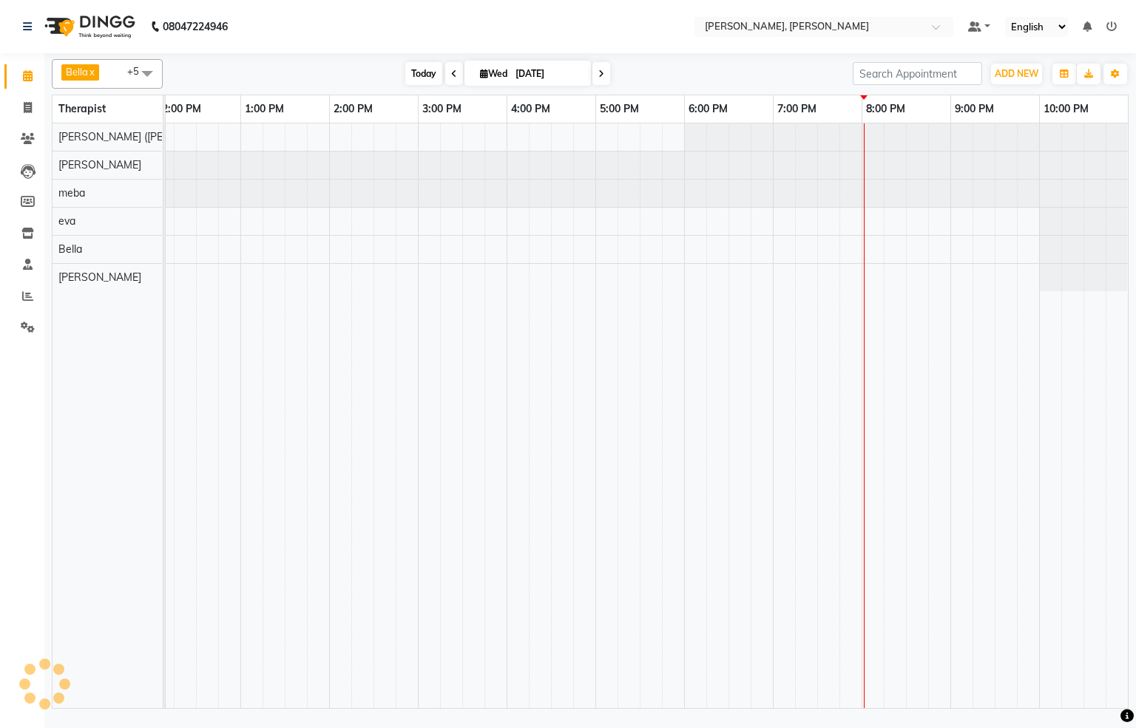
click at [416, 69] on span "Today" at bounding box center [423, 73] width 37 height 23
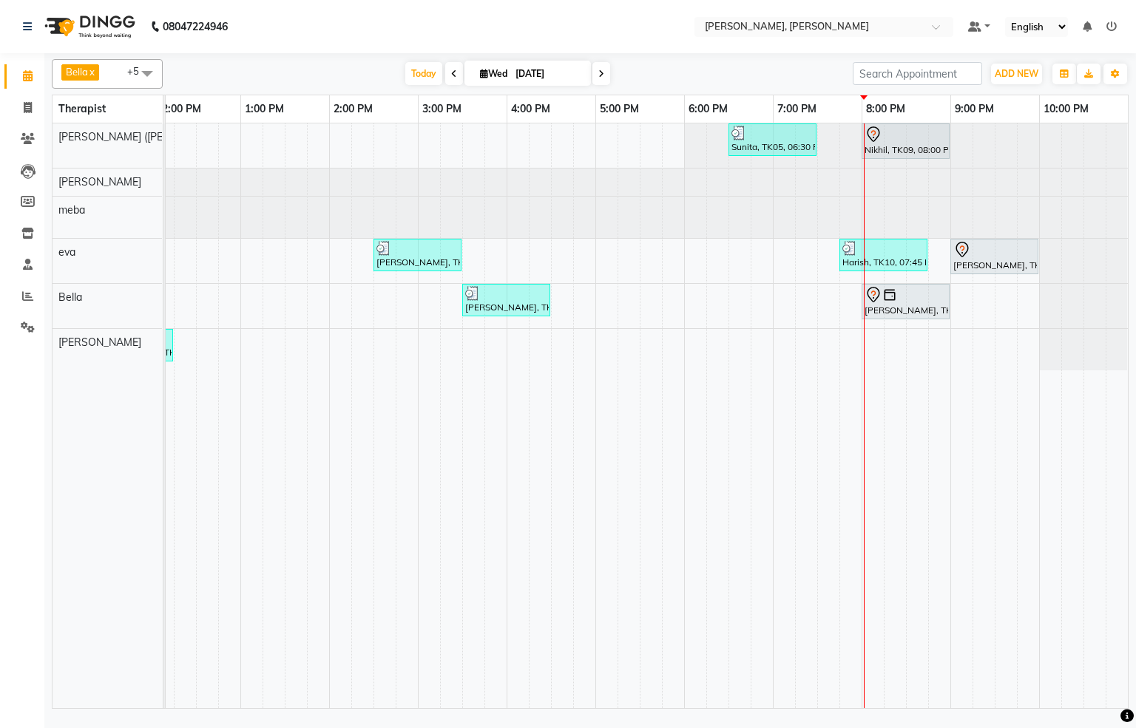
scroll to position [0, 477]
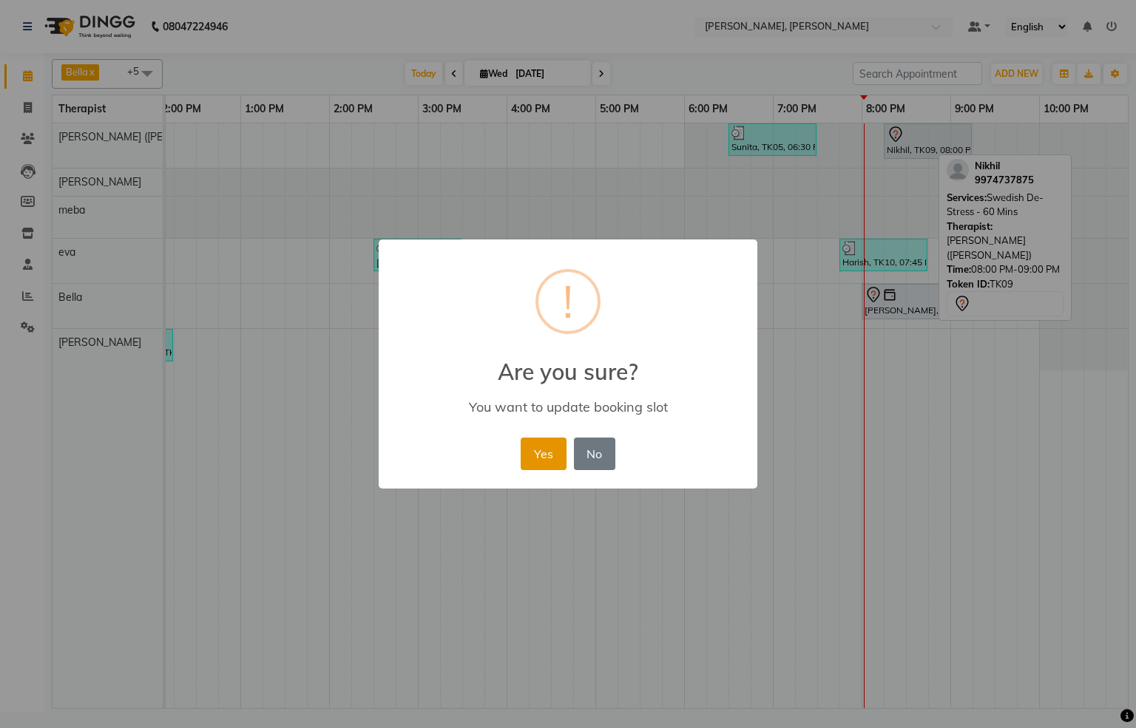
click at [546, 461] on button "Yes" at bounding box center [542, 454] width 45 height 33
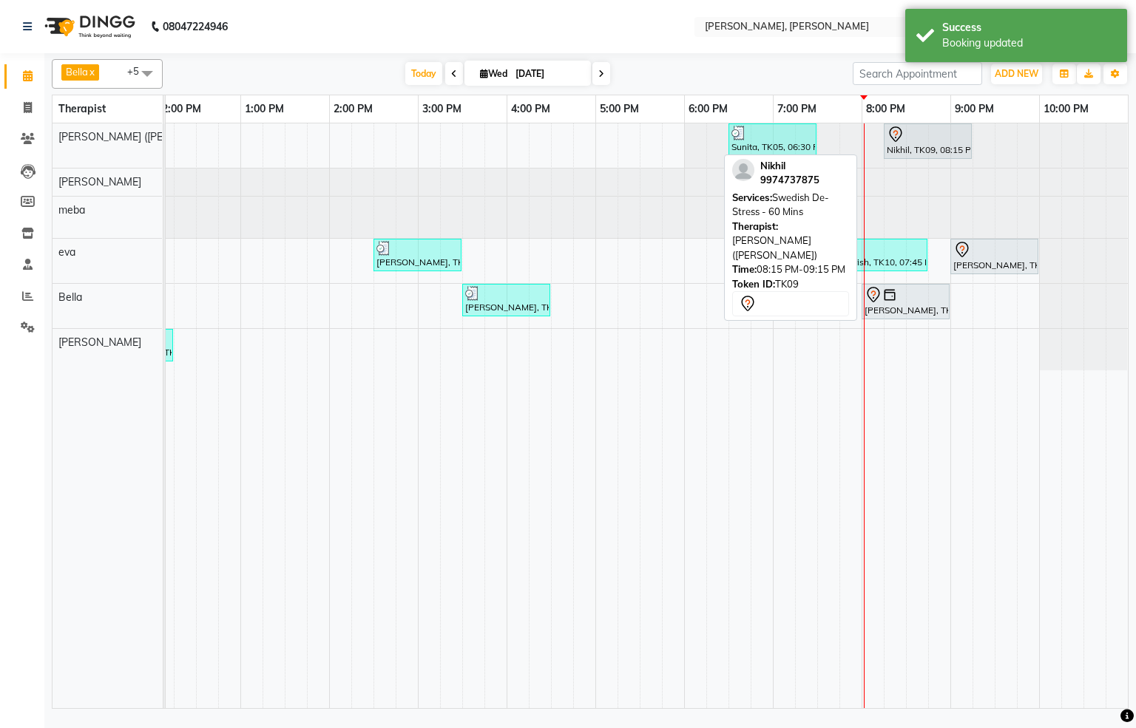
click at [892, 145] on div "Nikhil, TK09, 08:15 PM-09:15 PM, Swedish De-Stress - 60 Mins" at bounding box center [927, 141] width 85 height 31
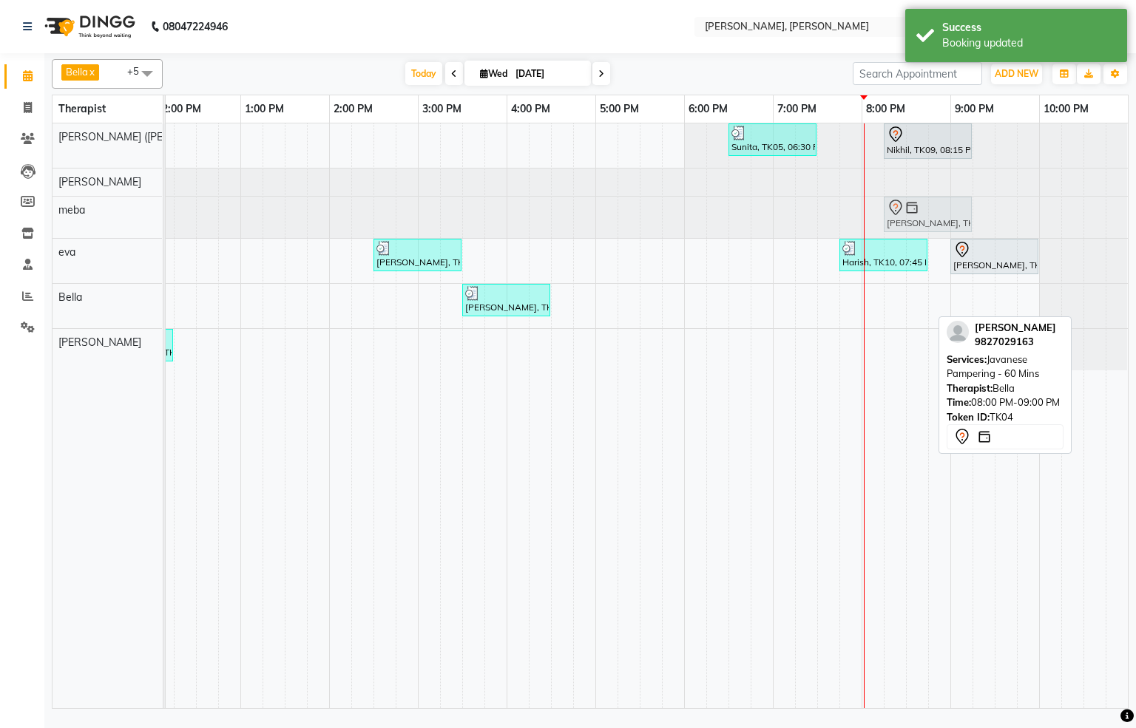
drag, startPoint x: 886, startPoint y: 307, endPoint x: 903, endPoint y: 217, distance: 91.1
click at [903, 217] on tbody "Sunita, TK05, 06:30 PM-07:30 PM, Javanese Pampering - 60 Mins Nikhil, TK09, 08:…" at bounding box center [418, 246] width 1420 height 247
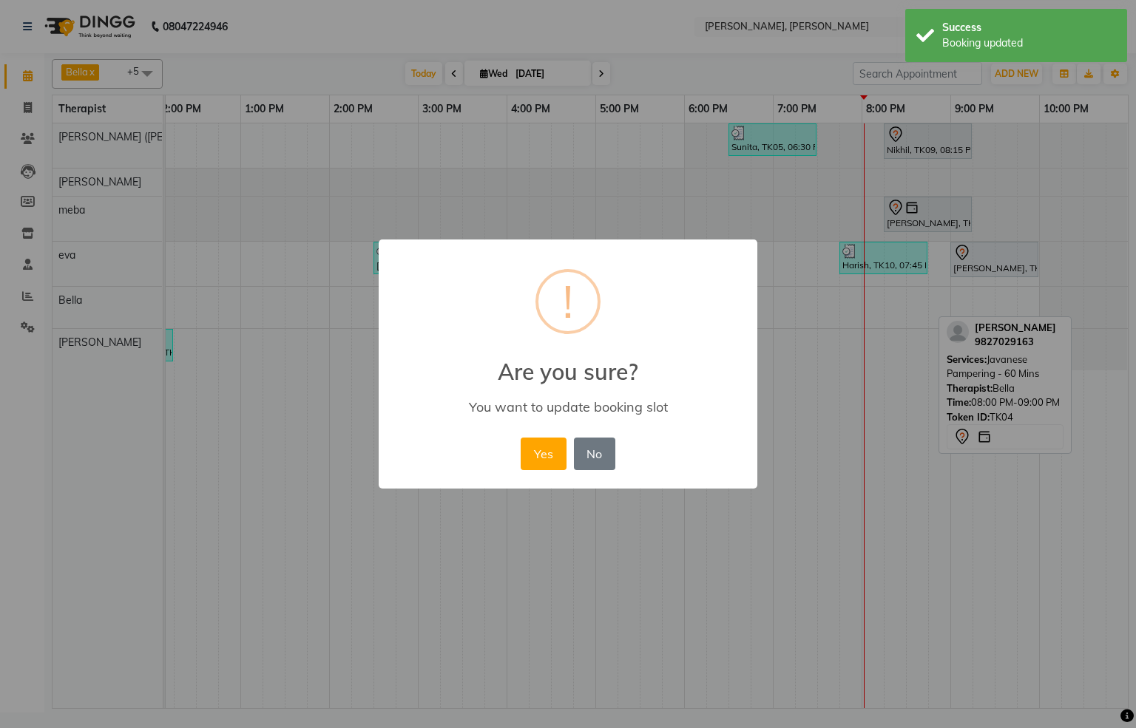
click at [535, 460] on button "Yes" at bounding box center [542, 454] width 45 height 33
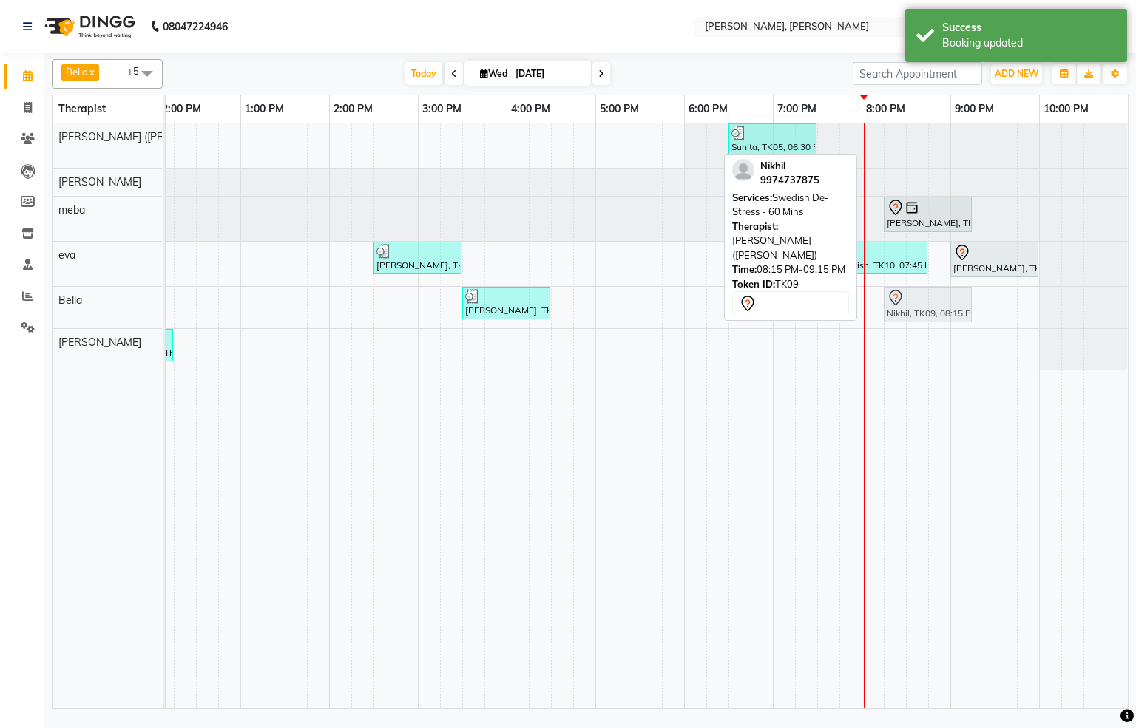
drag, startPoint x: 889, startPoint y: 329, endPoint x: 889, endPoint y: 317, distance: 11.8
click at [889, 317] on tbody "Sunita, TK05, 06:30 PM-07:30 PM, Javanese Pampering - 60 Mins Nikhil, TK09, 08:…" at bounding box center [418, 246] width 1420 height 247
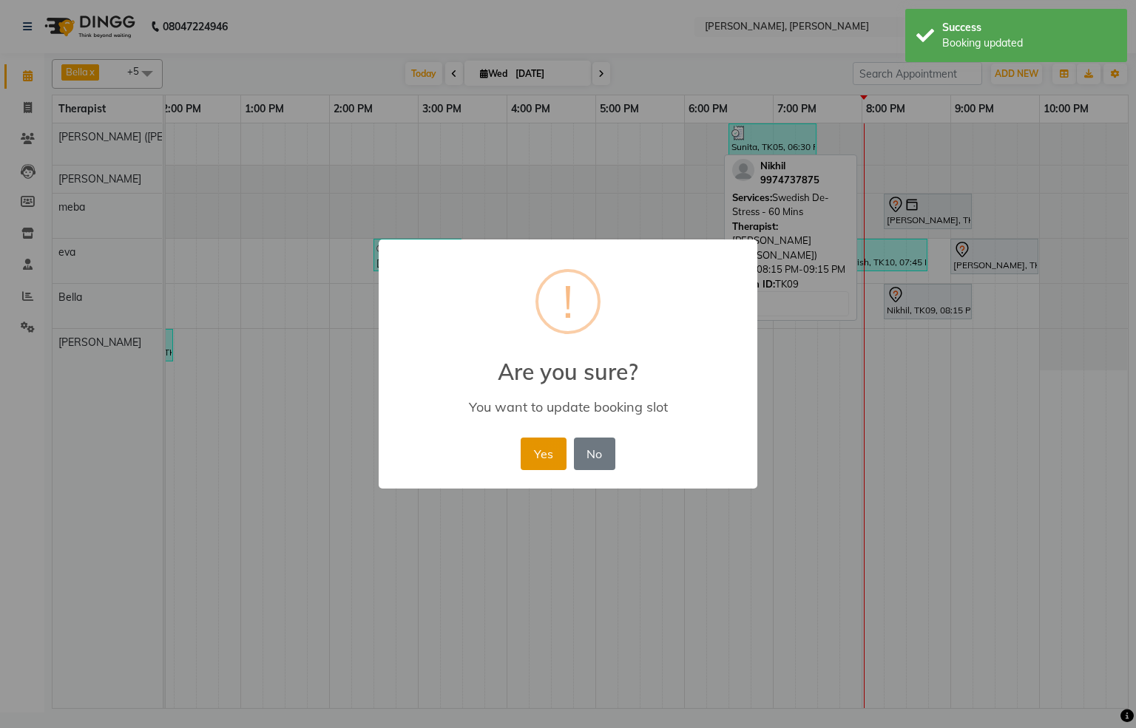
click at [542, 447] on button "Yes" at bounding box center [542, 454] width 45 height 33
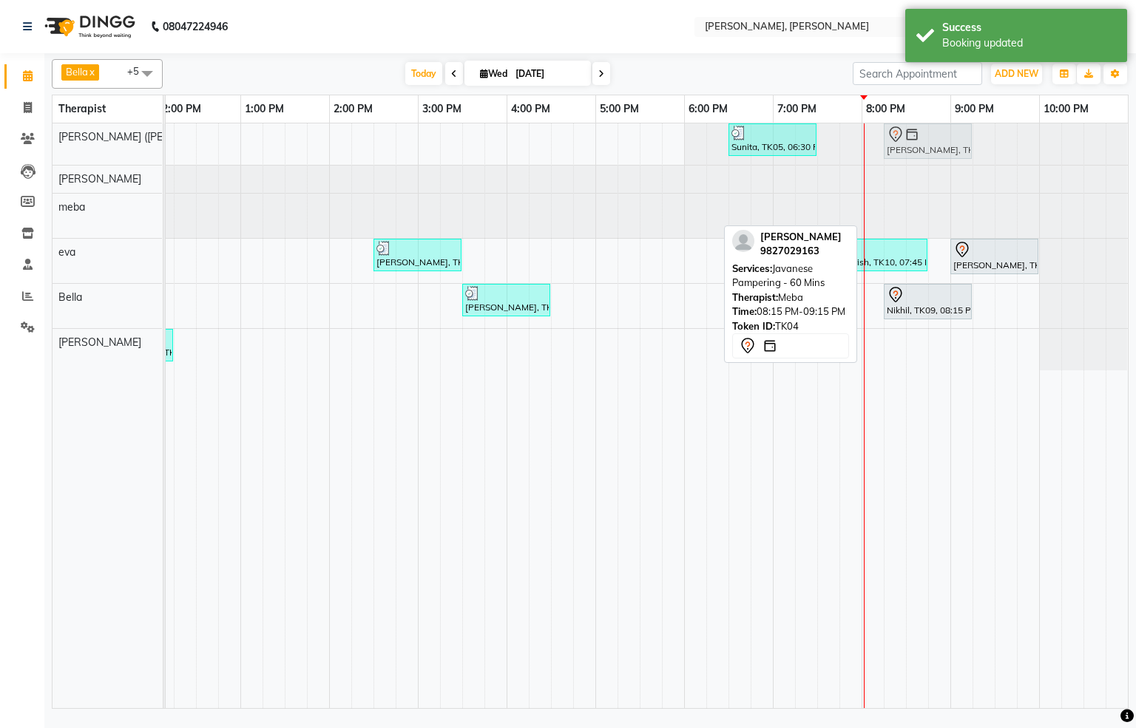
drag, startPoint x: 897, startPoint y: 216, endPoint x: 895, endPoint y: 162, distance: 54.0
click at [895, 162] on tbody "Sunita, TK05, 06:30 PM-07:30 PM, Javanese Pampering - 60 Mins [PERSON_NAME], TK…" at bounding box center [418, 246] width 1420 height 247
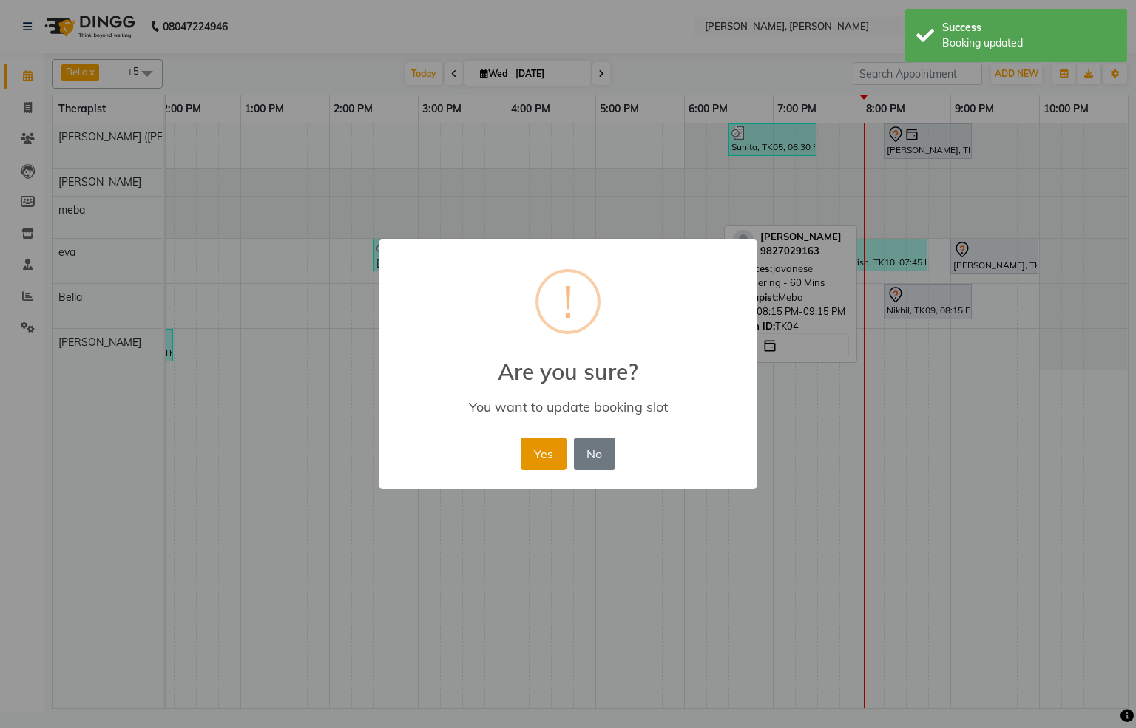
click at [530, 457] on button "Yes" at bounding box center [542, 454] width 45 height 33
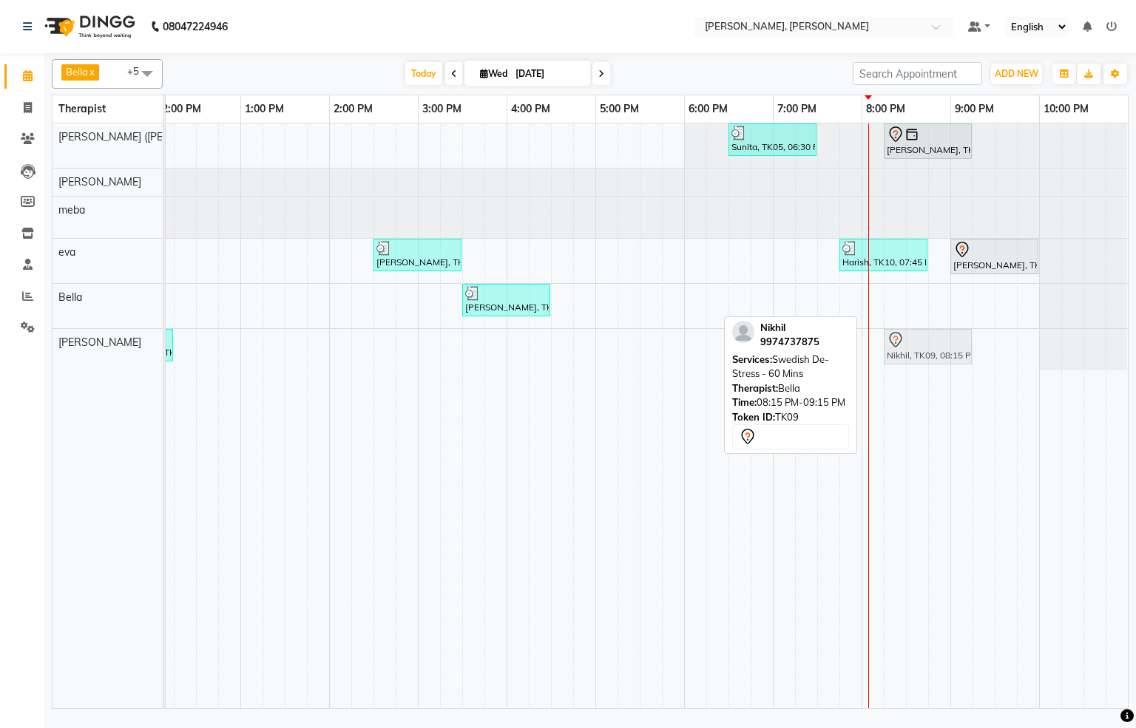
drag, startPoint x: 901, startPoint y: 302, endPoint x: 894, endPoint y: 338, distance: 36.1
click at [892, 345] on tbody "Sunita, TK05, 06:30 PM-07:30 PM, Javanese Pampering - 60 Mins [PERSON_NAME], TK…" at bounding box center [418, 246] width 1420 height 247
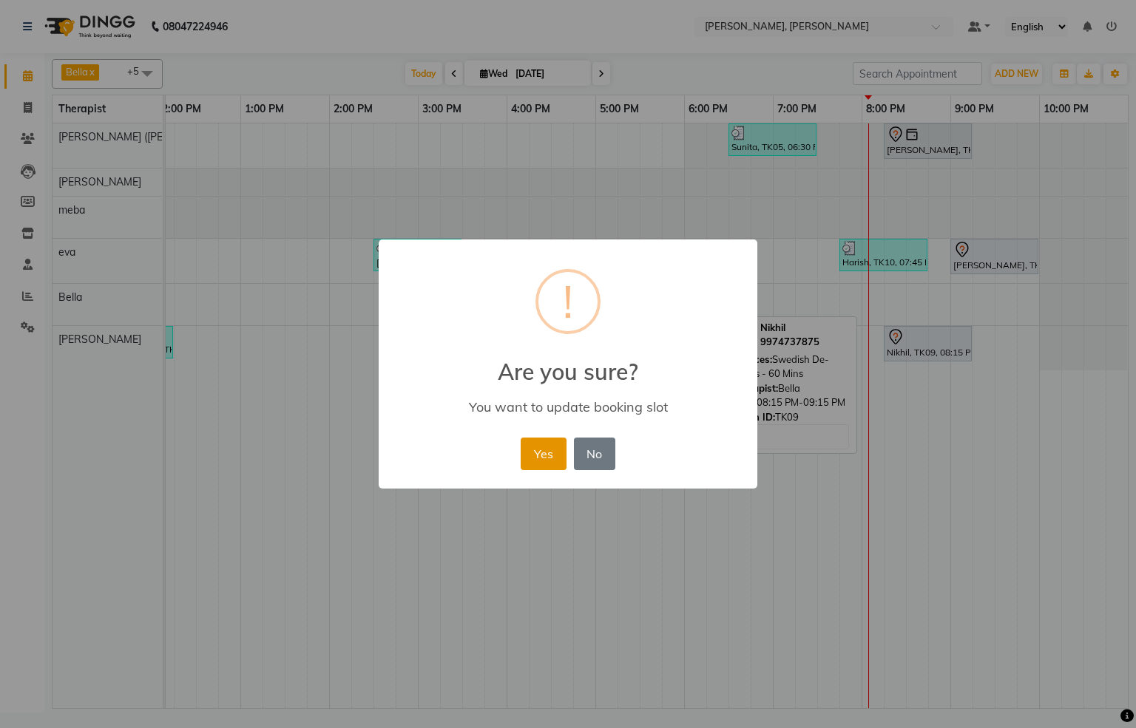
click at [535, 444] on button "Yes" at bounding box center [542, 454] width 45 height 33
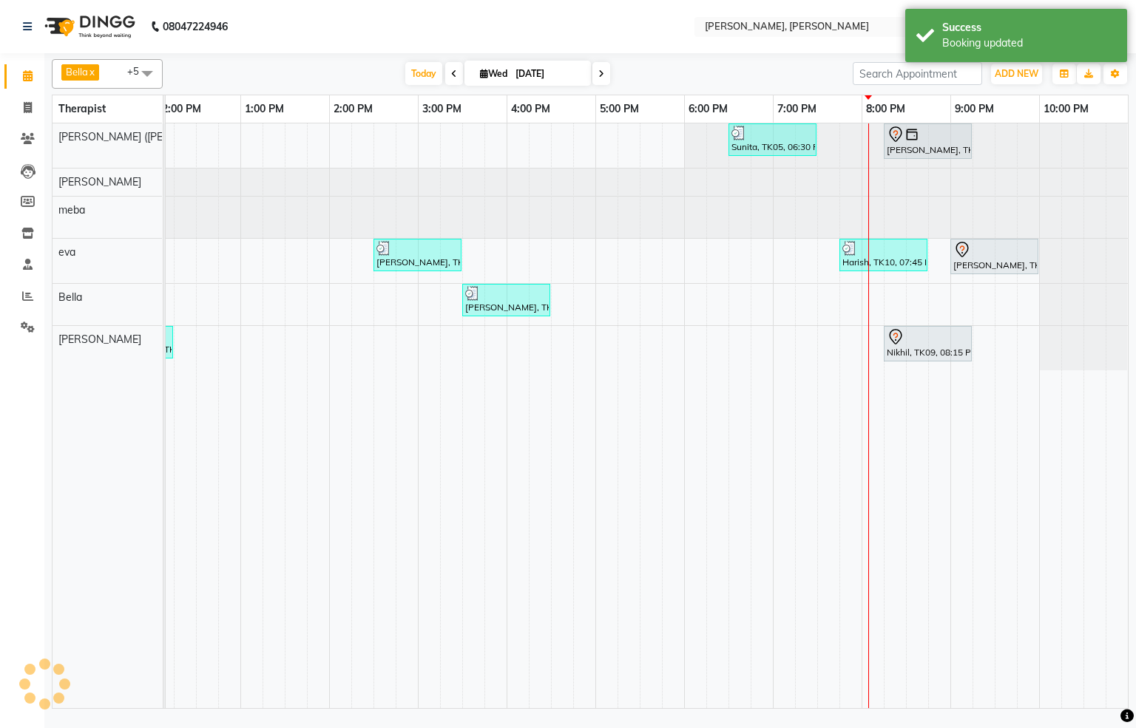
click at [878, 302] on div "Sunita, TK05, 06:30 PM-07:30 PM, Javanese Pampering - 60 Mins [PERSON_NAME], TK…" at bounding box center [418, 415] width 1420 height 585
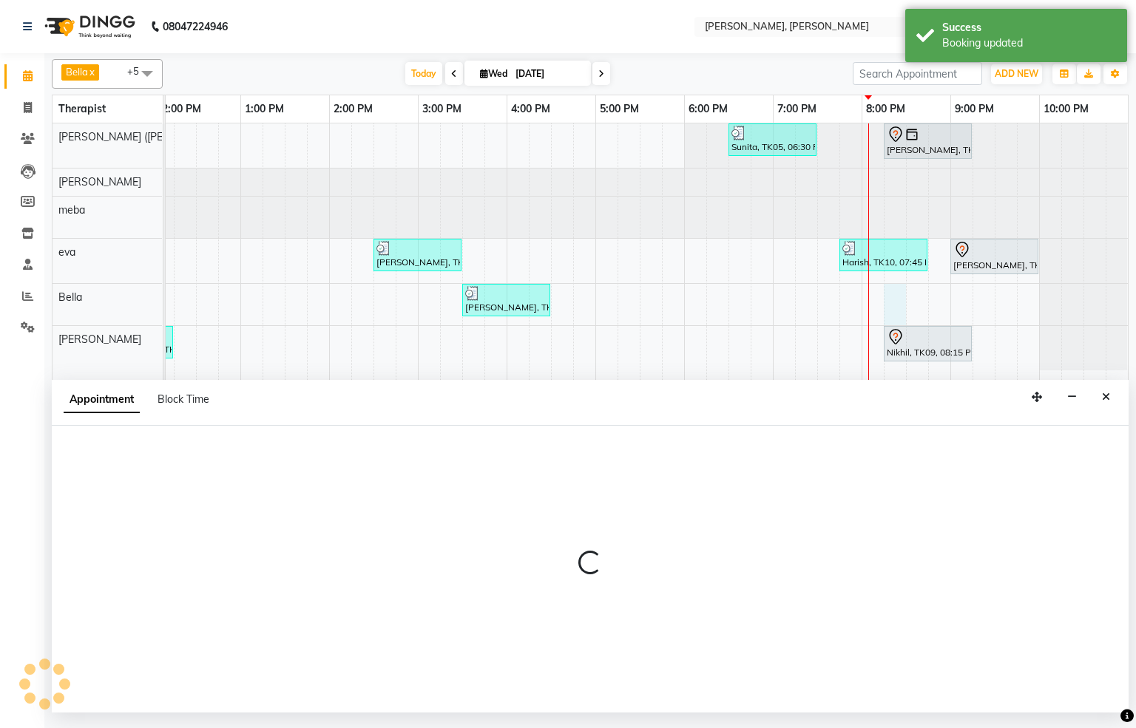
select select "66488"
select select "1215"
select select "tentative"
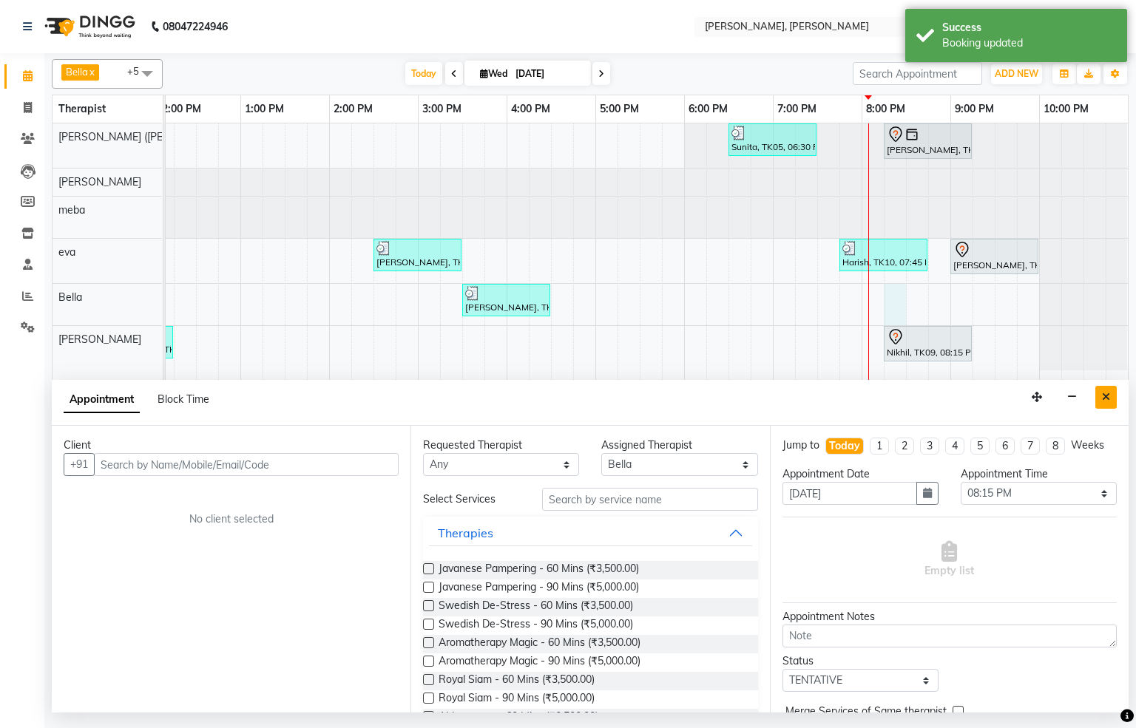
click at [1103, 400] on icon "Close" at bounding box center [1106, 397] width 8 height 10
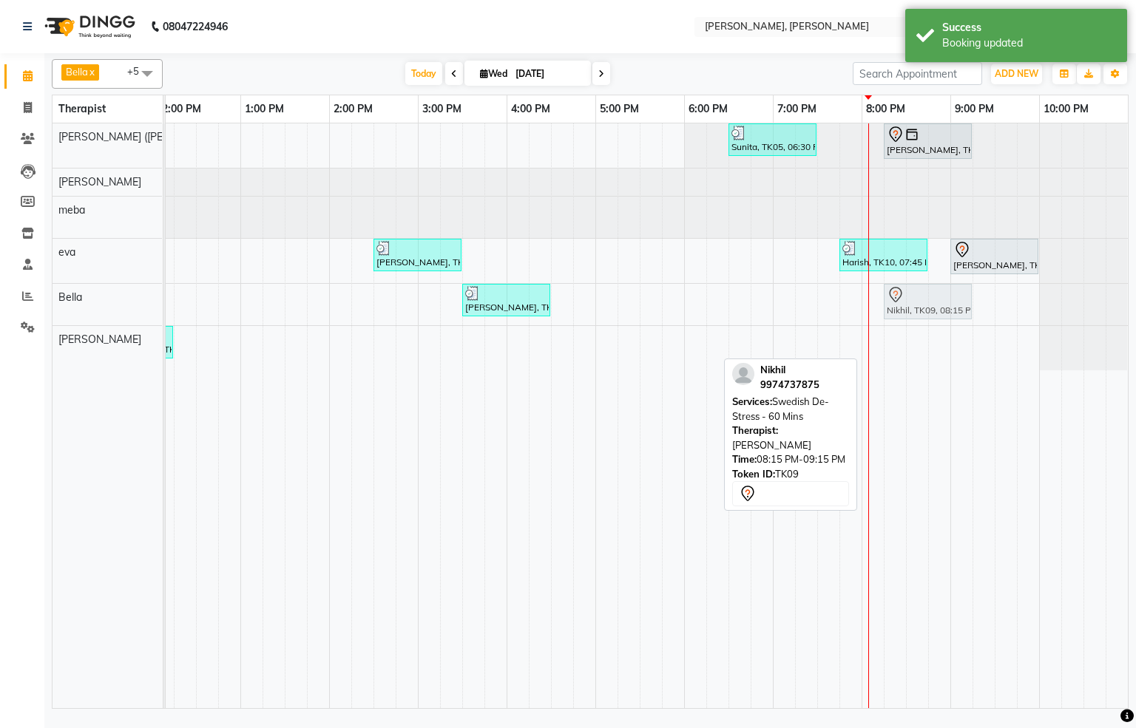
drag, startPoint x: 906, startPoint y: 353, endPoint x: 906, endPoint y: 315, distance: 37.7
click at [906, 315] on tbody "Sunita, TK05, 06:30 PM-07:30 PM, Javanese Pampering - 60 Mins [PERSON_NAME], TK…" at bounding box center [418, 246] width 1420 height 247
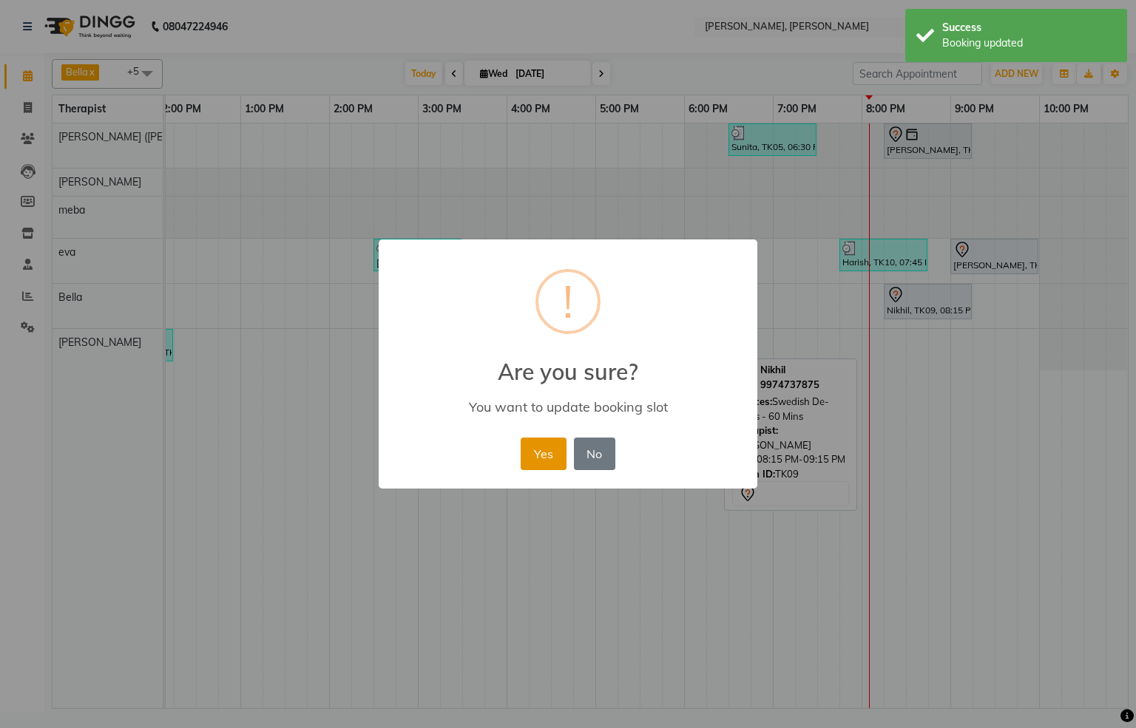
click at [532, 458] on button "Yes" at bounding box center [542, 454] width 45 height 33
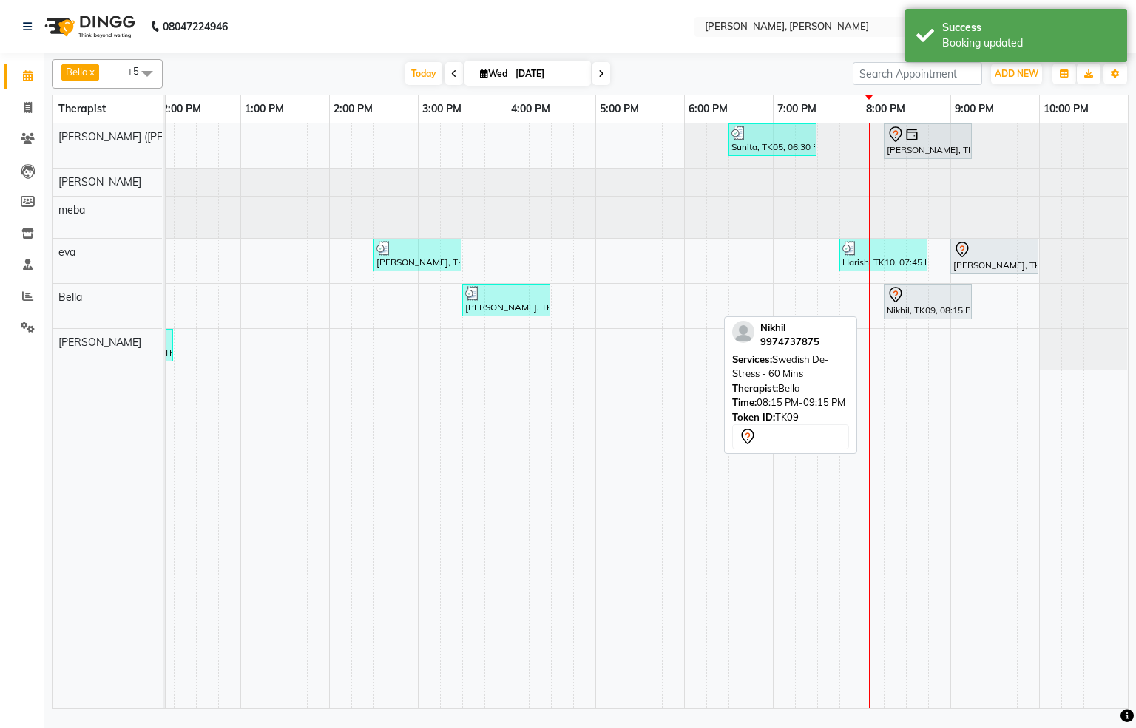
click at [895, 311] on div "Nikhil, TK09, 08:15 PM-09:15 PM, Swedish De-Stress - 60 Mins" at bounding box center [927, 301] width 85 height 31
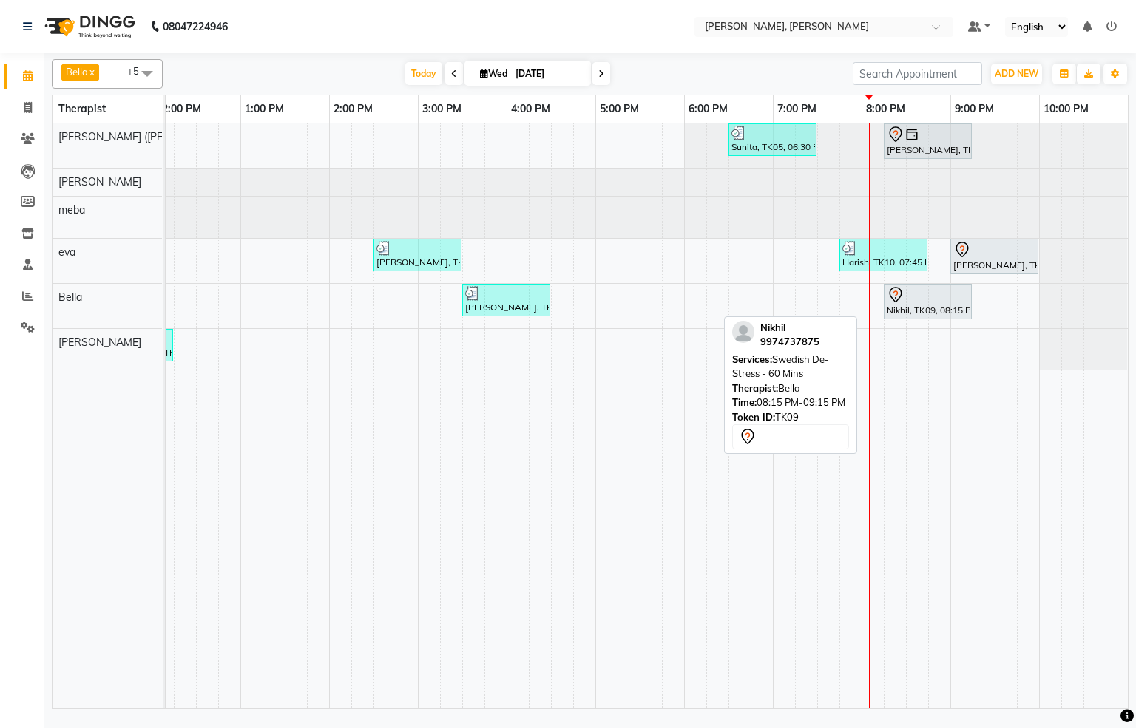
click at [912, 296] on div at bounding box center [927, 295] width 82 height 18
select select "7"
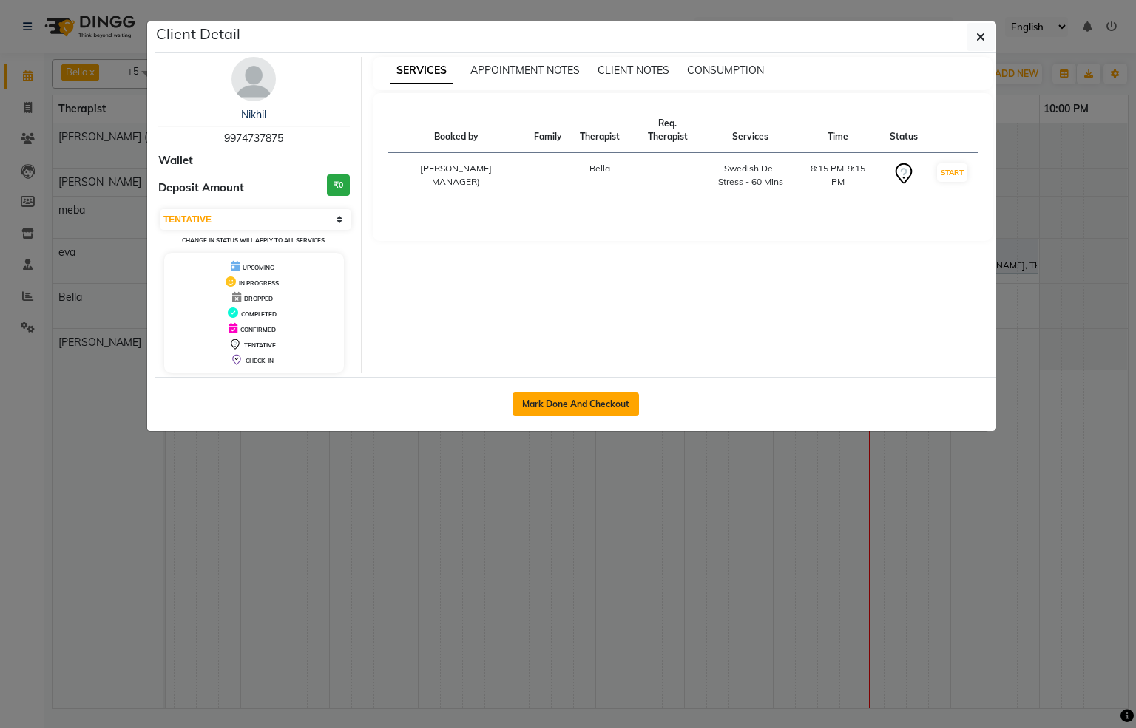
click at [577, 408] on button "Mark Done And Checkout" at bounding box center [575, 405] width 126 height 24
select select "6399"
select select "service"
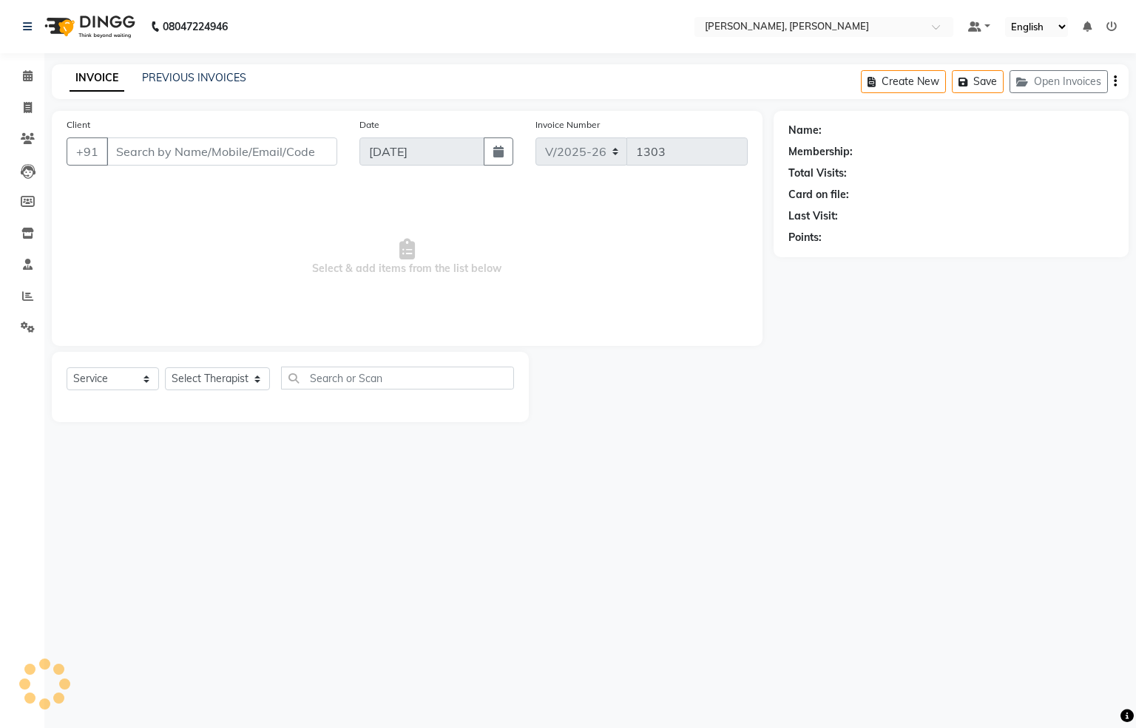
type input "9974737875"
select select "66488"
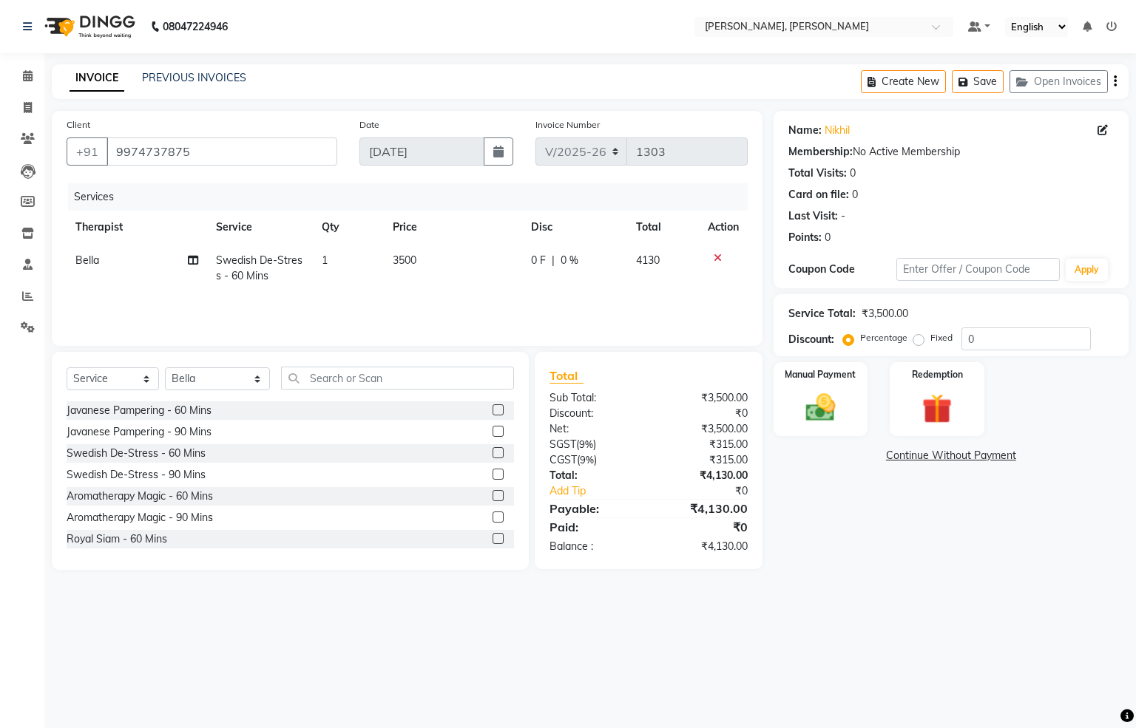
click at [716, 256] on icon at bounding box center [717, 258] width 8 height 10
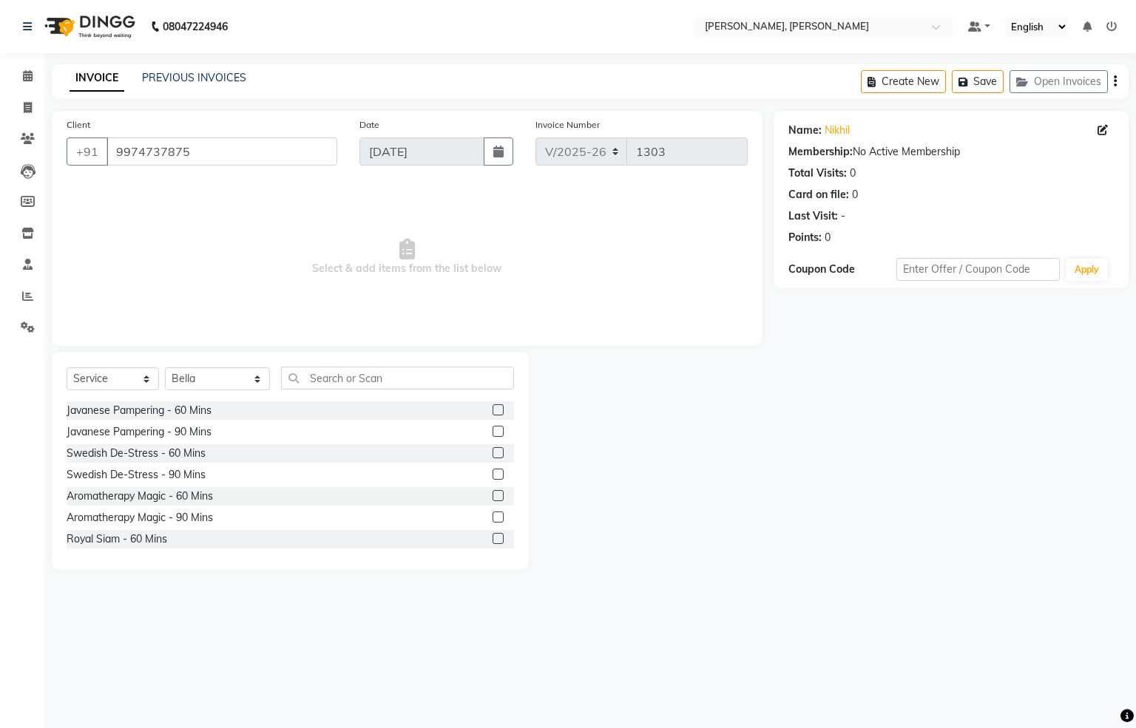
click at [492, 429] on label at bounding box center [497, 431] width 11 height 11
click at [492, 429] on input "checkbox" at bounding box center [497, 432] width 10 height 10
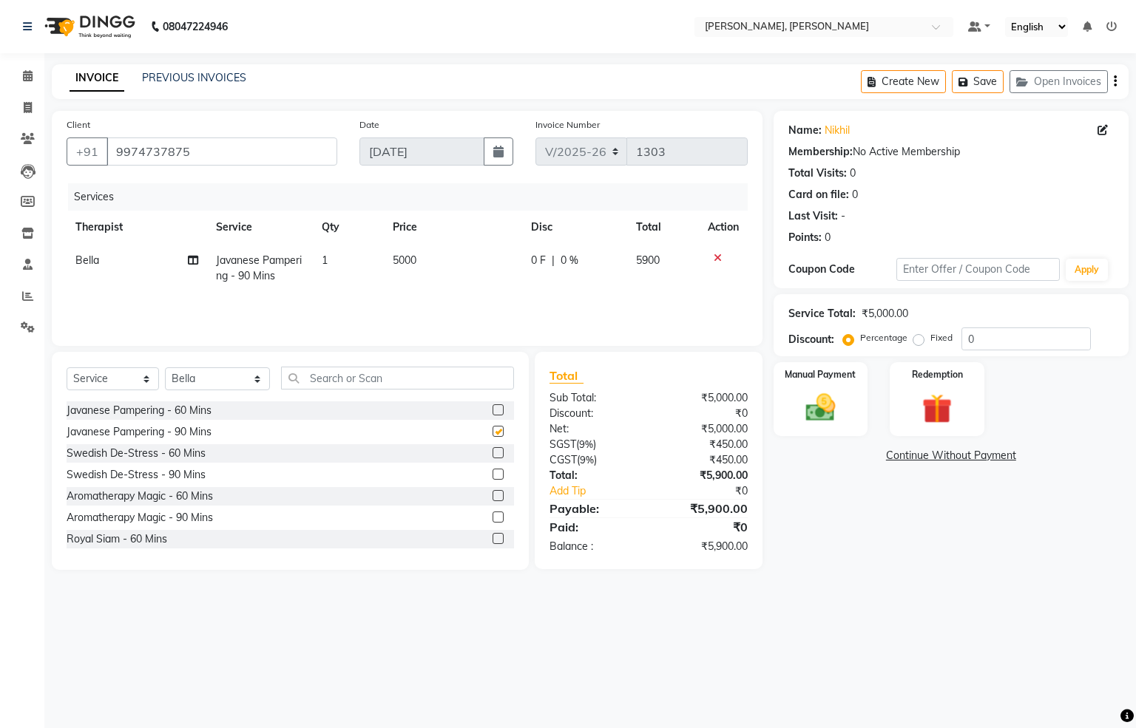
checkbox input "false"
click at [844, 409] on img at bounding box center [820, 407] width 50 height 35
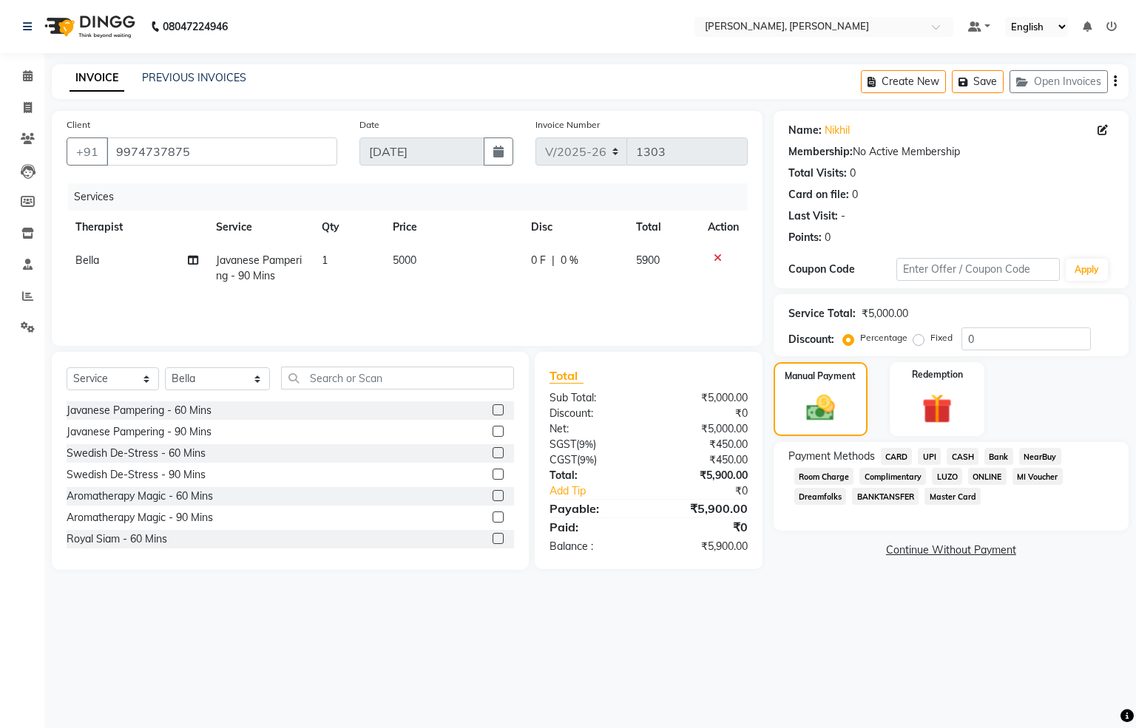
click at [920, 451] on span "UPI" at bounding box center [929, 456] width 23 height 17
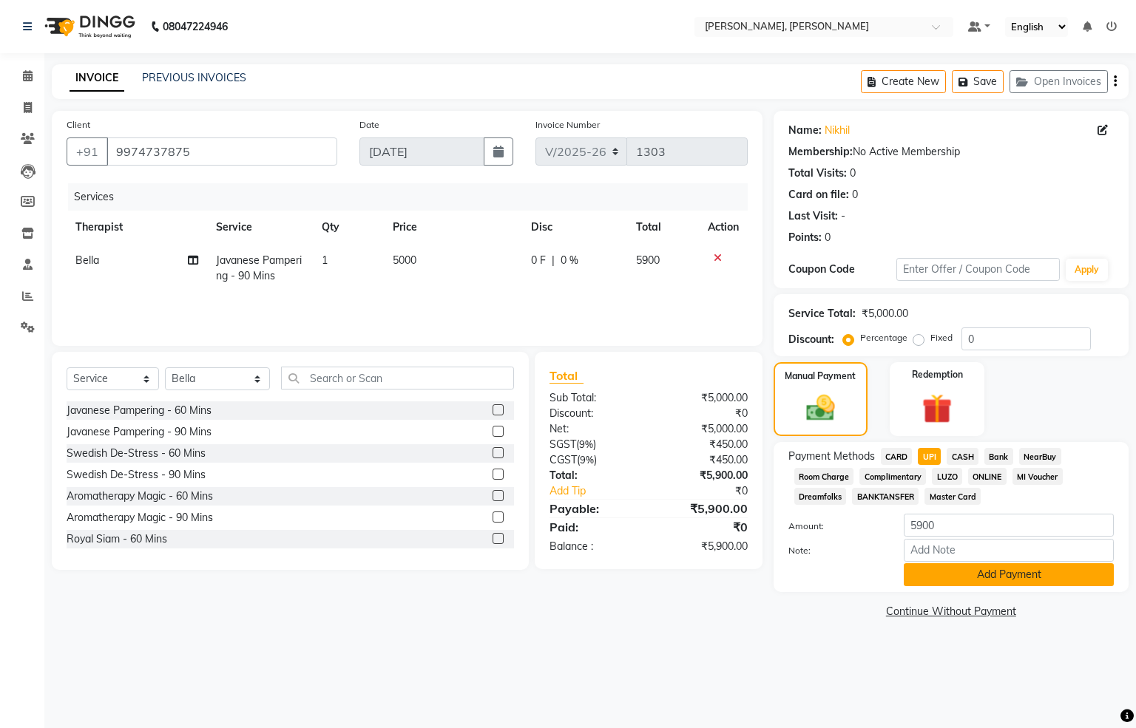
click at [949, 572] on button "Add Payment" at bounding box center [1008, 574] width 210 height 23
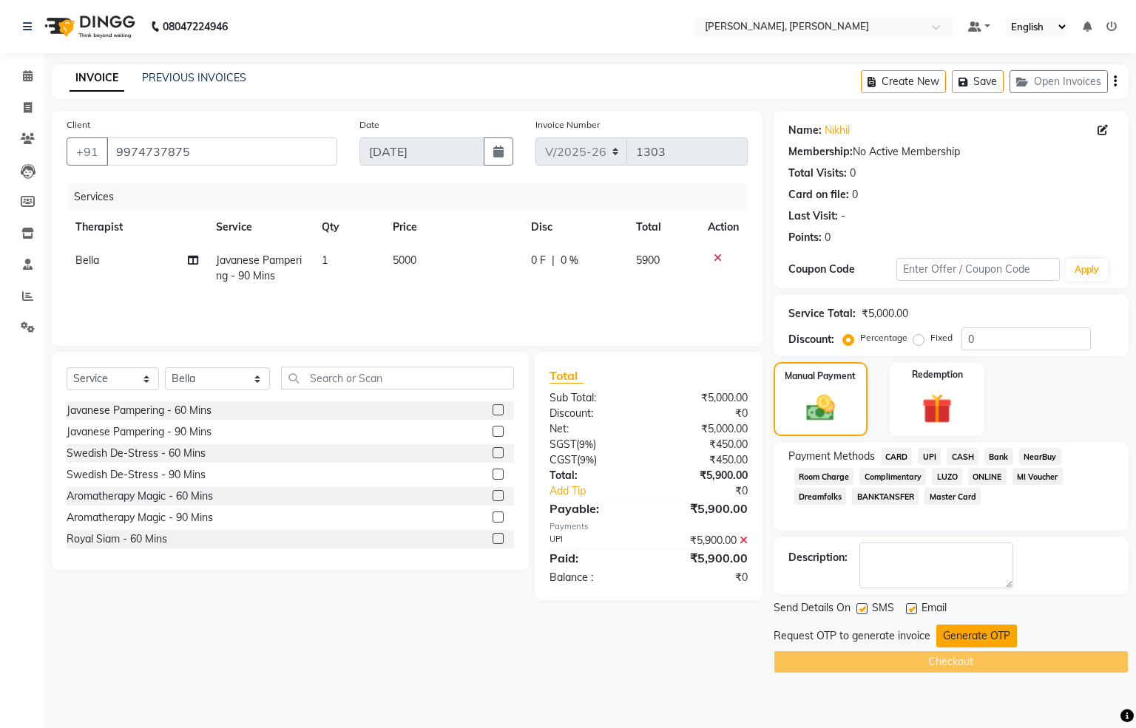
click at [967, 631] on button "Generate OTP" at bounding box center [976, 636] width 81 height 23
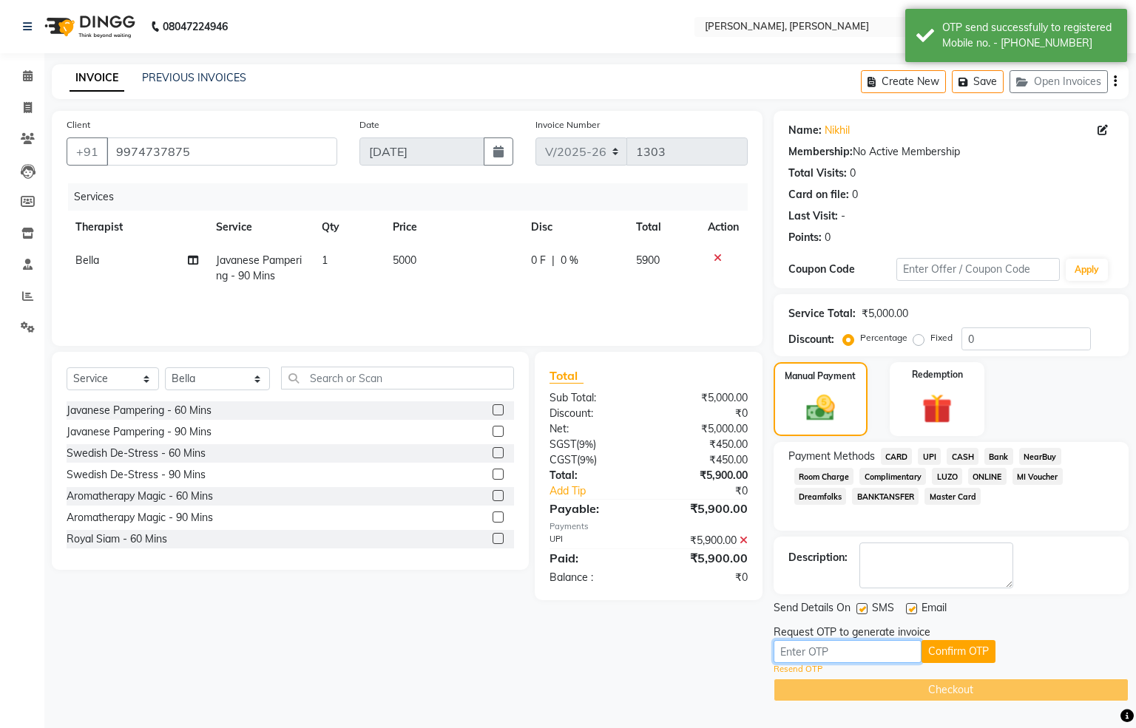
click at [823, 655] on input "text" at bounding box center [847, 651] width 148 height 23
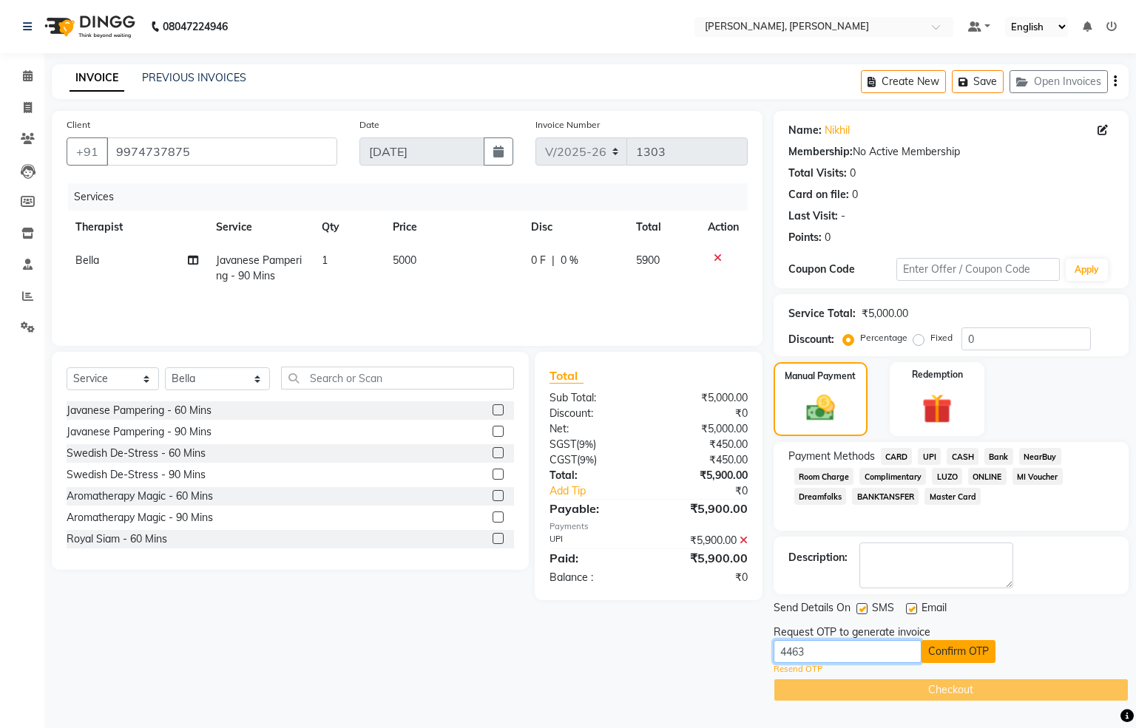
type input "4463"
click at [946, 655] on button "Confirm OTP" at bounding box center [958, 651] width 74 height 23
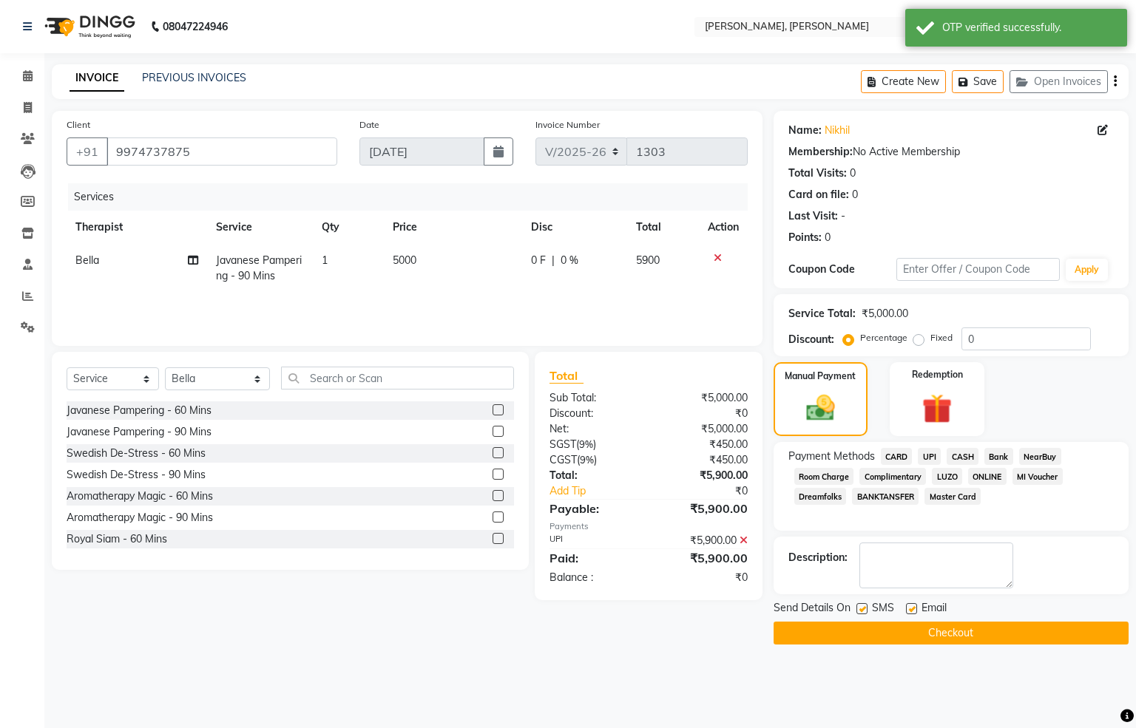
click at [967, 628] on button "Checkout" at bounding box center [950, 633] width 355 height 23
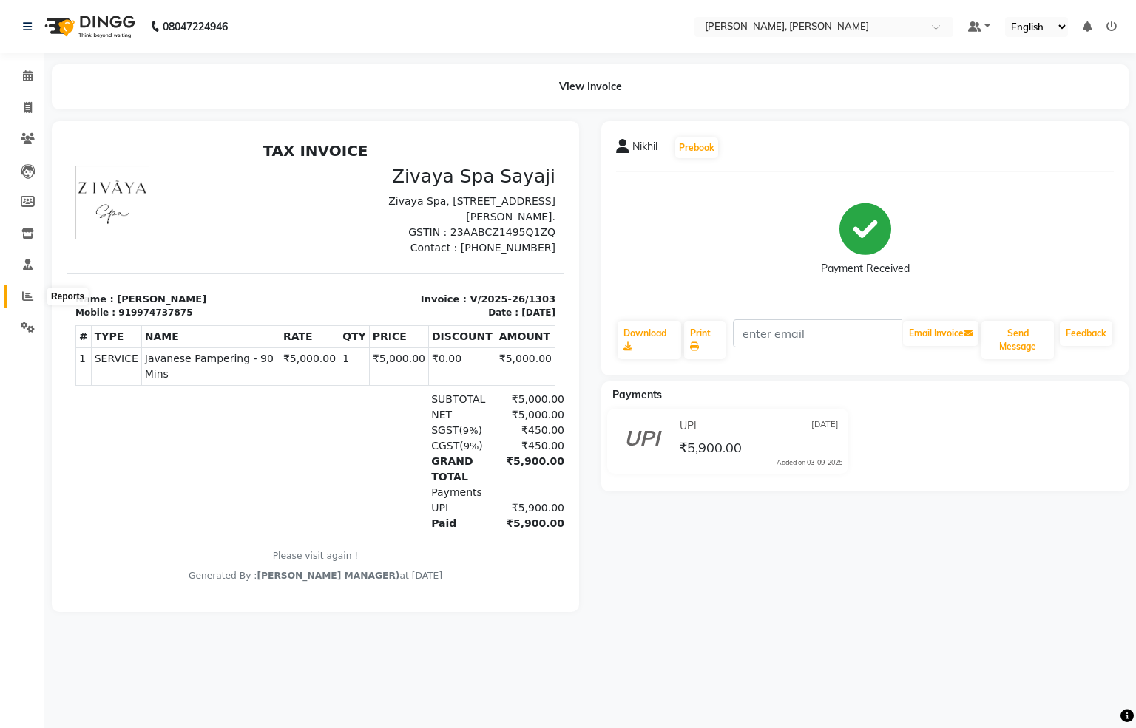
click at [20, 291] on span at bounding box center [28, 296] width 26 height 17
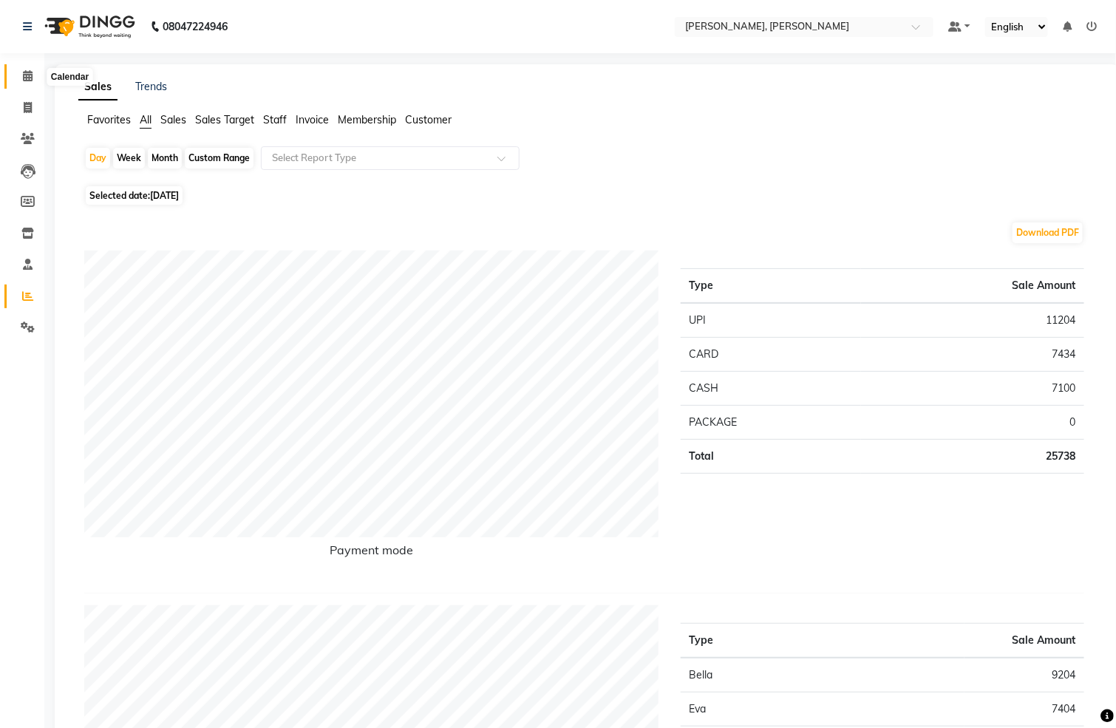
click at [31, 73] on icon at bounding box center [28, 75] width 10 height 11
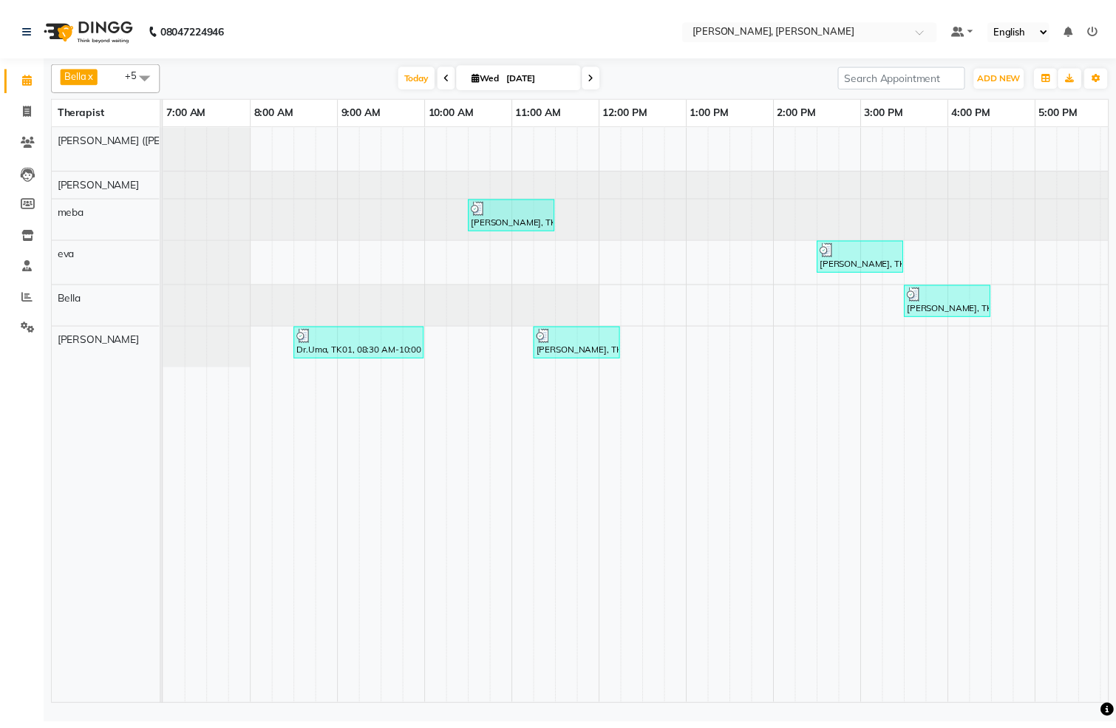
scroll to position [0, 458]
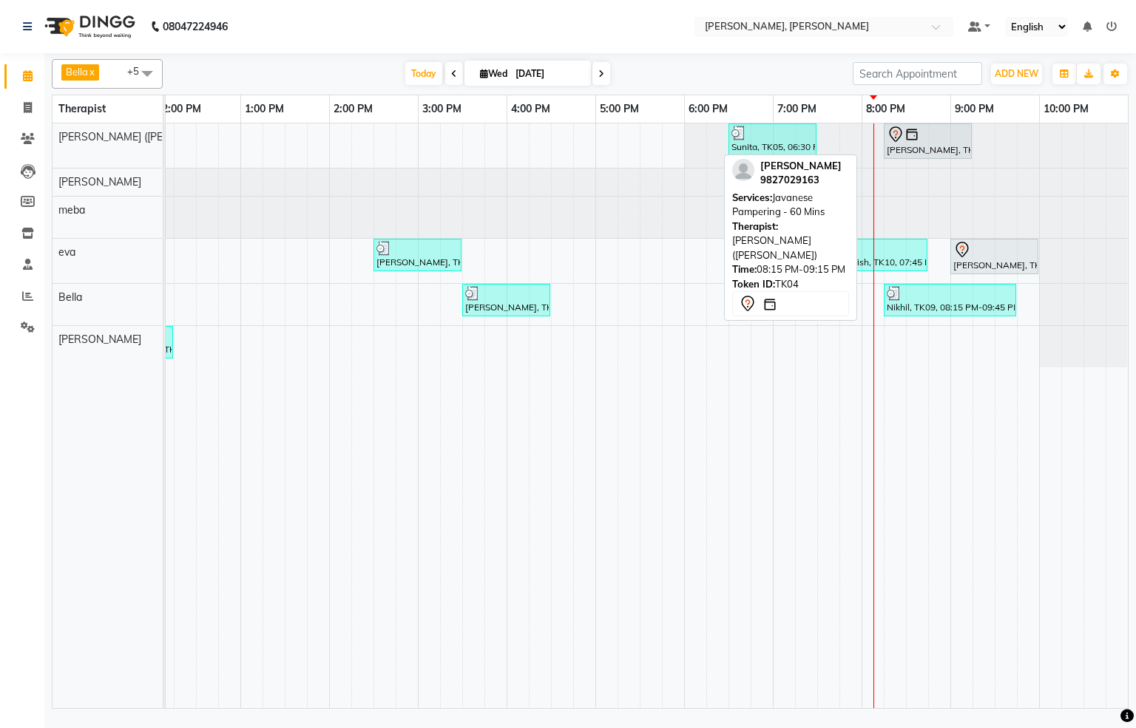
click at [921, 149] on div "[PERSON_NAME], TK04, 08:15 PM-09:15 PM, Javanese Pampering - 60 Mins" at bounding box center [927, 141] width 85 height 31
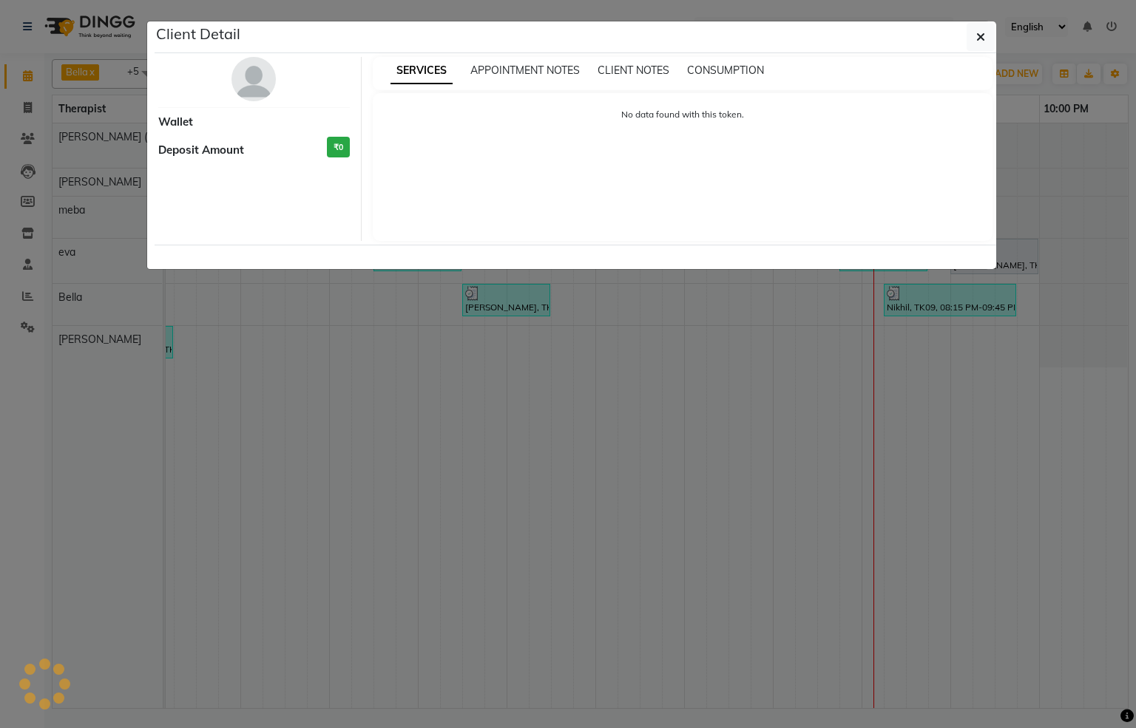
select select "7"
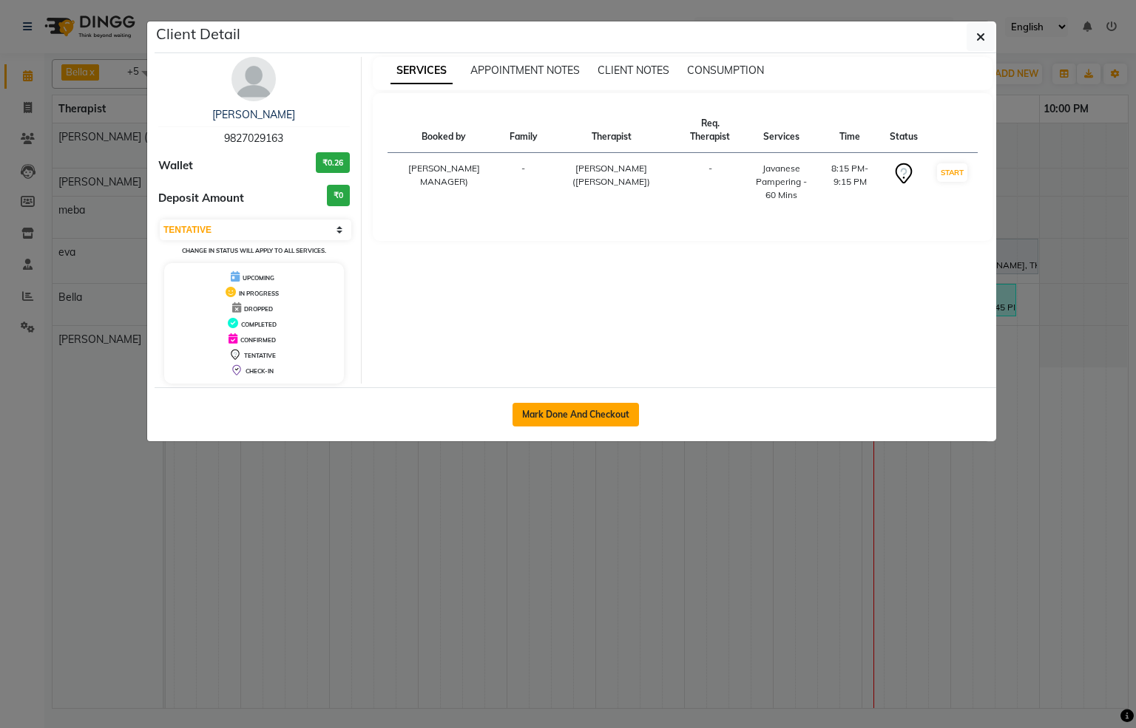
click at [528, 420] on button "Mark Done And Checkout" at bounding box center [575, 415] width 126 height 24
select select "service"
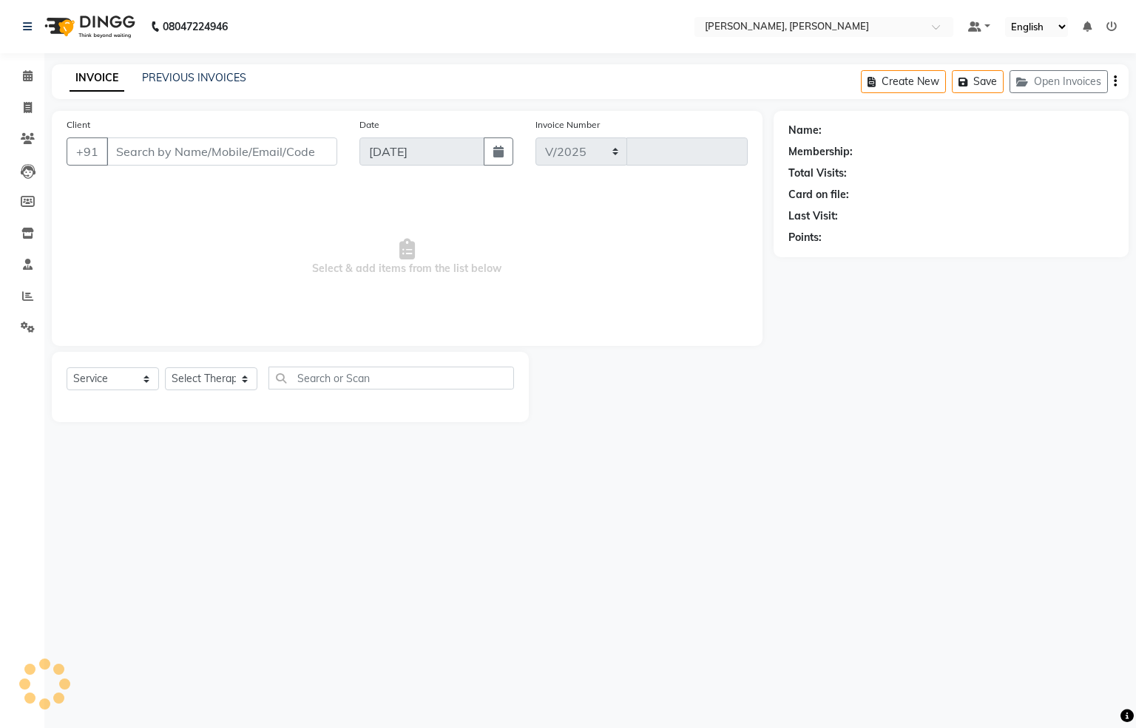
select select "6399"
type input "1304"
type input "9827029163"
select select "55791"
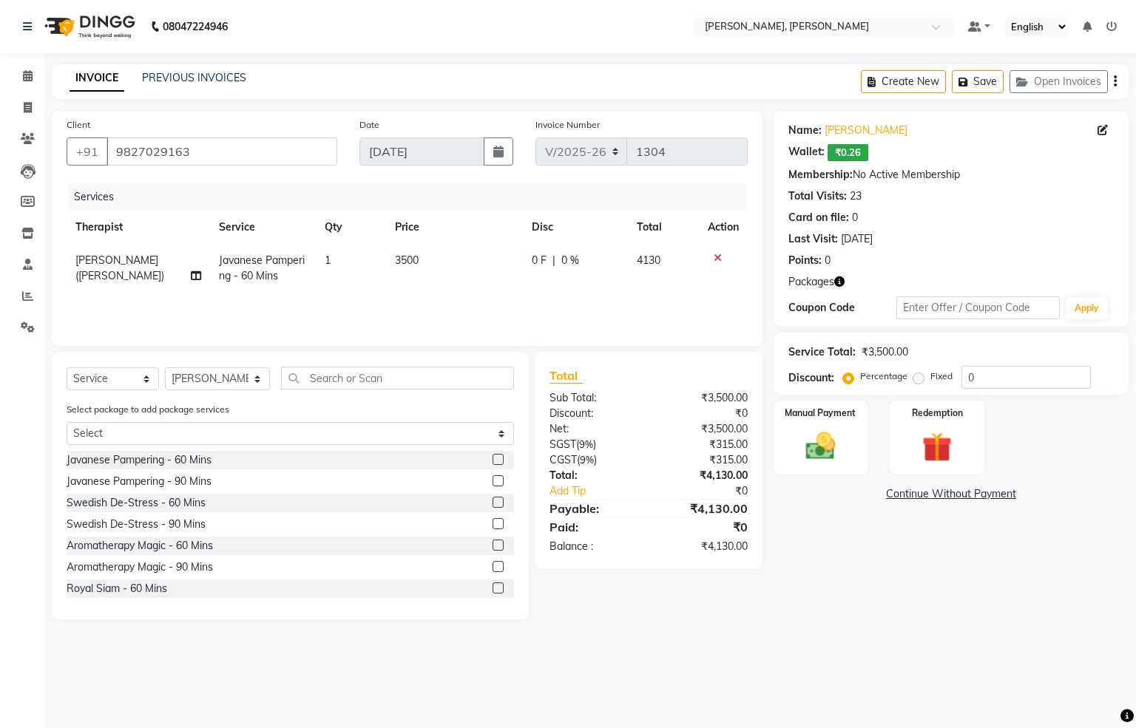
click at [713, 257] on icon at bounding box center [717, 258] width 8 height 10
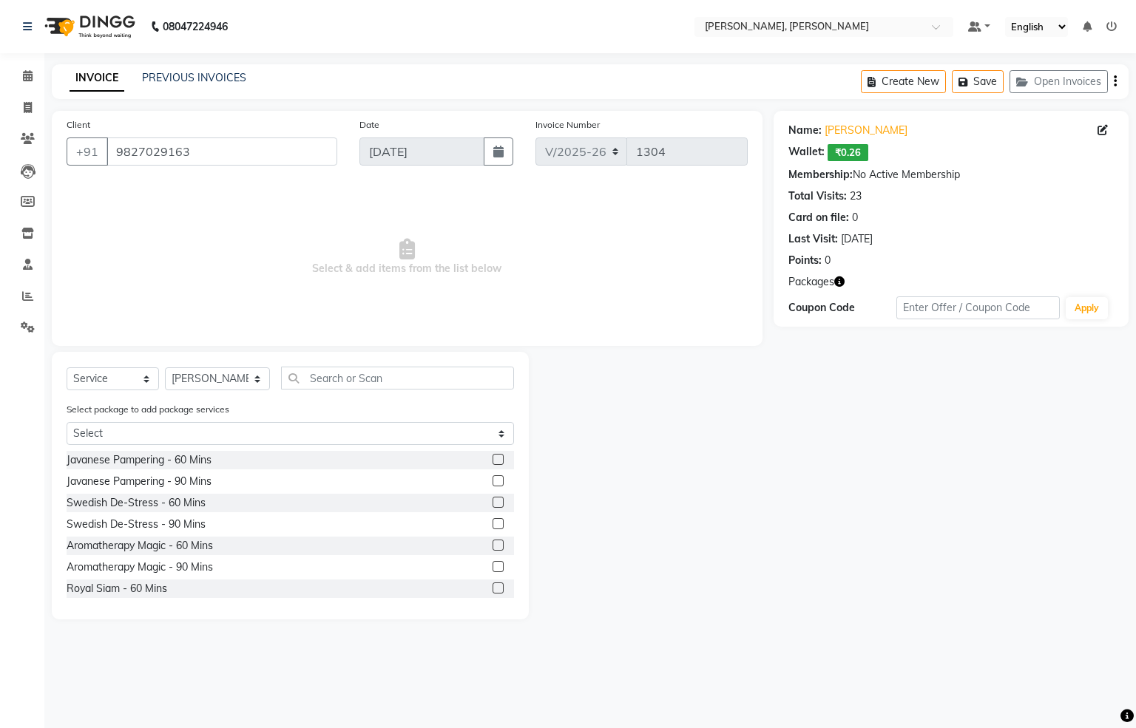
click at [492, 523] on label at bounding box center [497, 523] width 11 height 11
click at [492, 523] on input "checkbox" at bounding box center [497, 525] width 10 height 10
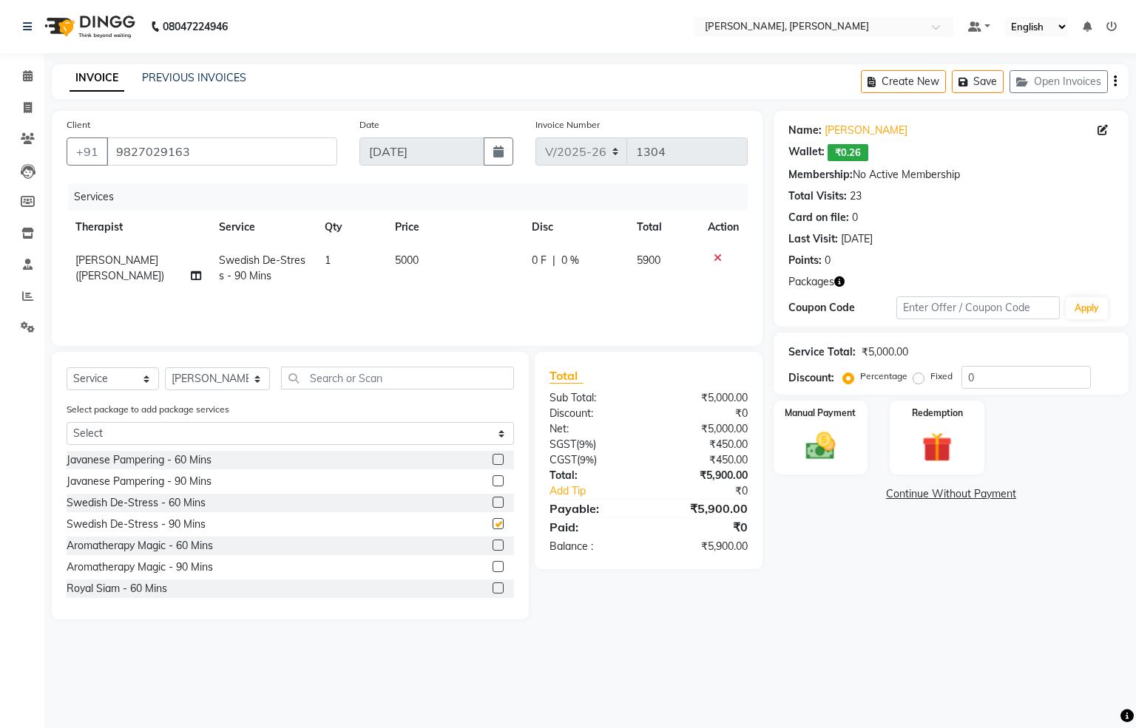
checkbox input "false"
click at [908, 440] on div "Redemption" at bounding box center [937, 437] width 98 height 77
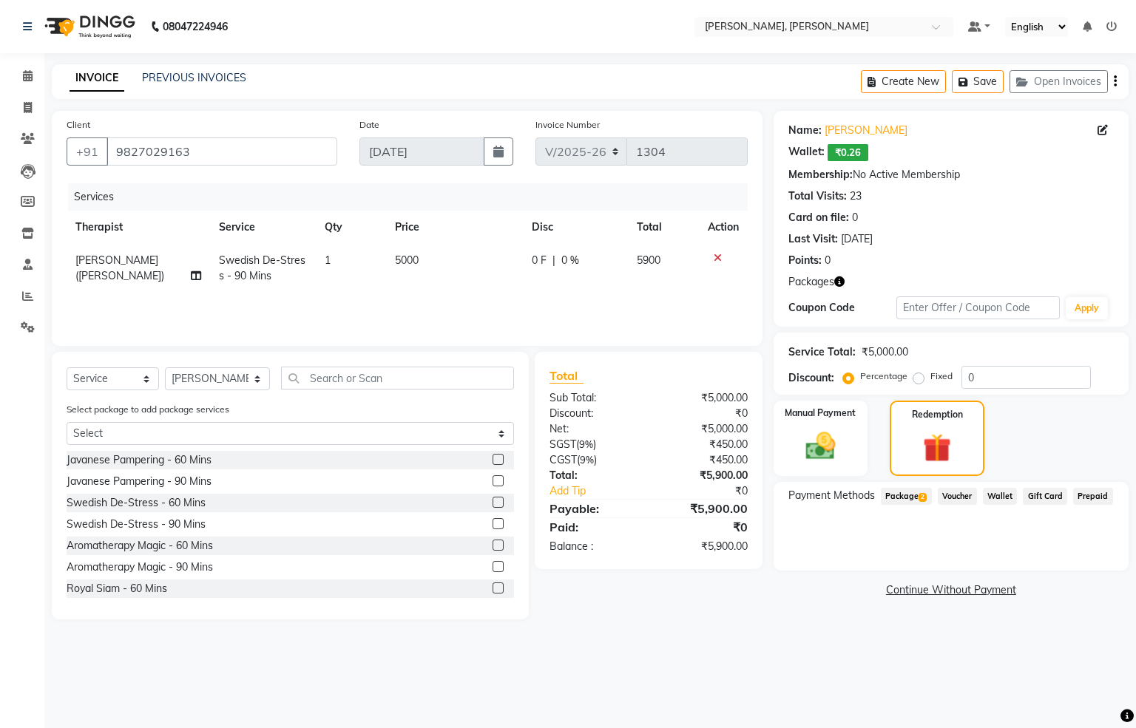
click at [903, 495] on span "Package 2" at bounding box center [906, 496] width 51 height 17
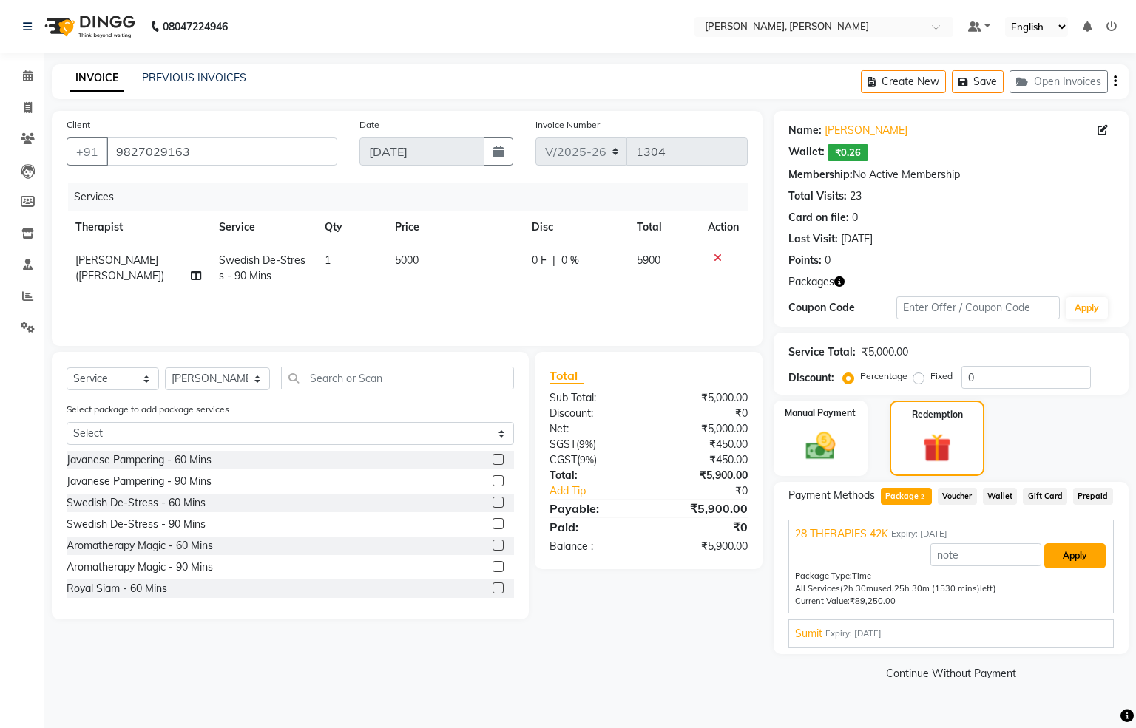
click at [1076, 559] on button "Apply" at bounding box center [1074, 555] width 61 height 25
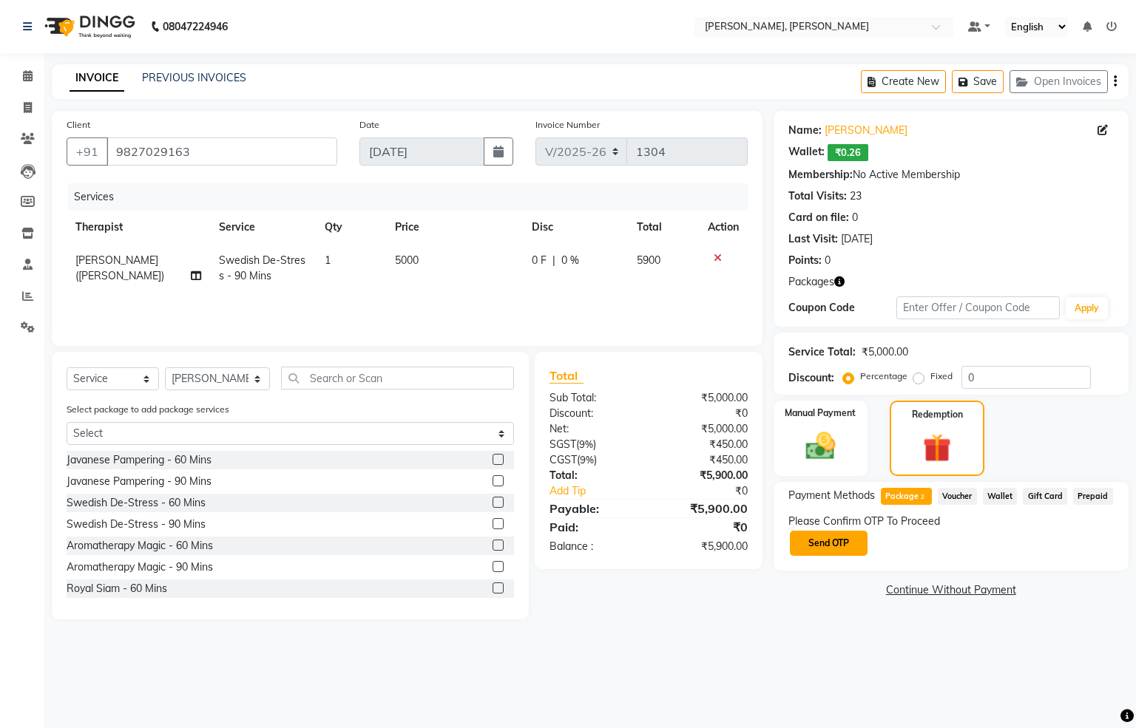
click at [841, 542] on button "Send OTP" at bounding box center [829, 543] width 78 height 25
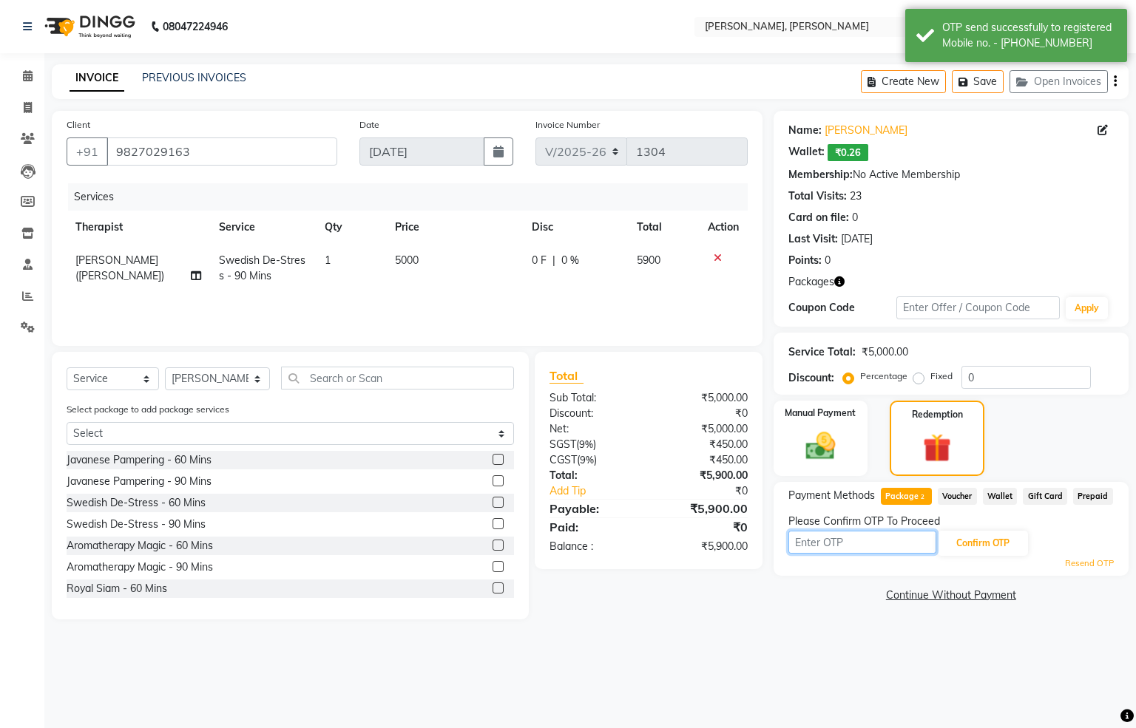
click at [857, 543] on input "text" at bounding box center [862, 542] width 148 height 23
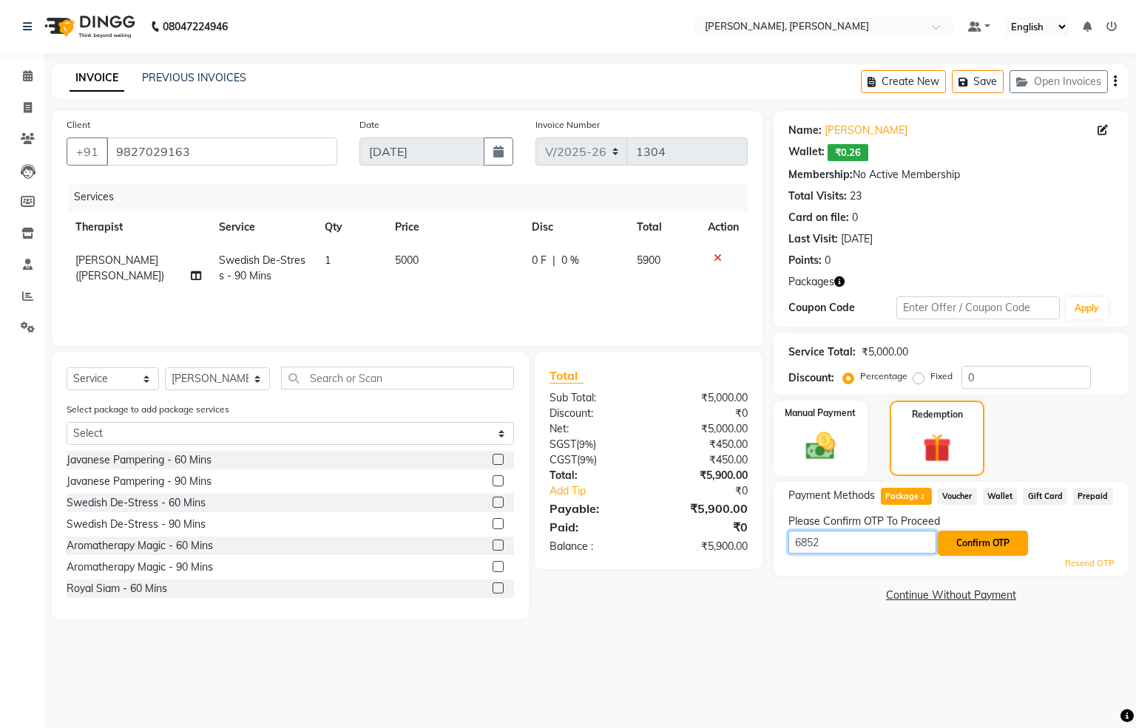
type input "6852"
click at [991, 544] on button "Confirm OTP" at bounding box center [982, 543] width 90 height 25
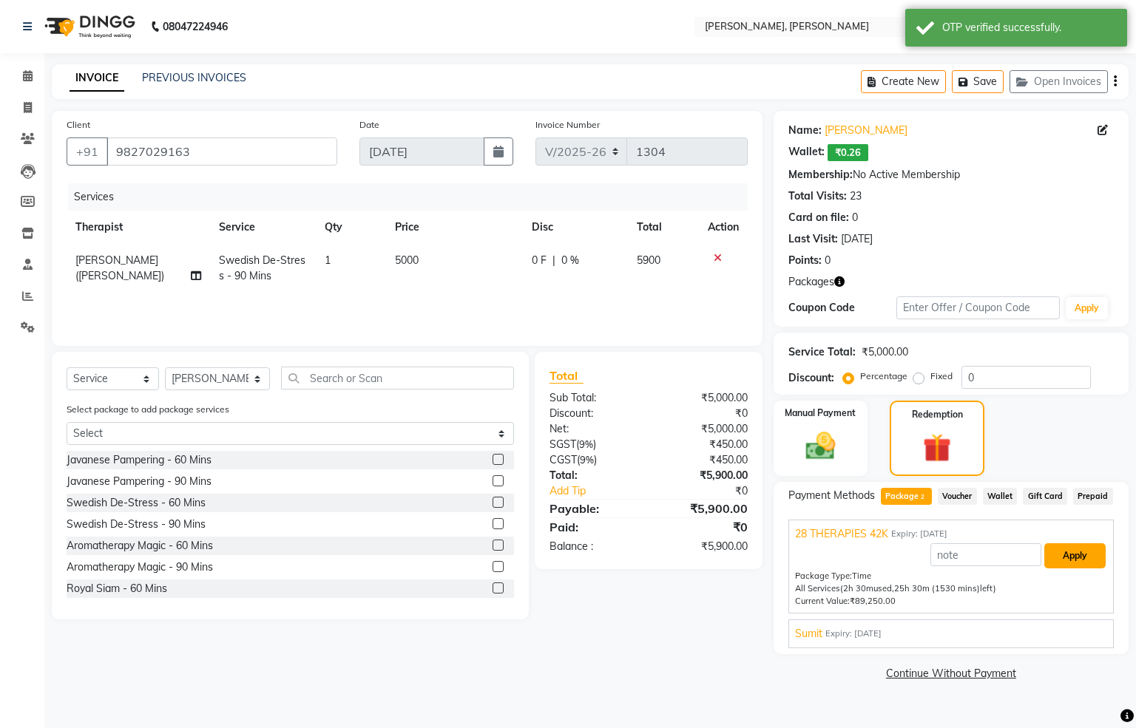
click at [1071, 550] on button "Apply" at bounding box center [1074, 555] width 61 height 25
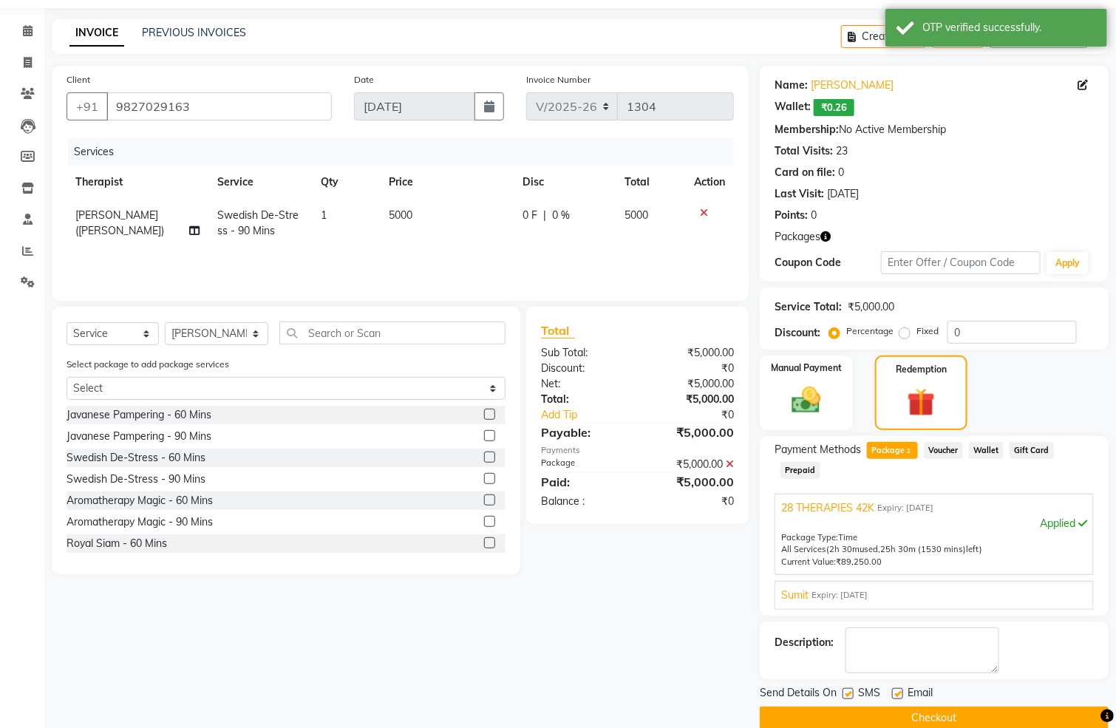
scroll to position [71, 0]
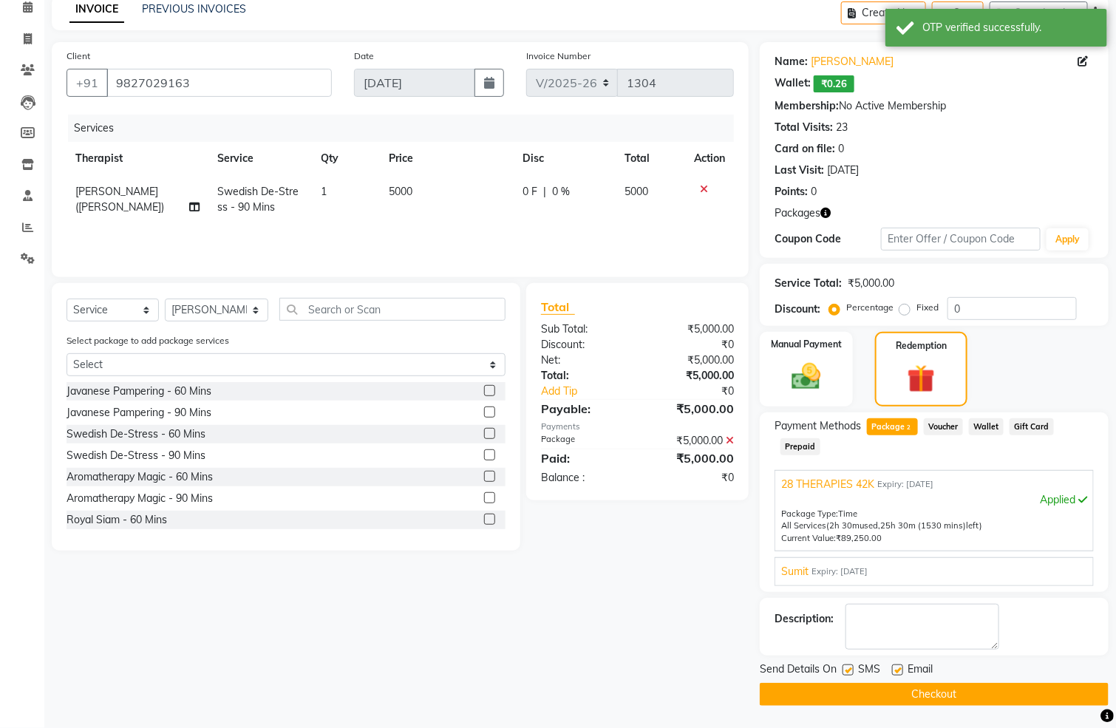
click at [943, 688] on button "Checkout" at bounding box center [934, 694] width 349 height 23
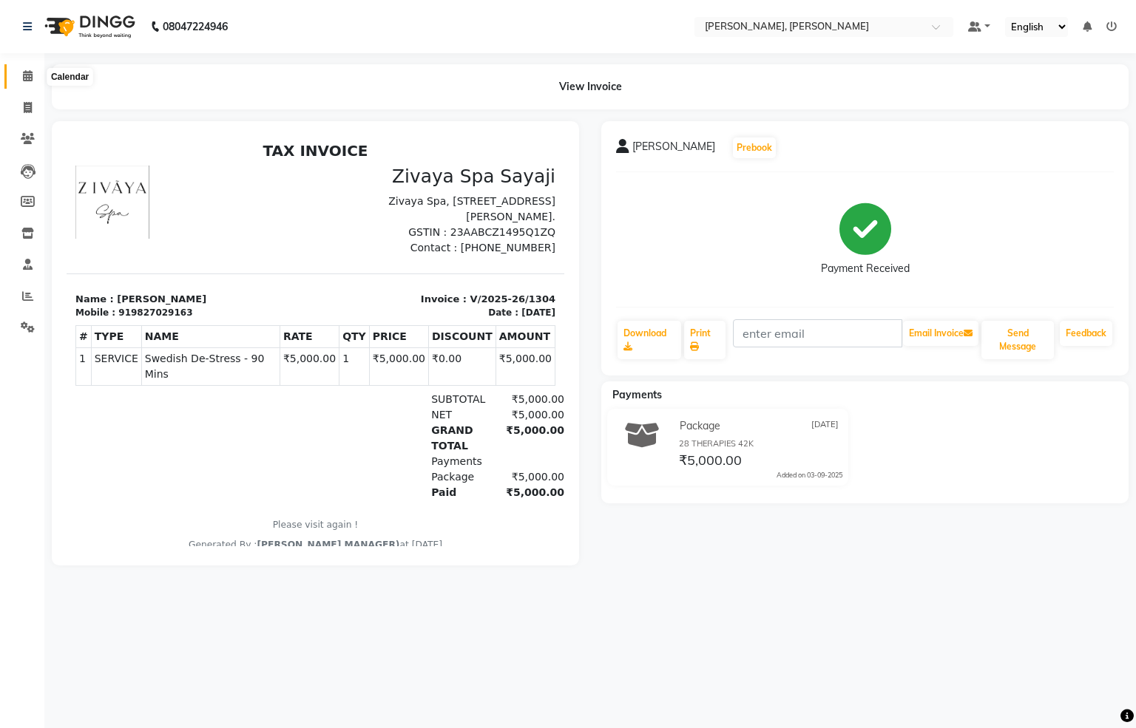
click at [29, 71] on icon at bounding box center [28, 75] width 10 height 11
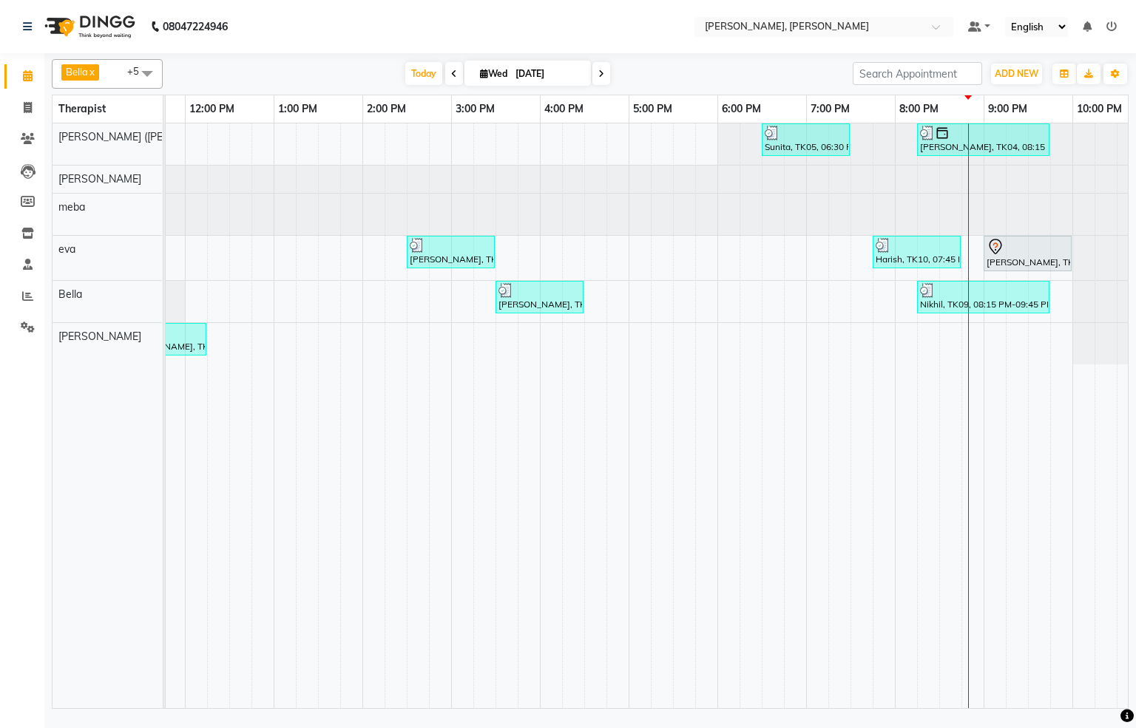
scroll to position [0, 458]
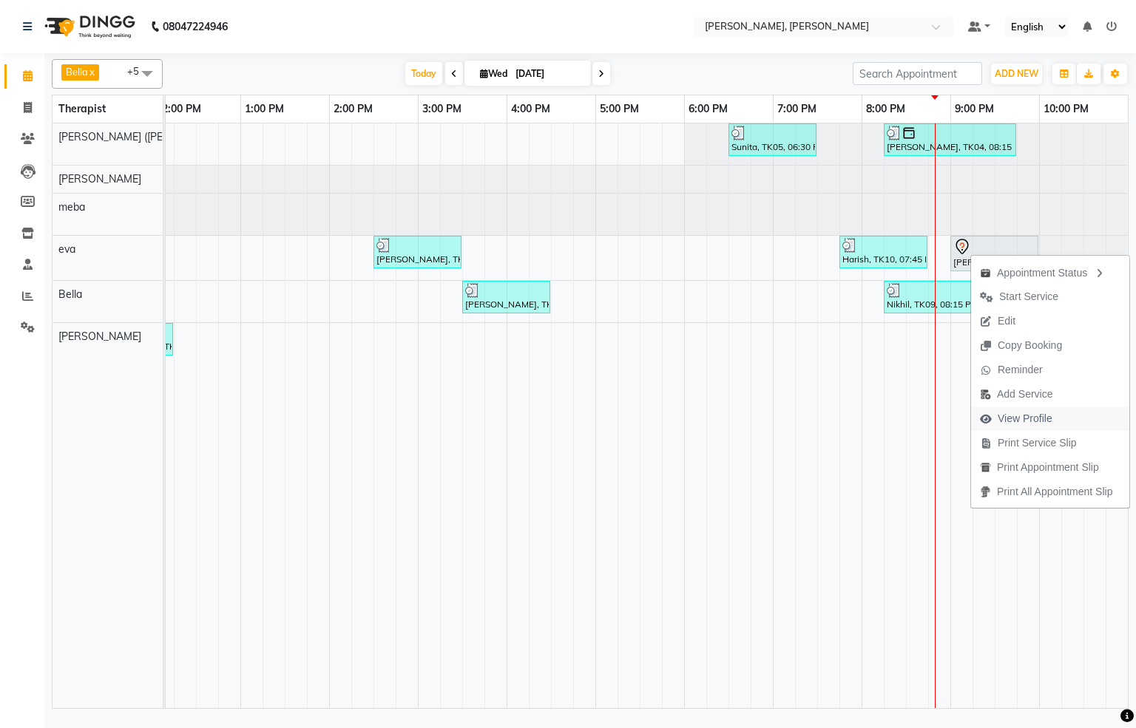
click at [1025, 417] on span "View Profile" at bounding box center [1024, 419] width 55 height 16
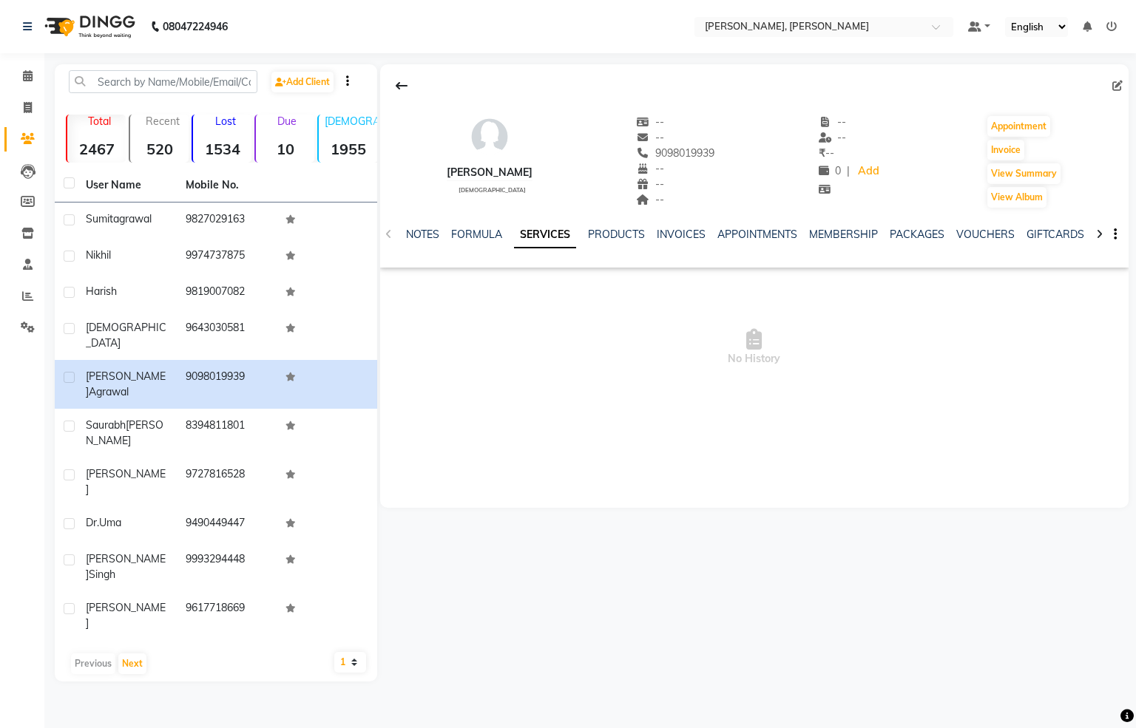
click at [67, 16] on img at bounding box center [88, 26] width 101 height 41
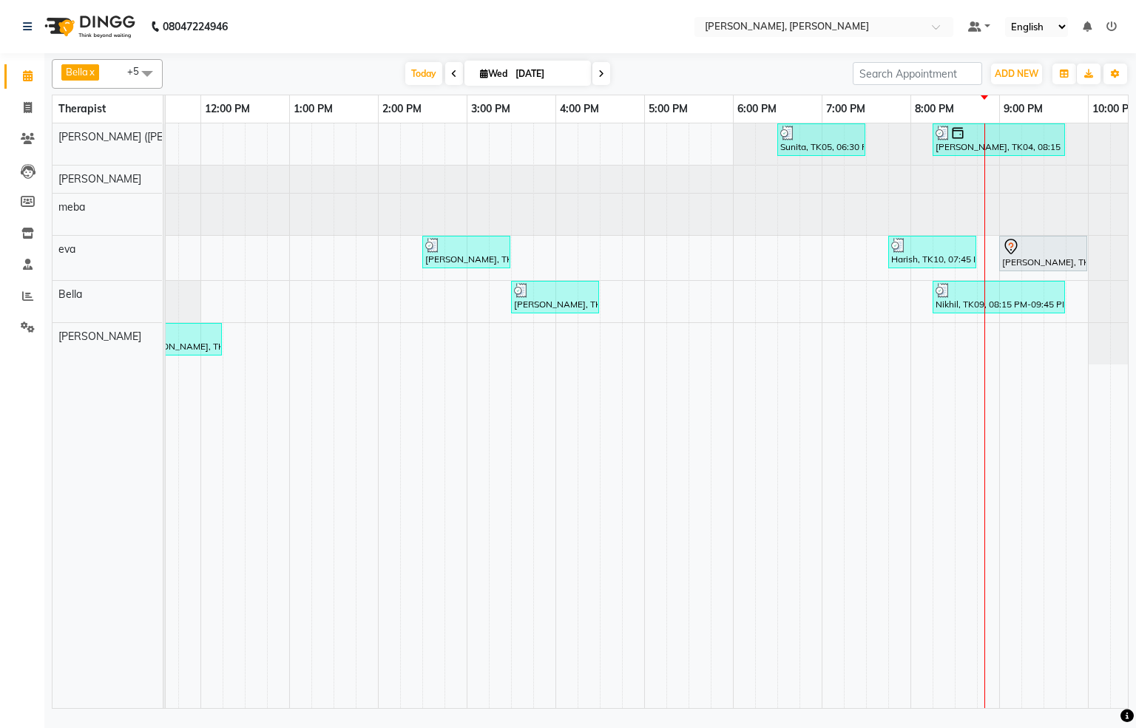
scroll to position [0, 458]
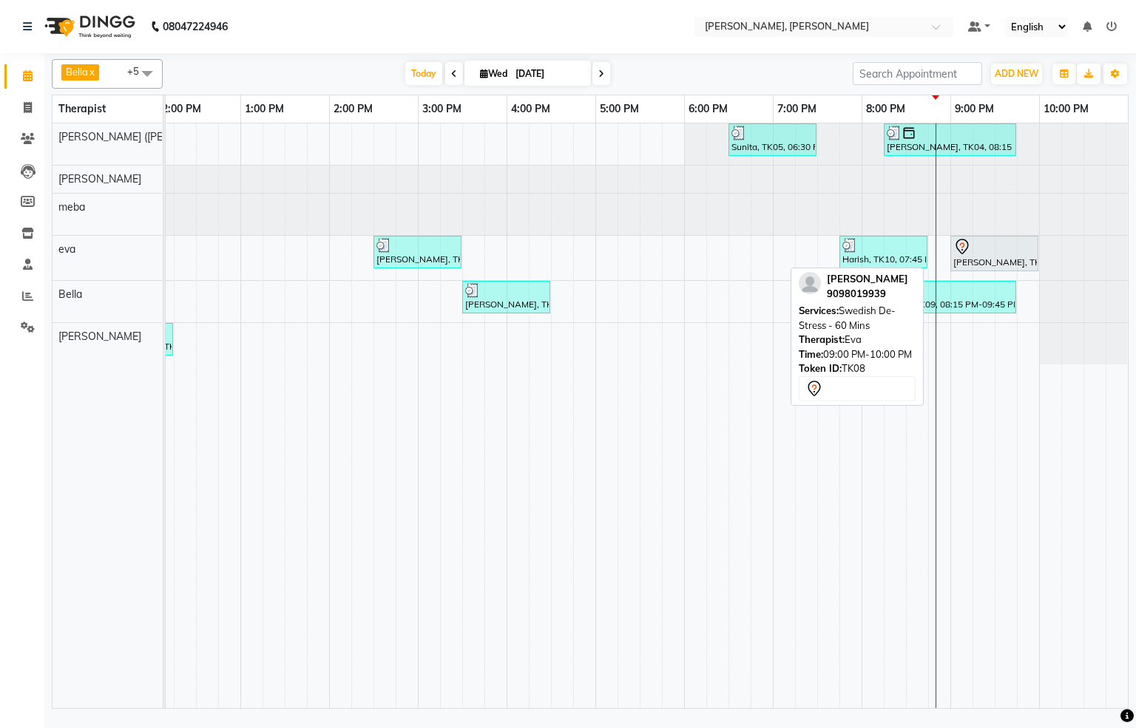
click at [967, 258] on div "[PERSON_NAME], TK08, 09:00 PM-10:00 PM, Swedish De-Stress - 60 Mins" at bounding box center [994, 253] width 85 height 31
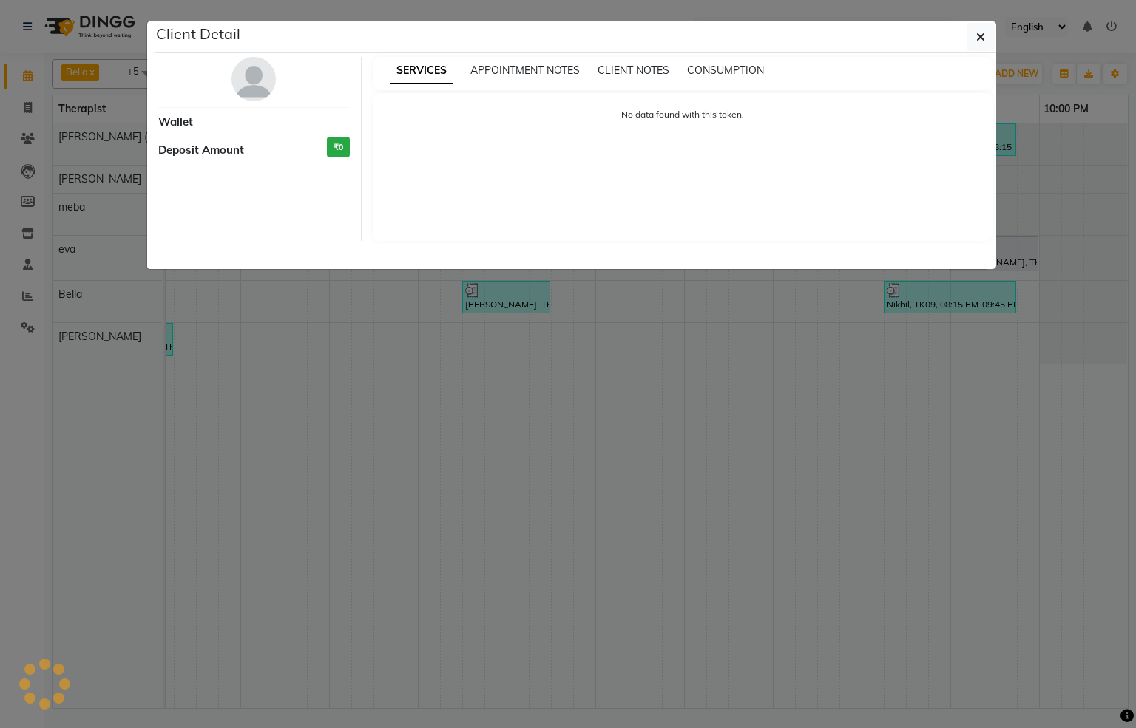
select select "7"
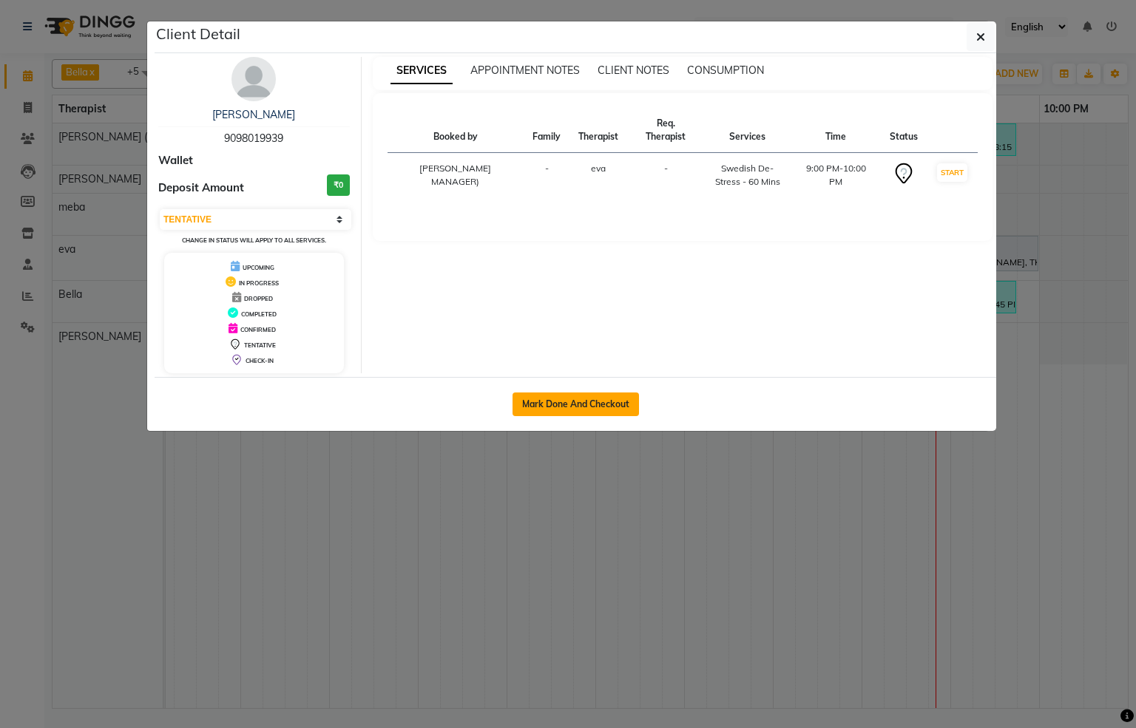
click at [562, 401] on button "Mark Done And Checkout" at bounding box center [575, 405] width 126 height 24
select select "service"
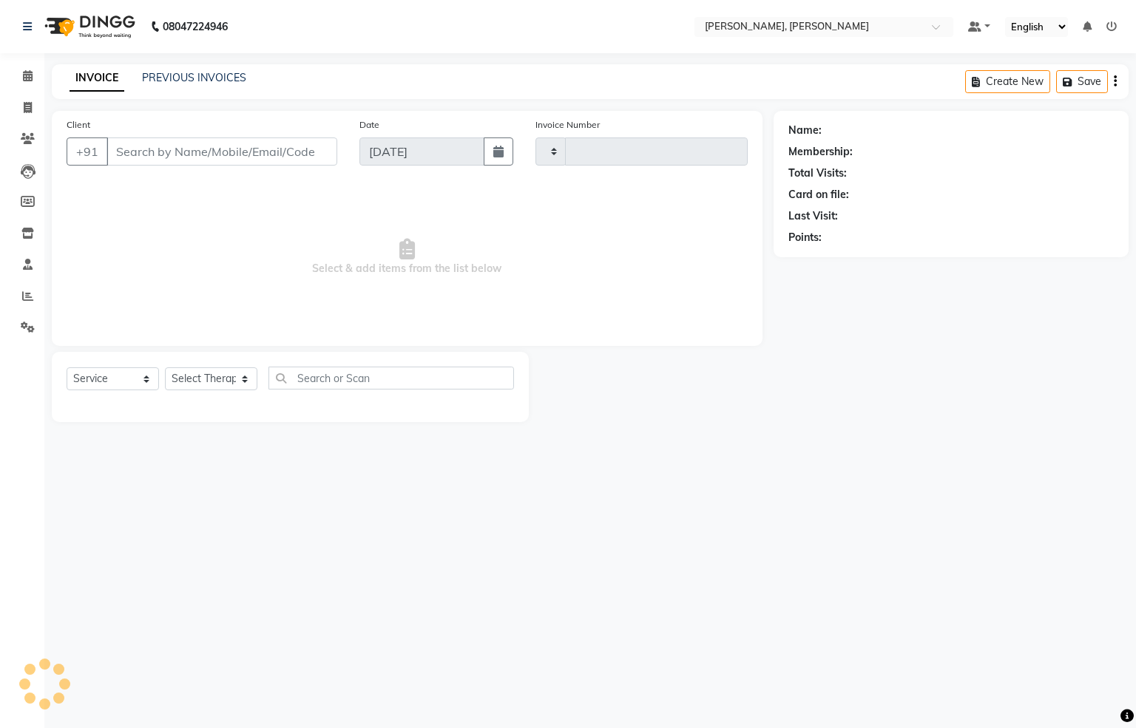
type input "1305"
select select "6399"
type input "9098019939"
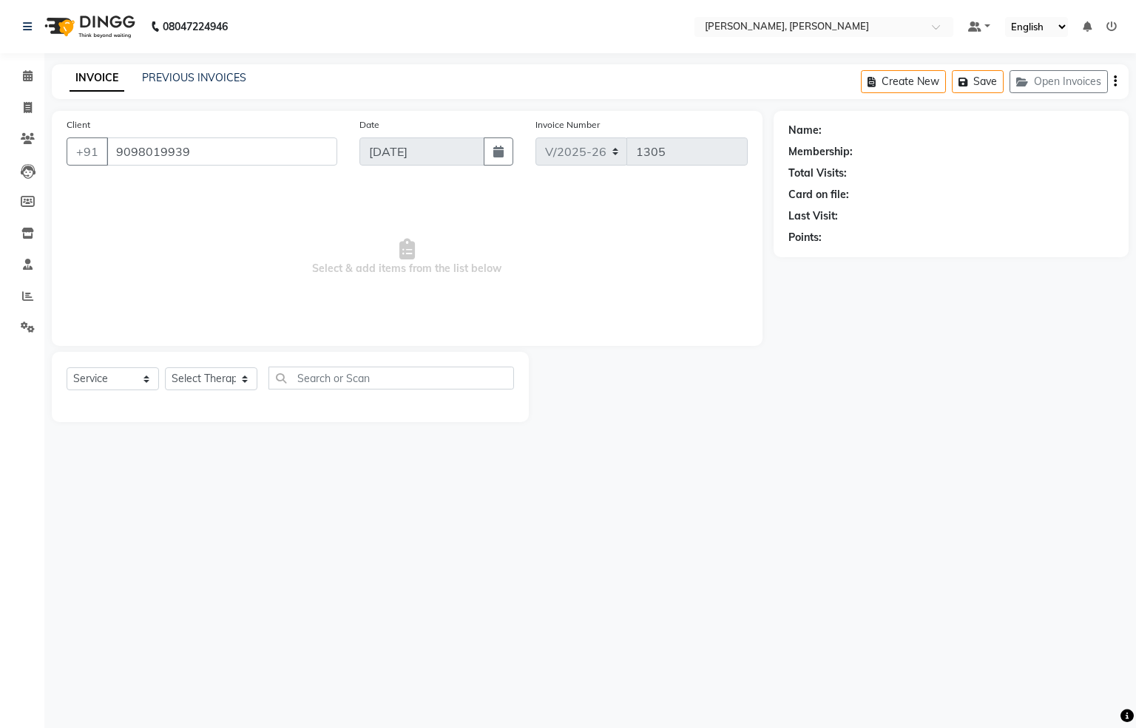
select select "65661"
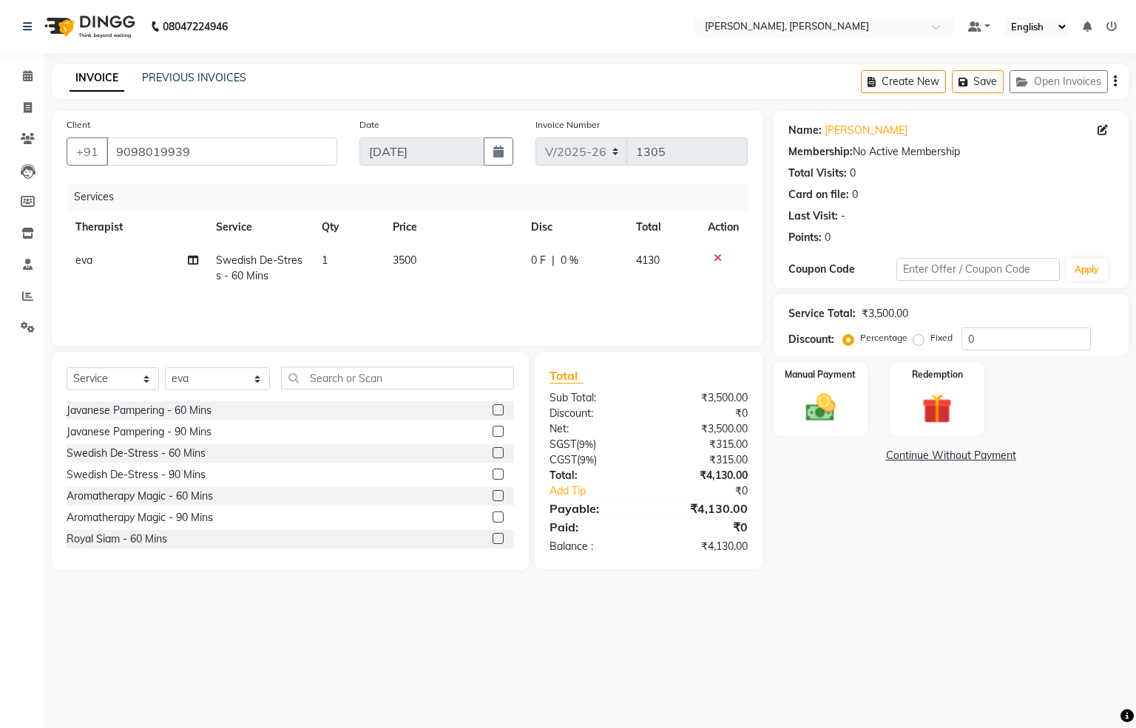
click at [492, 453] on label at bounding box center [497, 452] width 11 height 11
click at [492, 453] on input "checkbox" at bounding box center [497, 454] width 10 height 10
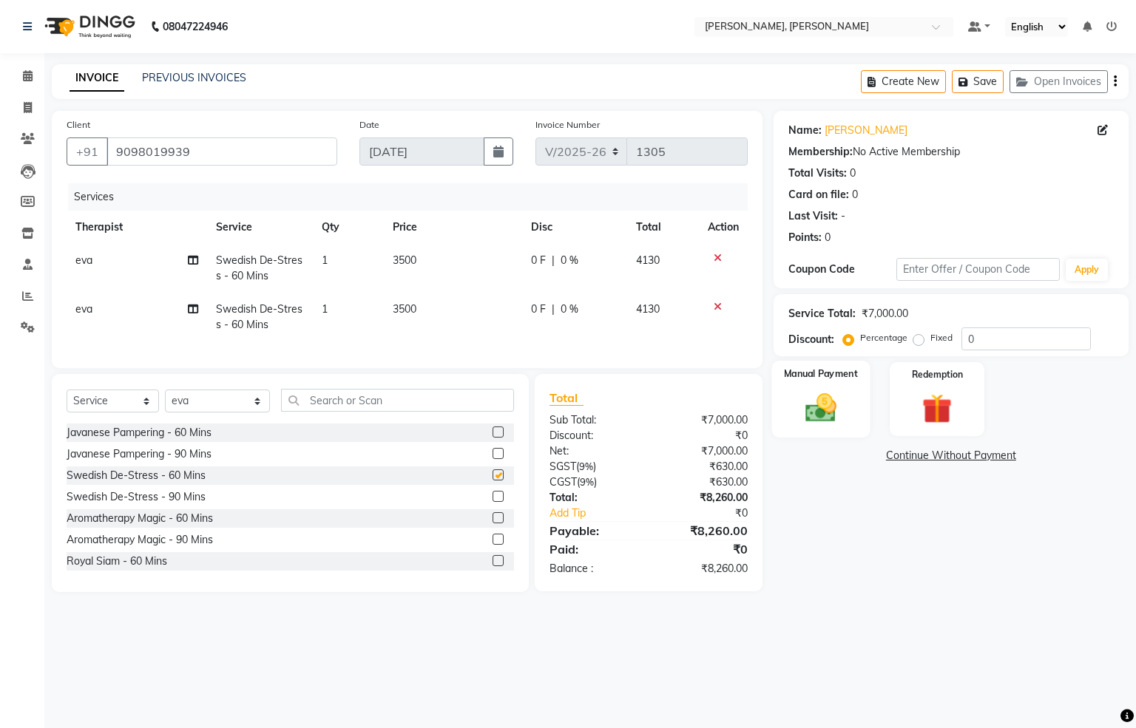
checkbox input "false"
click at [930, 342] on label "Fixed" at bounding box center [941, 337] width 22 height 13
click at [916, 342] on input "Fixed" at bounding box center [921, 338] width 10 height 10
radio input "true"
click at [714, 307] on icon at bounding box center [717, 307] width 8 height 10
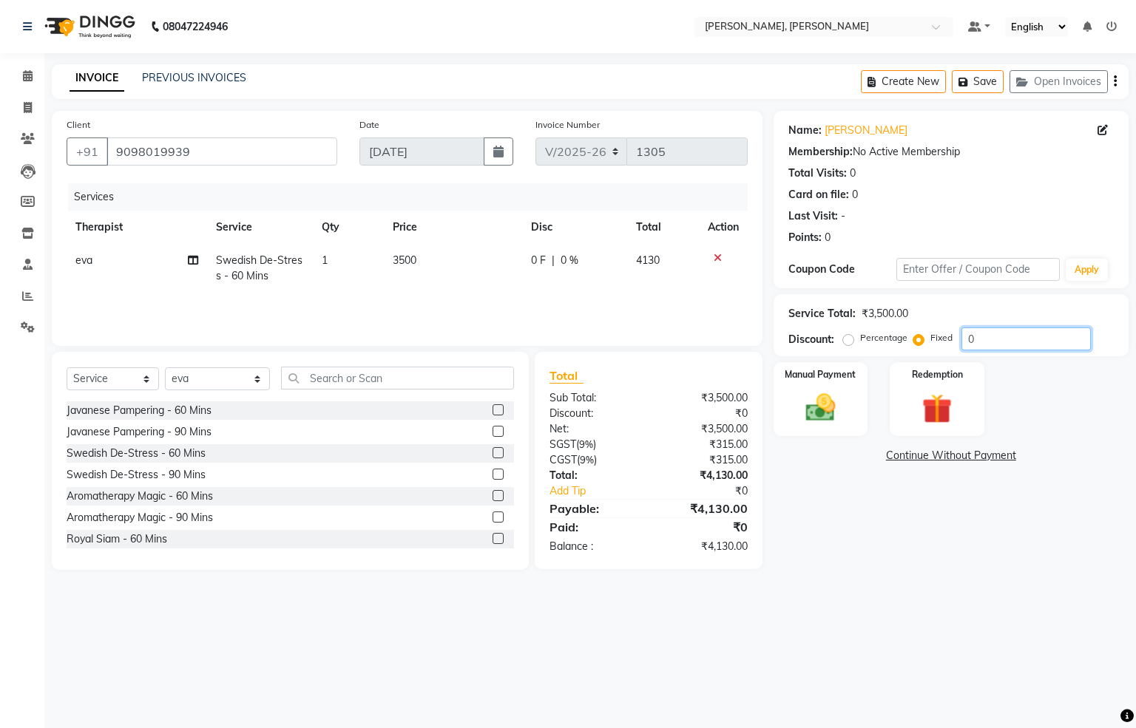
click at [998, 342] on input "0" at bounding box center [1025, 339] width 129 height 23
type input "2131"
click at [837, 404] on img at bounding box center [820, 407] width 50 height 35
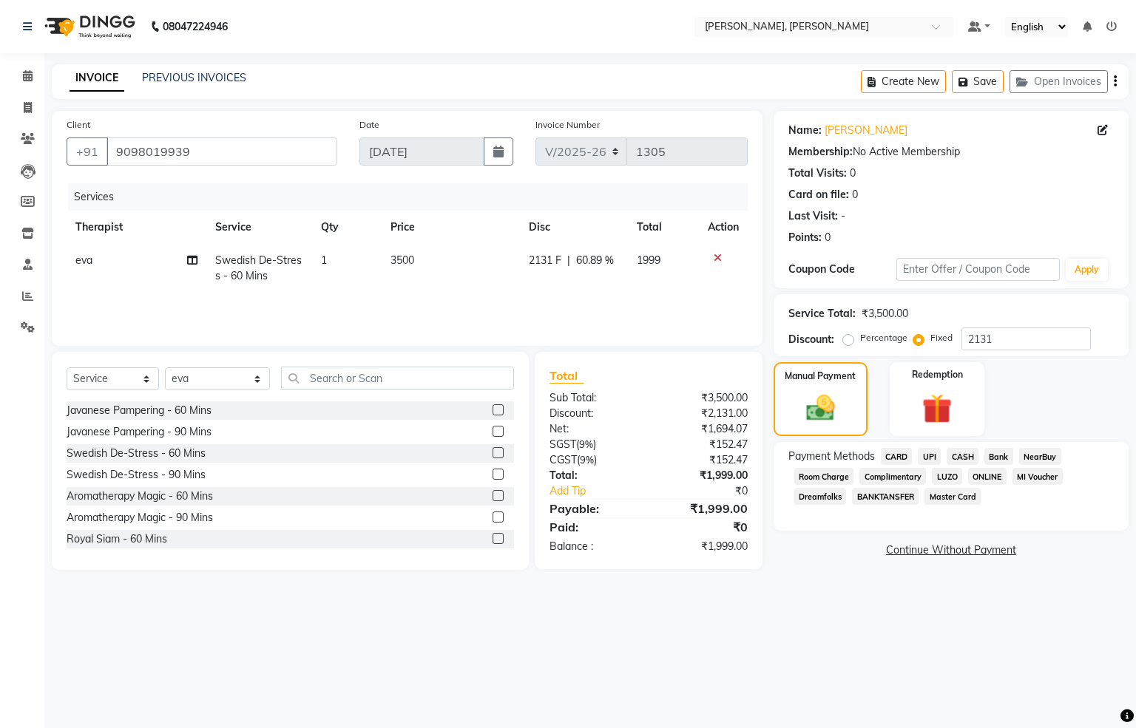
click at [926, 455] on span "UPI" at bounding box center [929, 456] width 23 height 17
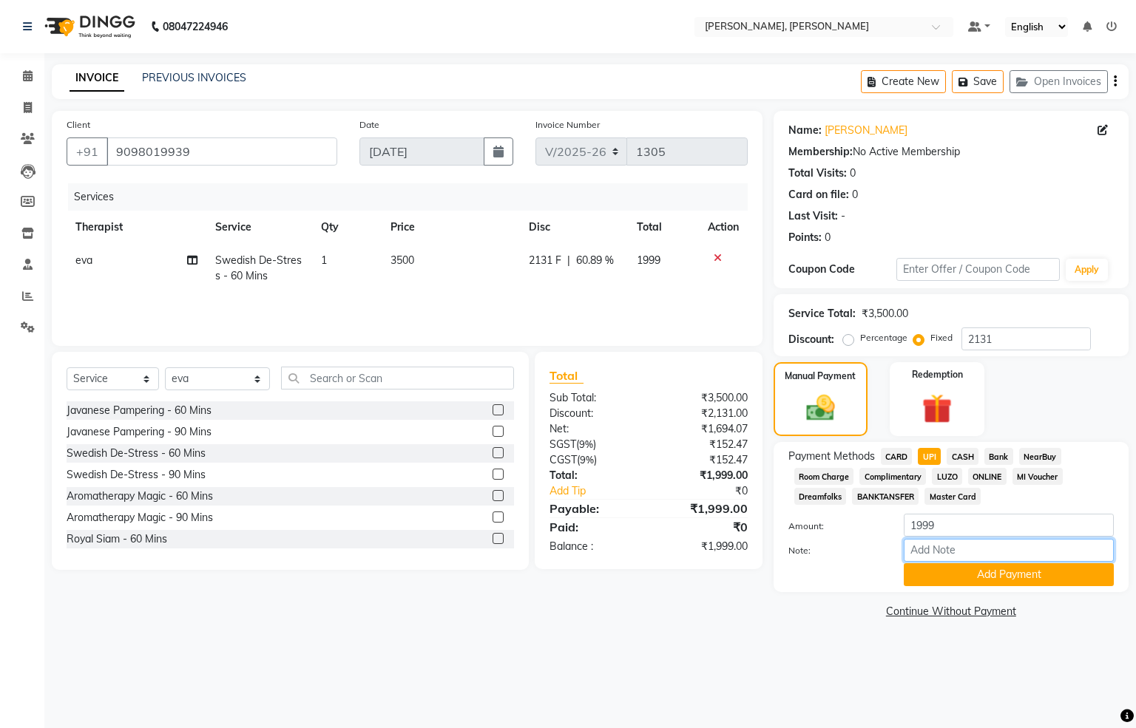
click at [966, 555] on input "Note:" at bounding box center [1008, 550] width 210 height 23
type input "Nearbuy"
click at [688, 597] on div "Client [PHONE_NUMBER] Date [DATE] Invoice Number V/2025 V/[PHONE_NUMBER] Servic…" at bounding box center [407, 367] width 733 height 512
click at [974, 573] on button "Add Payment" at bounding box center [1008, 574] width 210 height 23
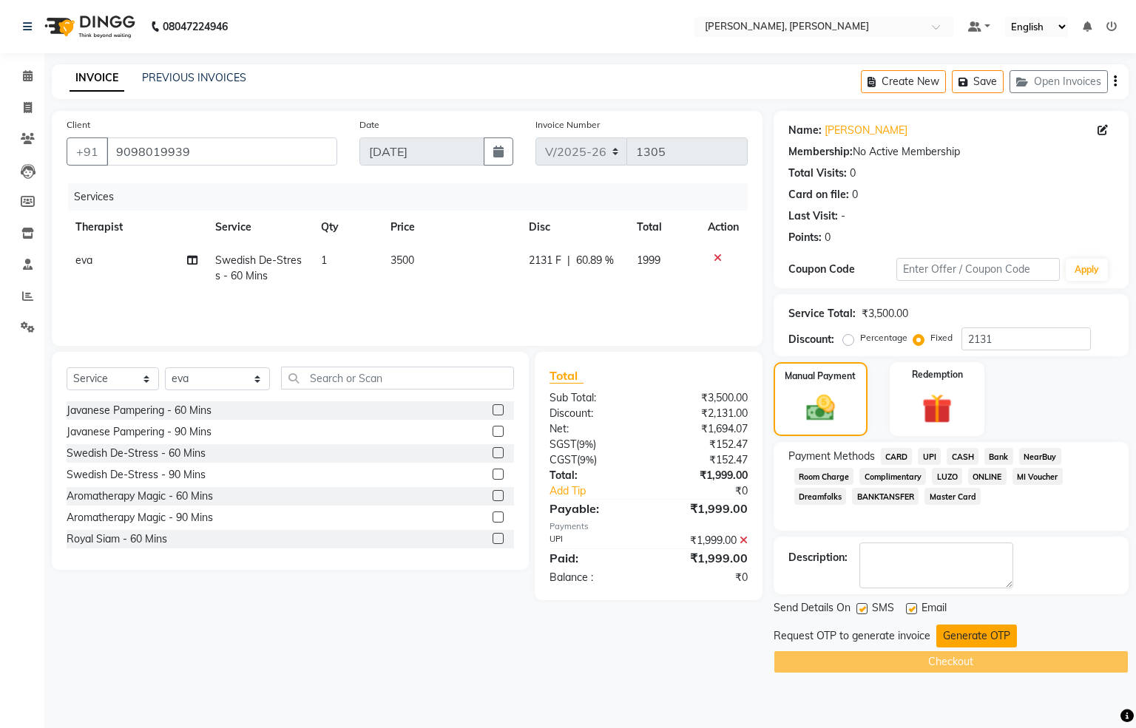
click at [969, 640] on button "Generate OTP" at bounding box center [976, 636] width 81 height 23
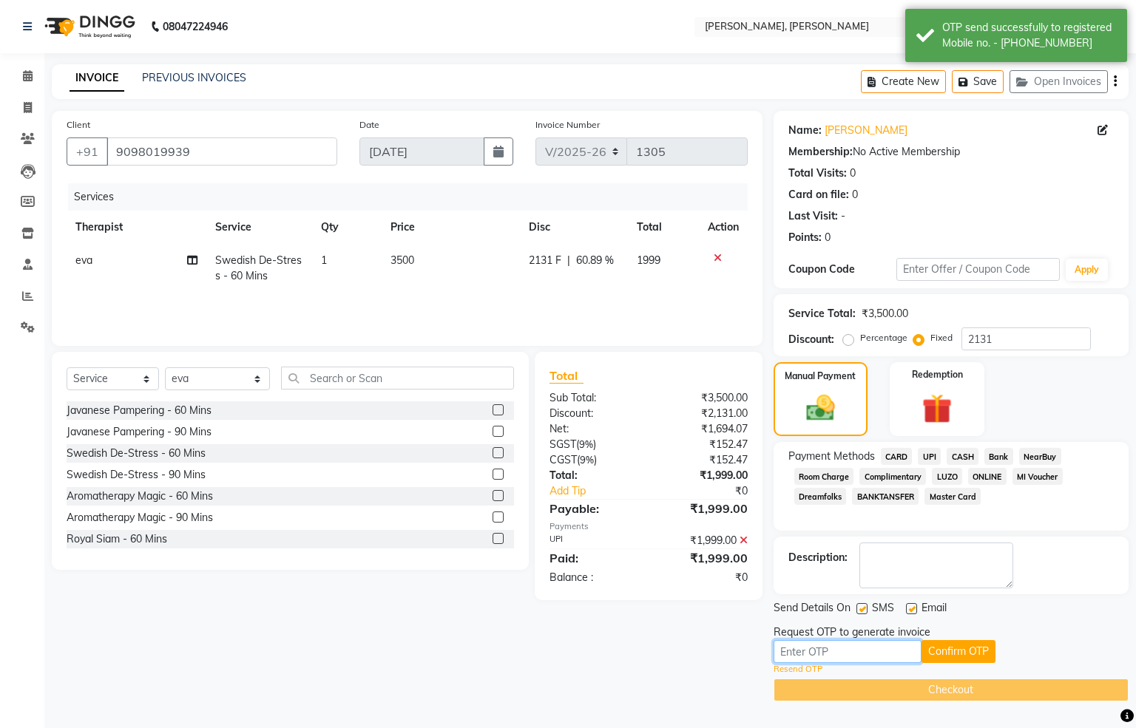
click at [824, 655] on input "text" at bounding box center [847, 651] width 148 height 23
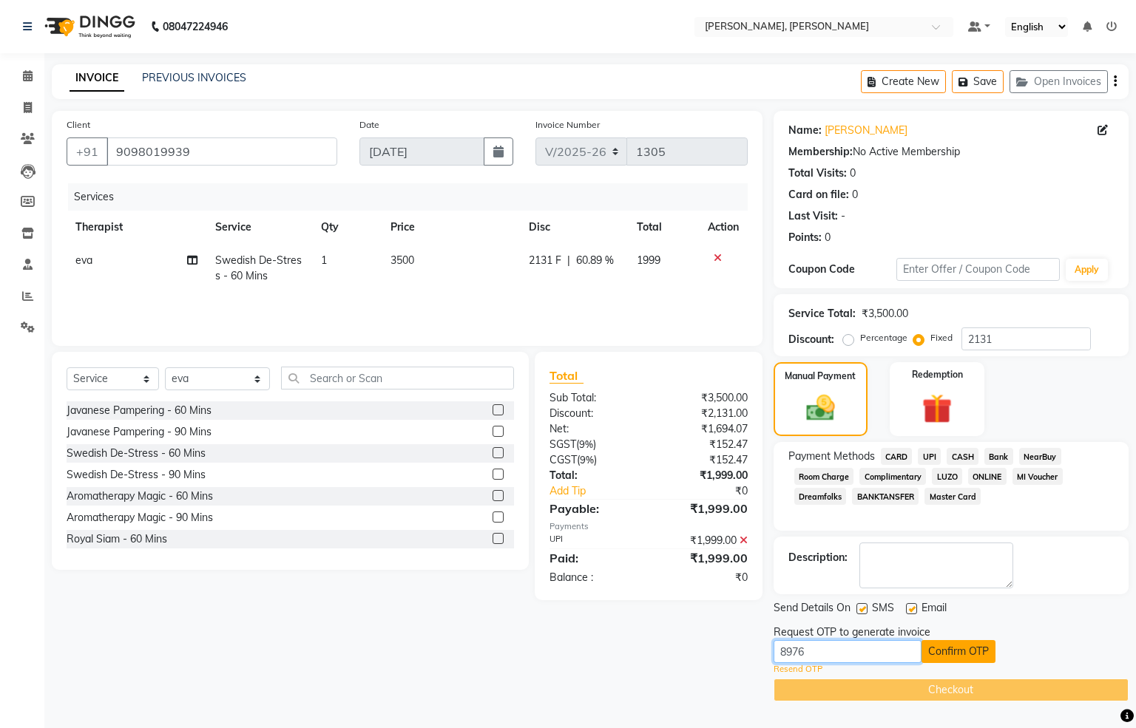
type input "8976"
click at [963, 652] on button "Confirm OTP" at bounding box center [958, 651] width 74 height 23
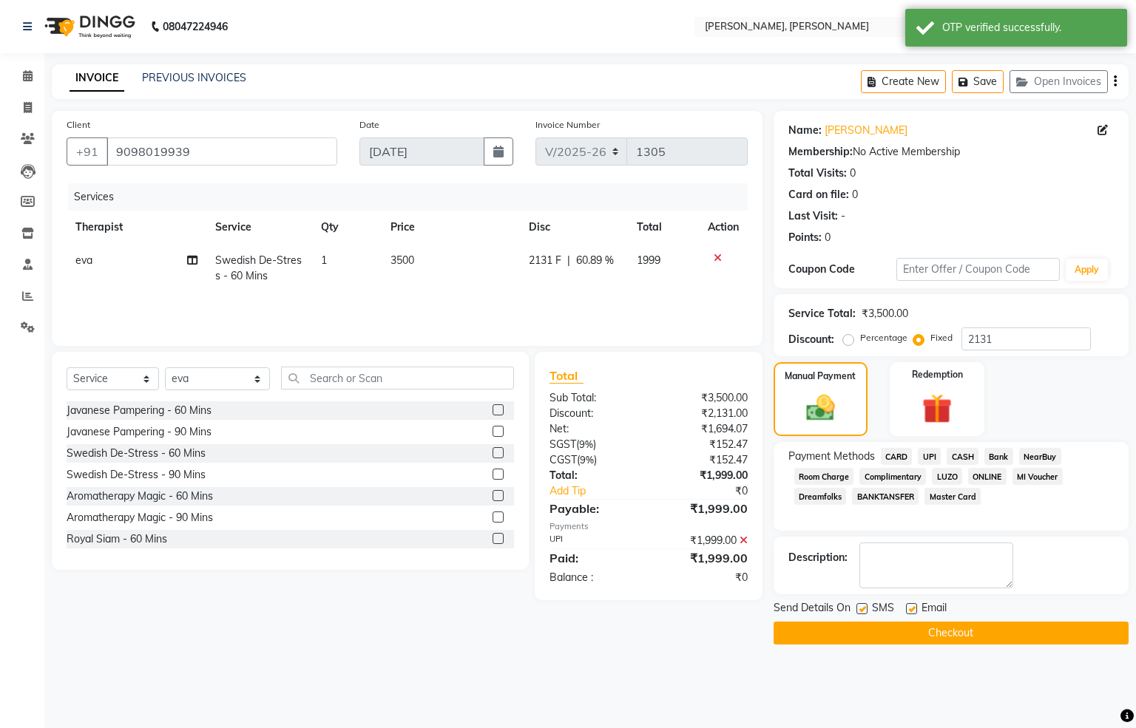
click at [987, 637] on button "Checkout" at bounding box center [950, 633] width 355 height 23
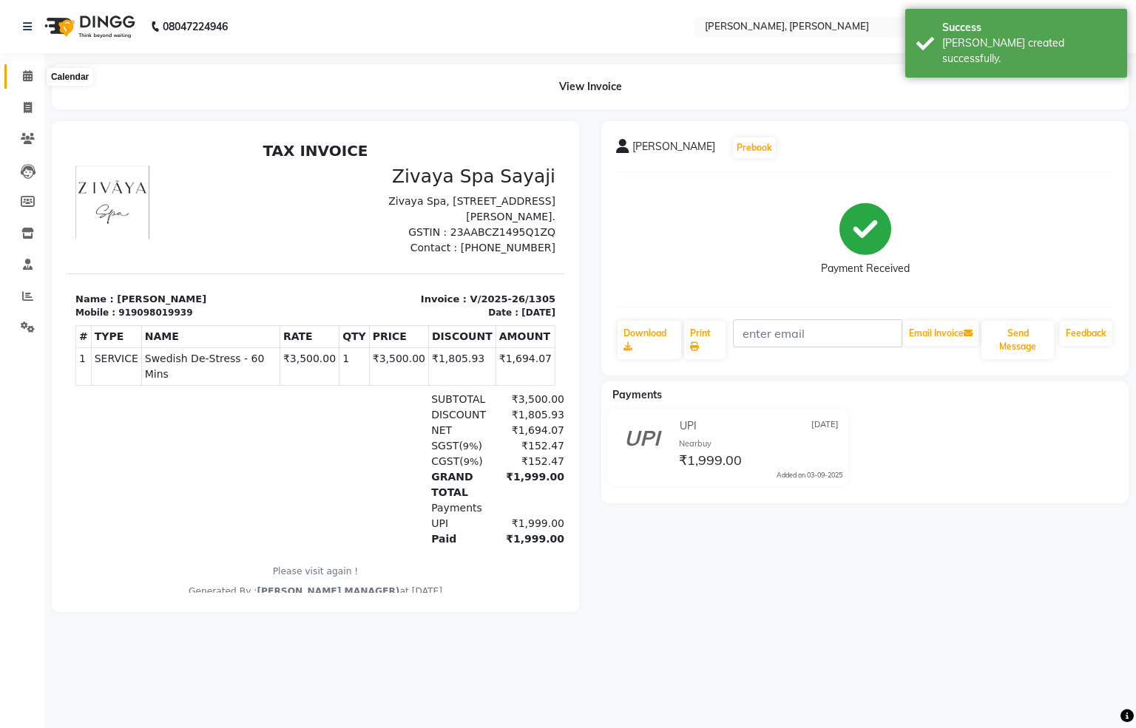
click at [30, 75] on icon at bounding box center [28, 75] width 10 height 11
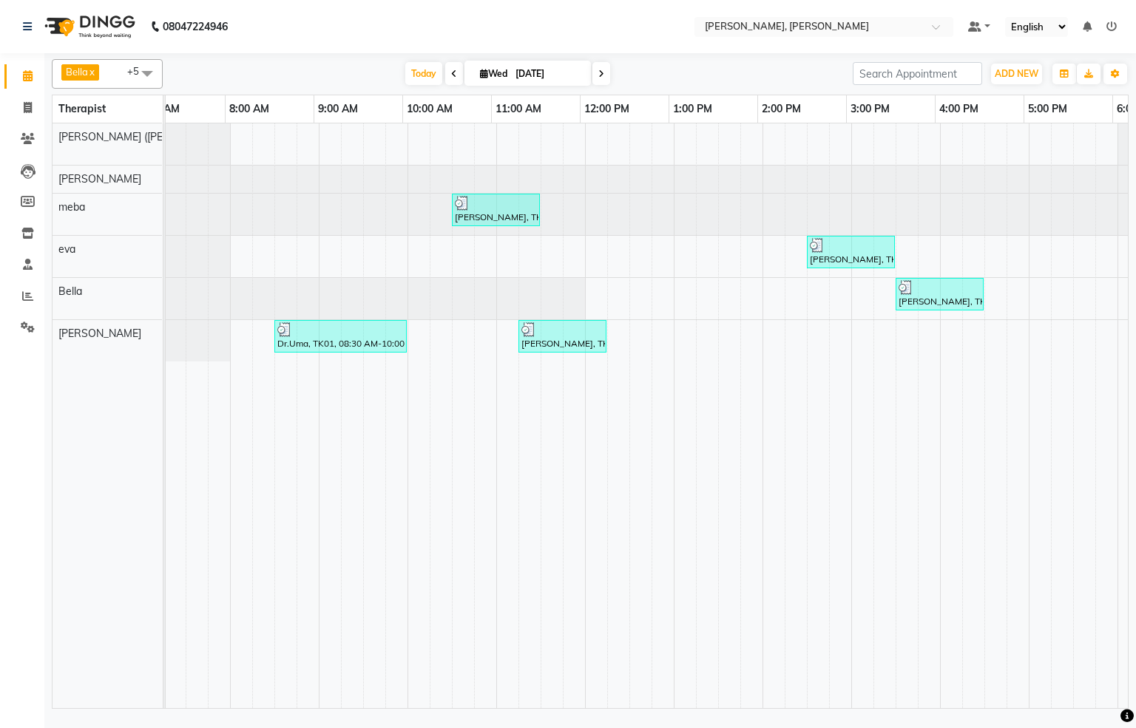
scroll to position [0, 24]
click at [23, 300] on icon at bounding box center [27, 296] width 11 height 11
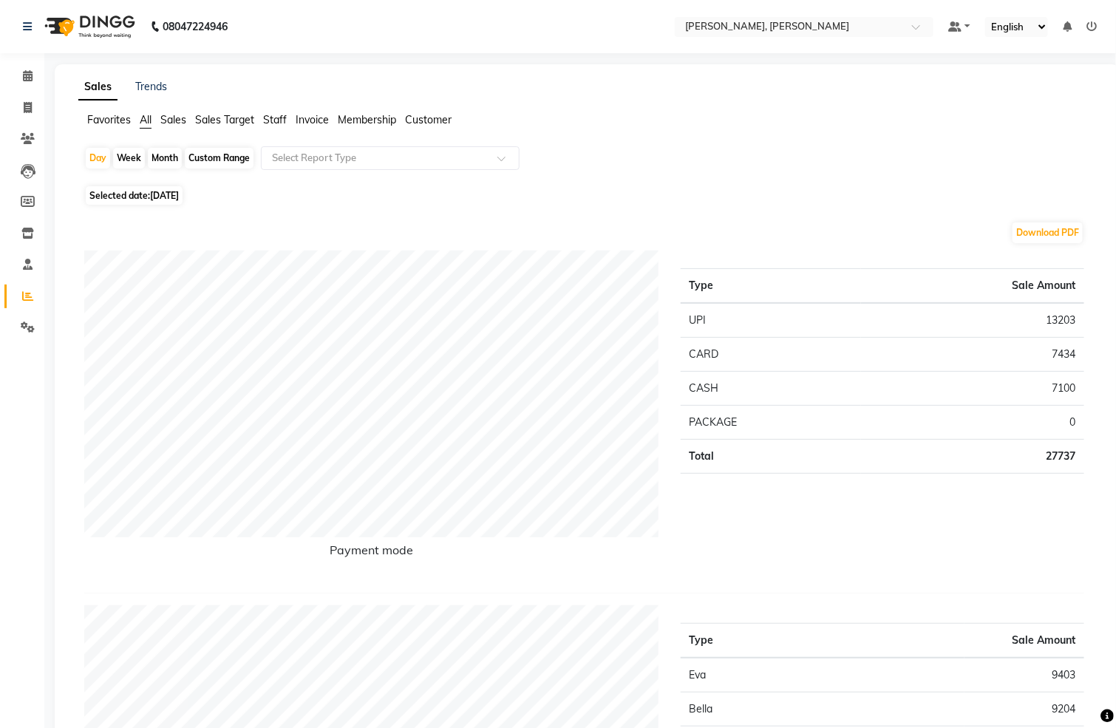
click at [156, 154] on div "Month" at bounding box center [165, 158] width 34 height 21
select select "9"
select select "2025"
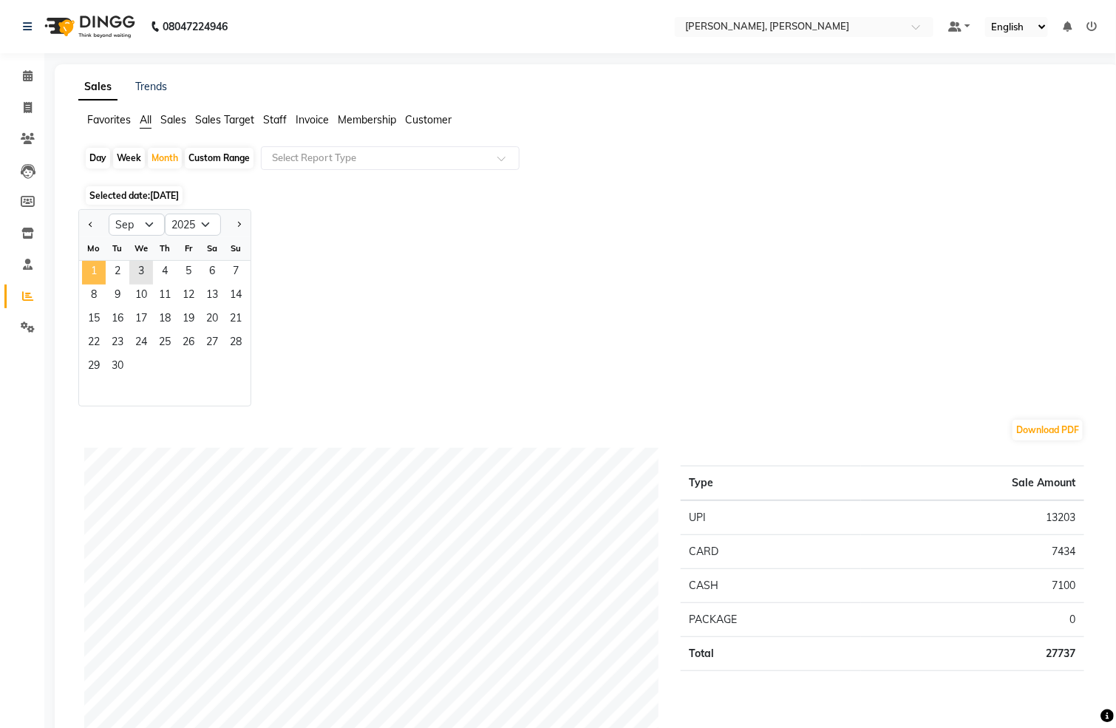
click at [92, 268] on span "1" at bounding box center [94, 273] width 24 height 24
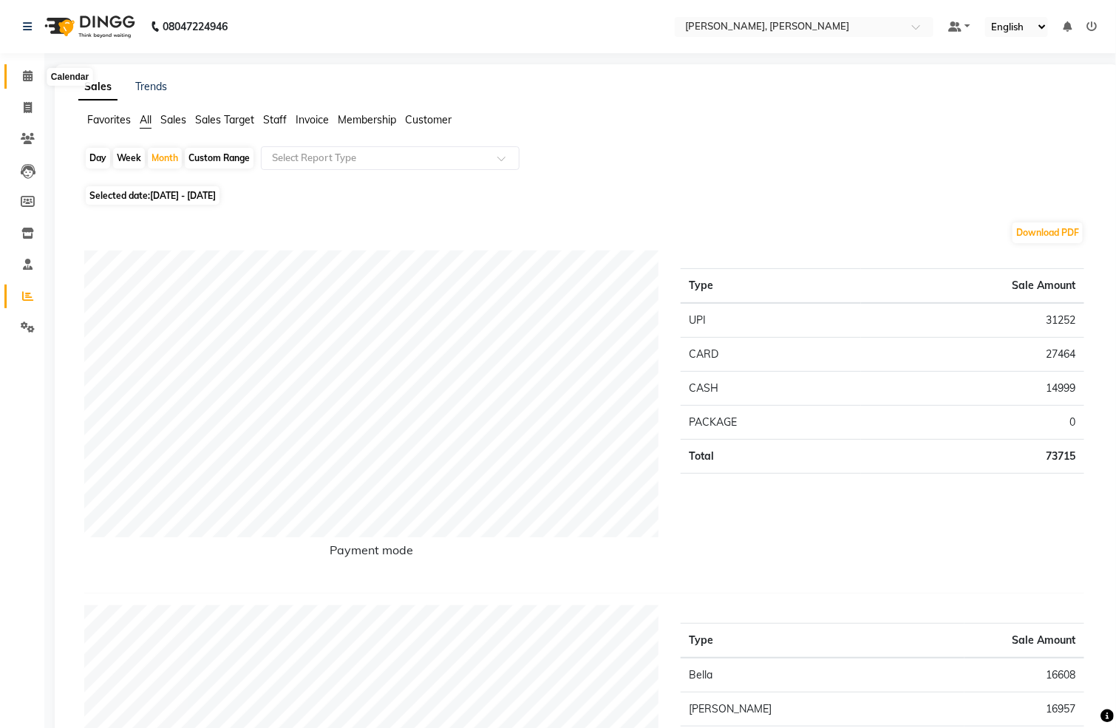
click at [25, 78] on icon at bounding box center [28, 75] width 10 height 11
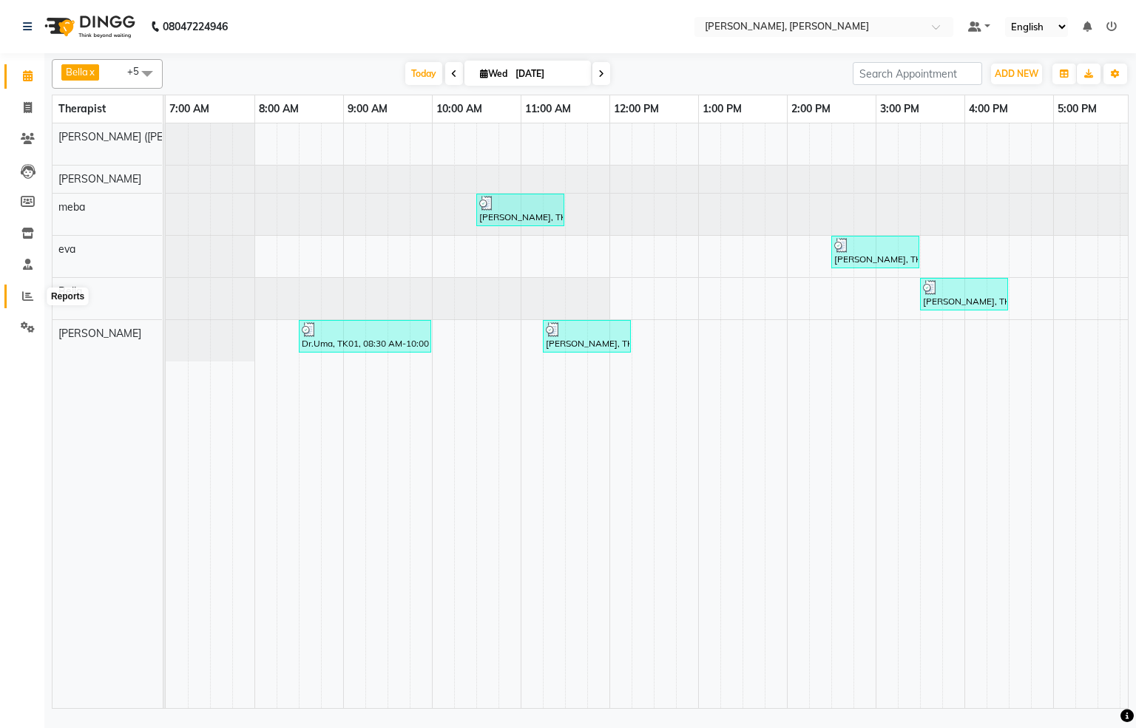
click at [15, 299] on span at bounding box center [28, 296] width 26 height 17
